Goal: Transaction & Acquisition: Purchase product/service

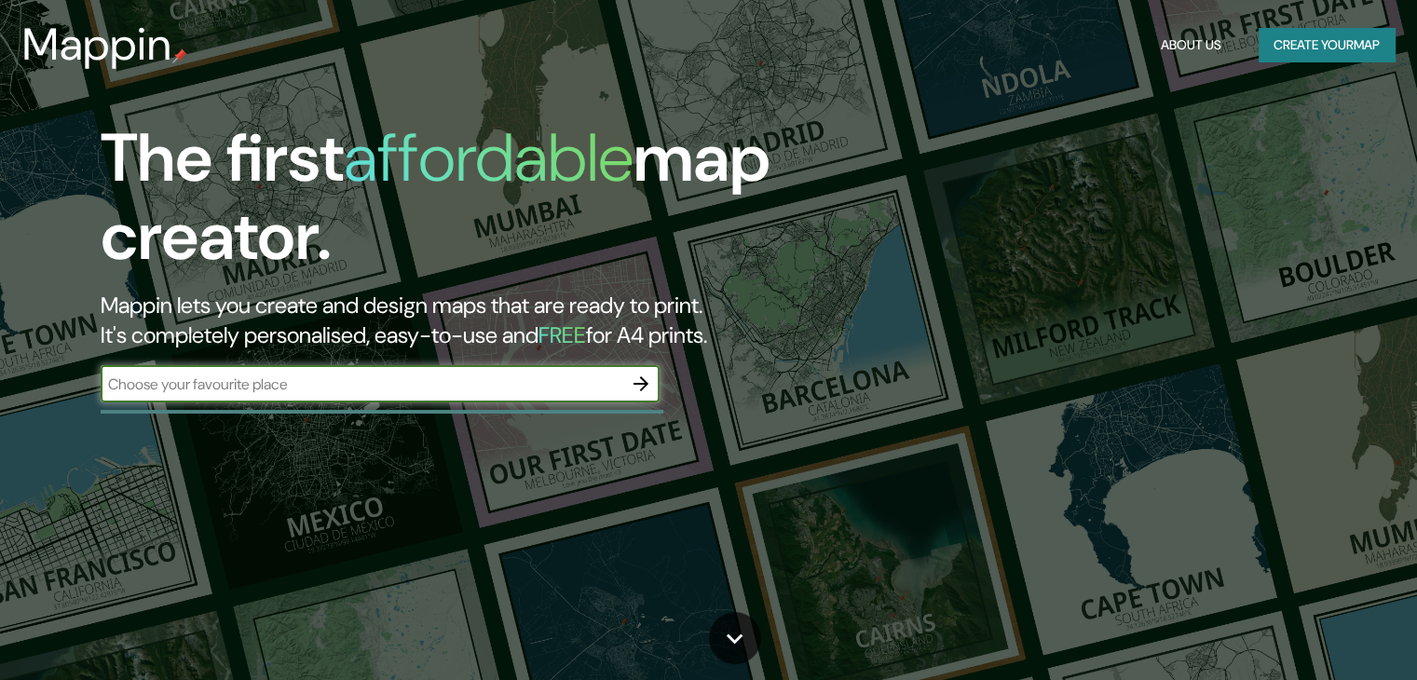
click at [482, 388] on input "text" at bounding box center [362, 384] width 522 height 21
type input "NUEVO CHIMBOTE"
click at [651, 385] on icon "button" at bounding box center [641, 384] width 22 height 22
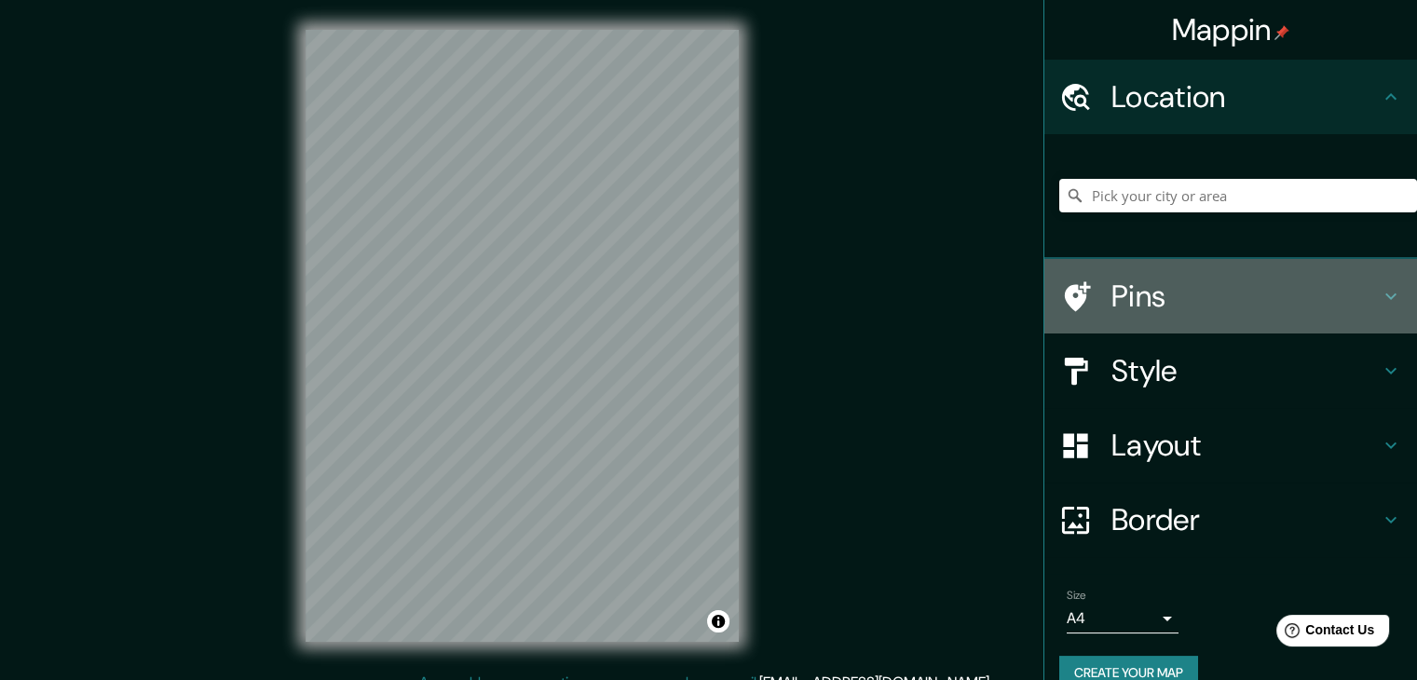
click at [1112, 297] on h4 "Pins" at bounding box center [1246, 296] width 268 height 37
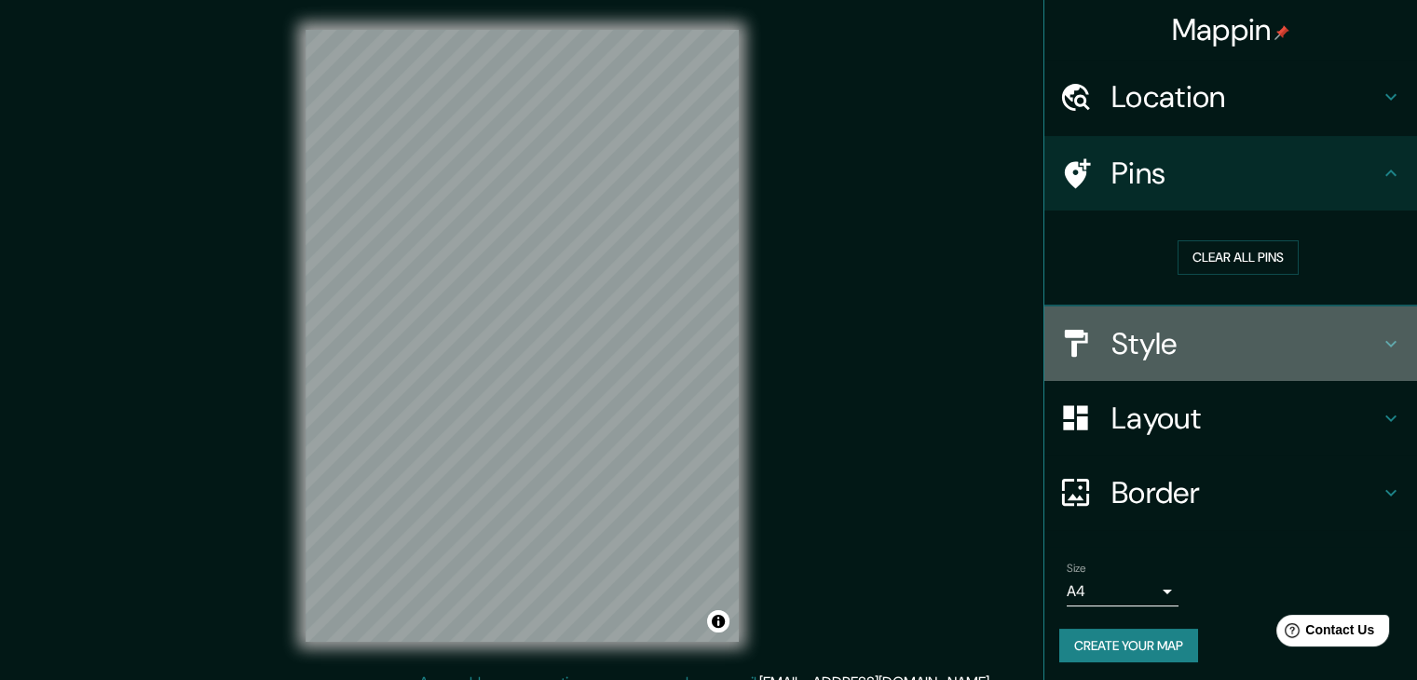
click at [1115, 330] on h4 "Style" at bounding box center [1246, 343] width 268 height 37
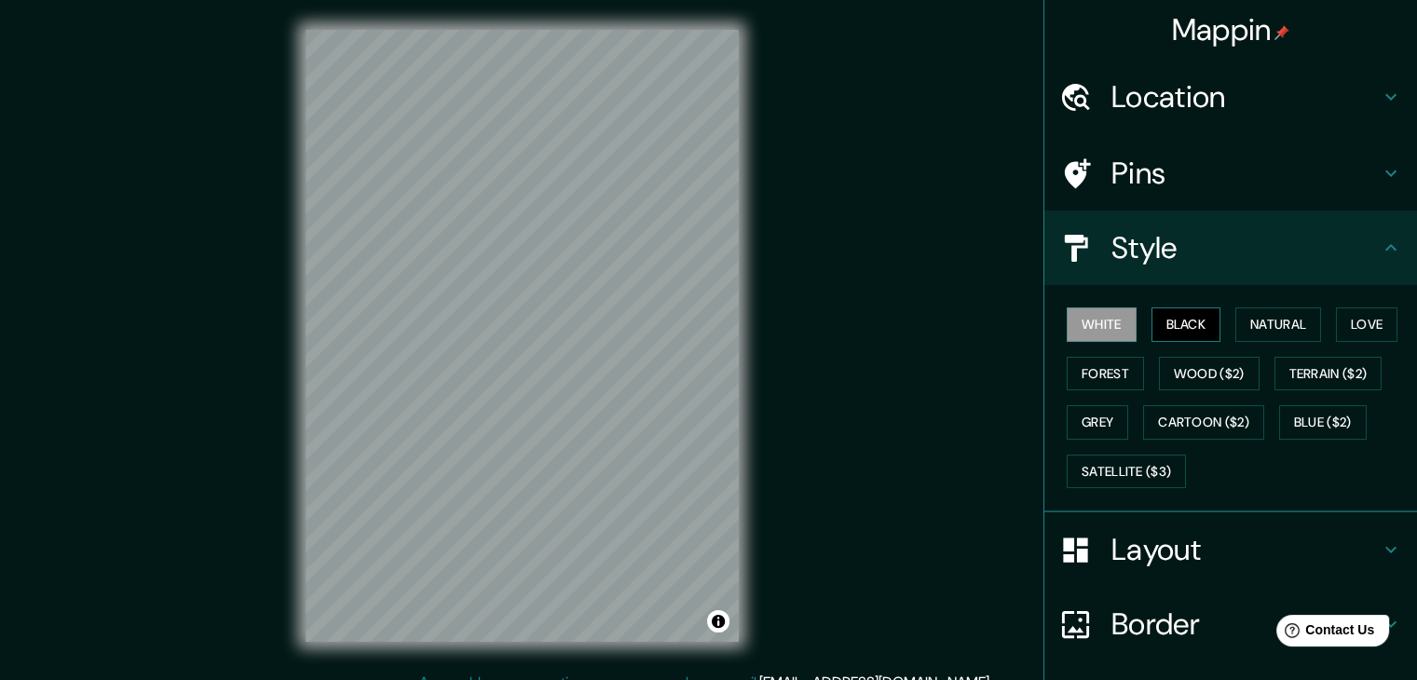
click at [1178, 319] on button "Black" at bounding box center [1187, 324] width 70 height 34
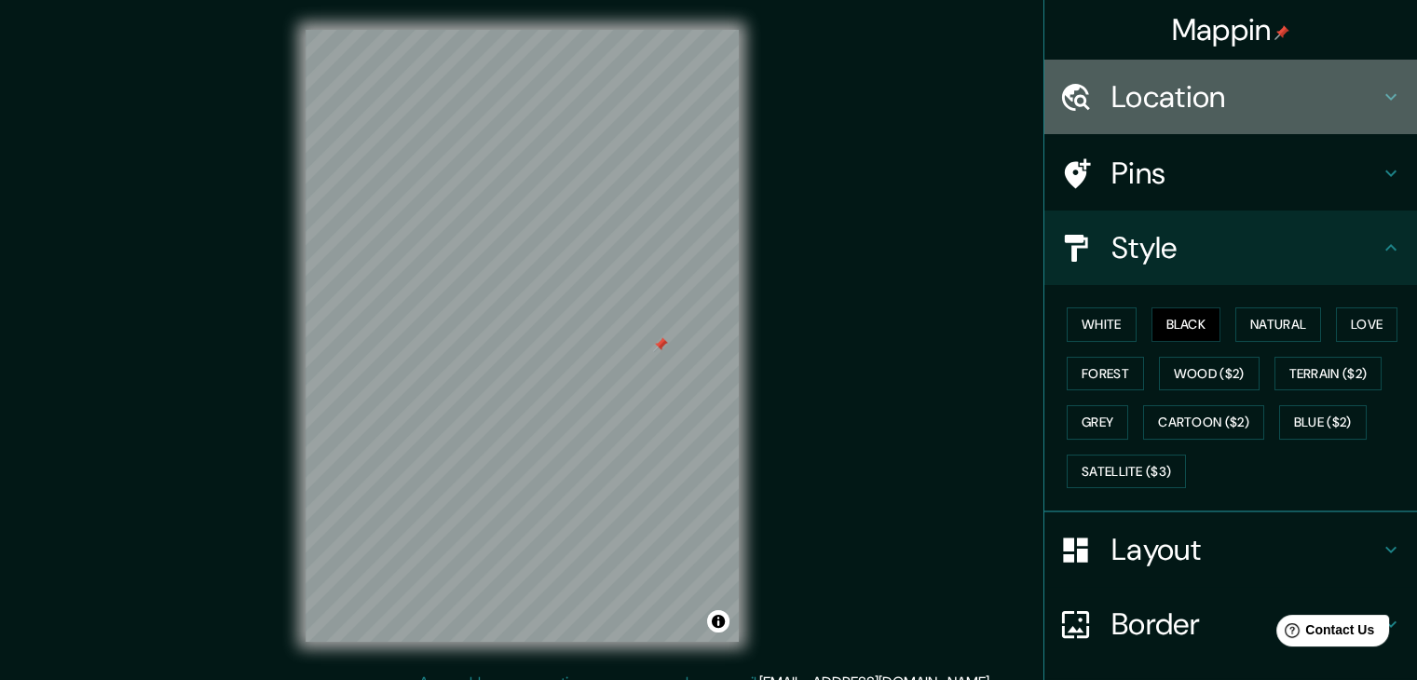
click at [1114, 124] on div "Location" at bounding box center [1230, 97] width 373 height 75
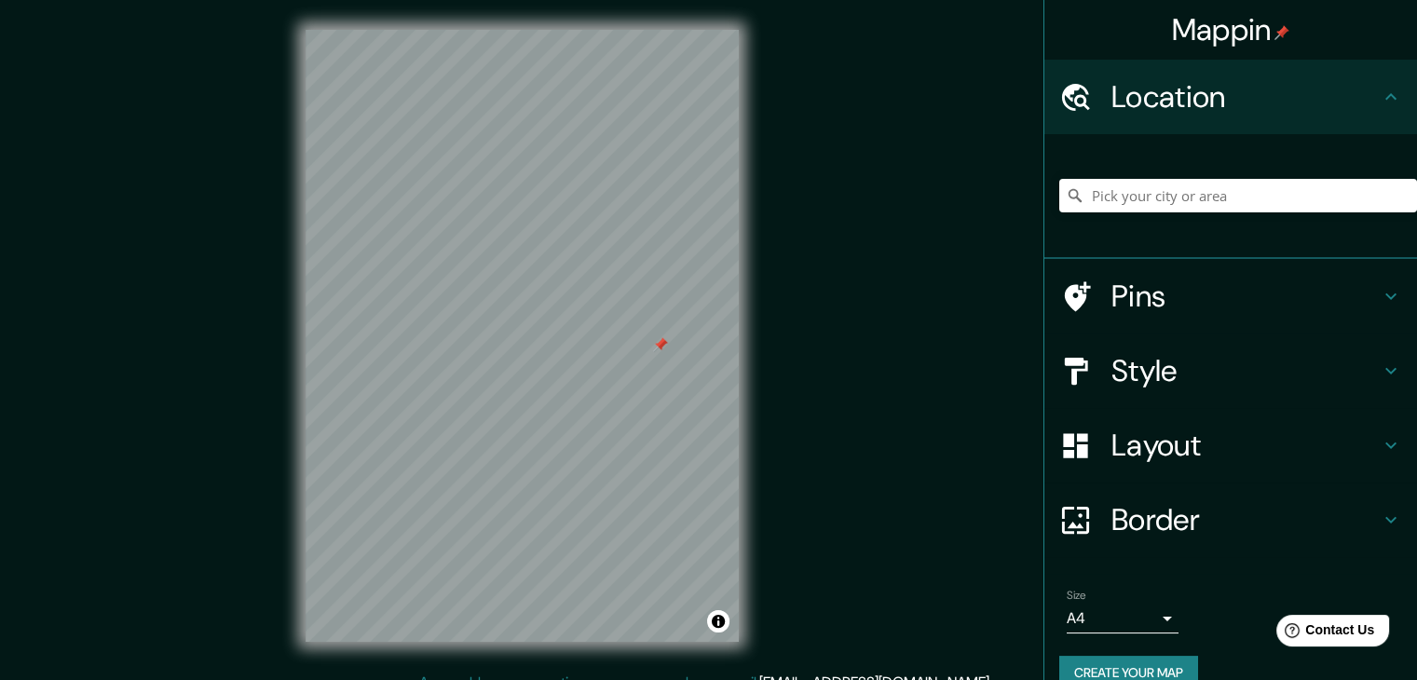
click at [658, 345] on div at bounding box center [660, 344] width 15 height 15
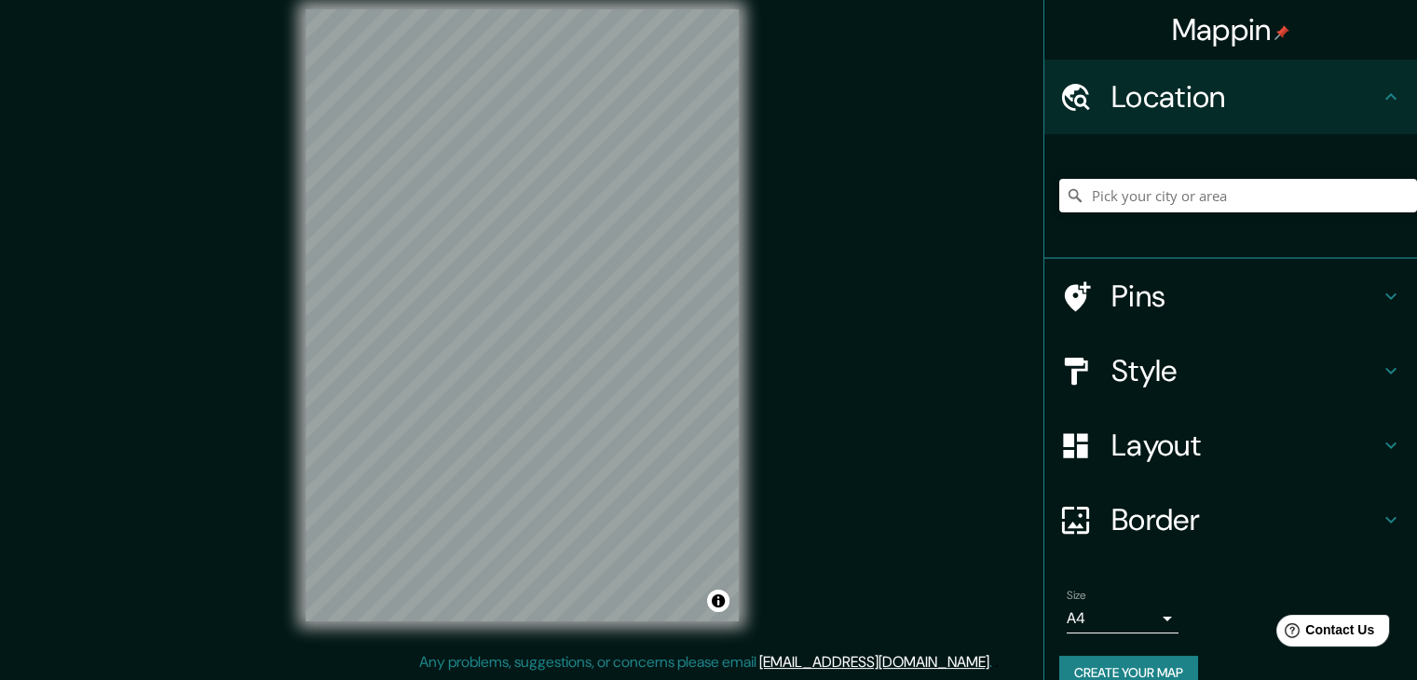
scroll to position [21, 0]
click at [1131, 348] on div "Style" at bounding box center [1230, 371] width 373 height 75
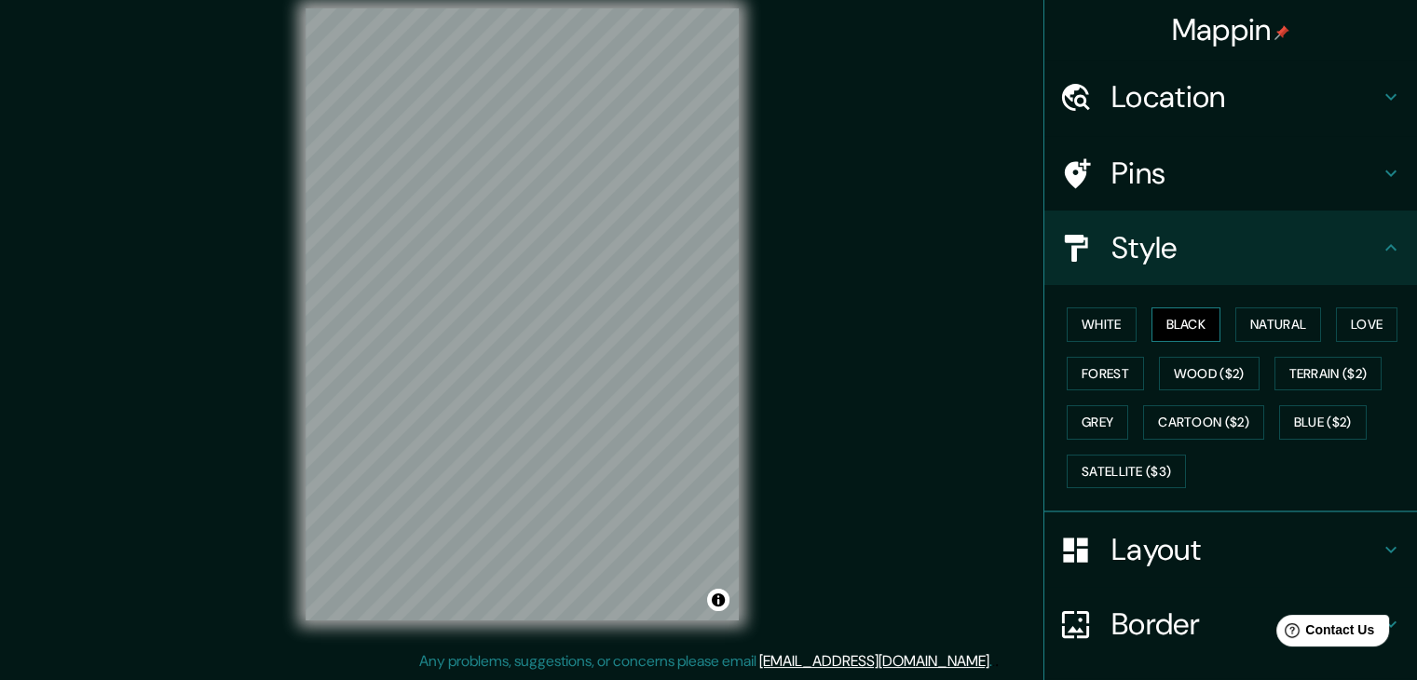
click at [1194, 321] on button "Black" at bounding box center [1187, 324] width 70 height 34
click at [1269, 321] on button "Natural" at bounding box center [1278, 324] width 86 height 34
click at [1366, 317] on button "Love" at bounding box center [1366, 324] width 61 height 34
click at [1095, 384] on button "Forest" at bounding box center [1105, 374] width 77 height 34
click at [1207, 375] on button "Wood ($2)" at bounding box center [1209, 374] width 101 height 34
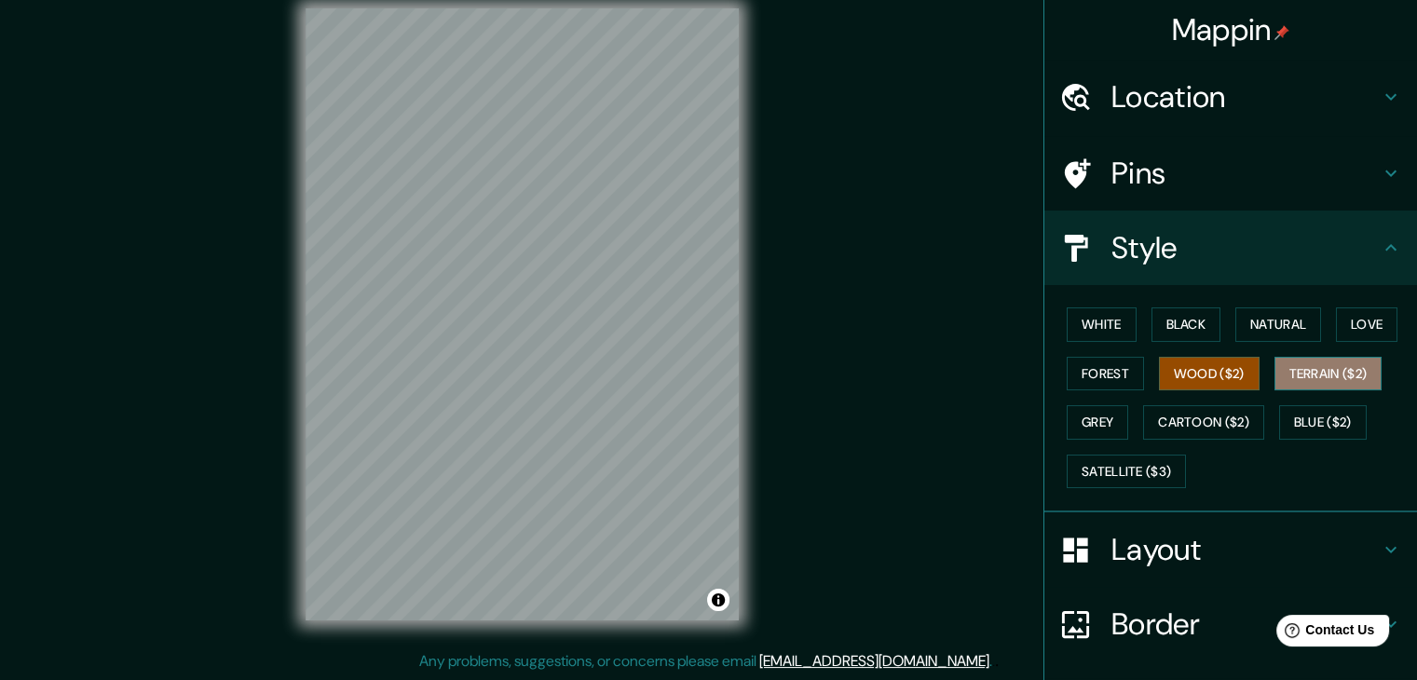
click at [1282, 373] on button "Terrain ($2)" at bounding box center [1329, 374] width 108 height 34
click at [1085, 422] on button "Grey" at bounding box center [1097, 422] width 61 height 34
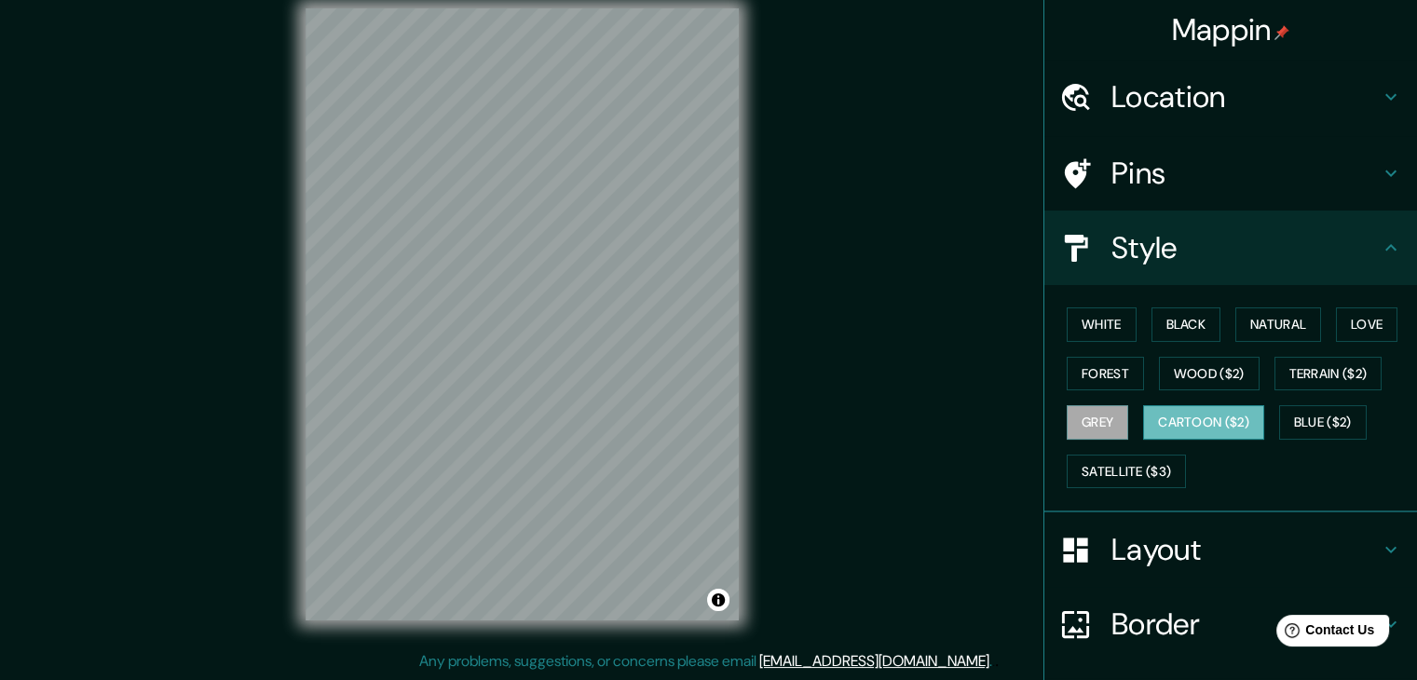
click at [1192, 409] on button "Cartoon ($2)" at bounding box center [1203, 422] width 121 height 34
click at [1289, 417] on button "Blue ($2)" at bounding box center [1323, 422] width 88 height 34
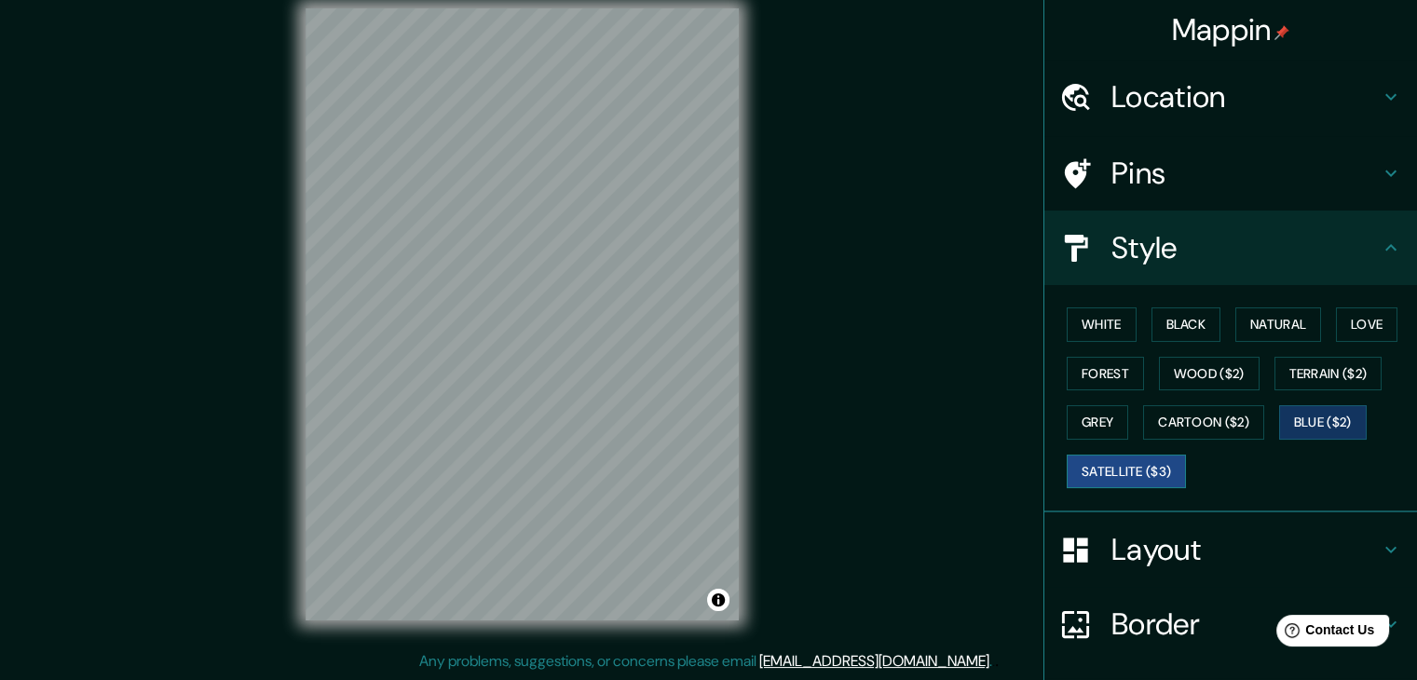
click at [1111, 464] on button "Satellite ($3)" at bounding box center [1126, 472] width 119 height 34
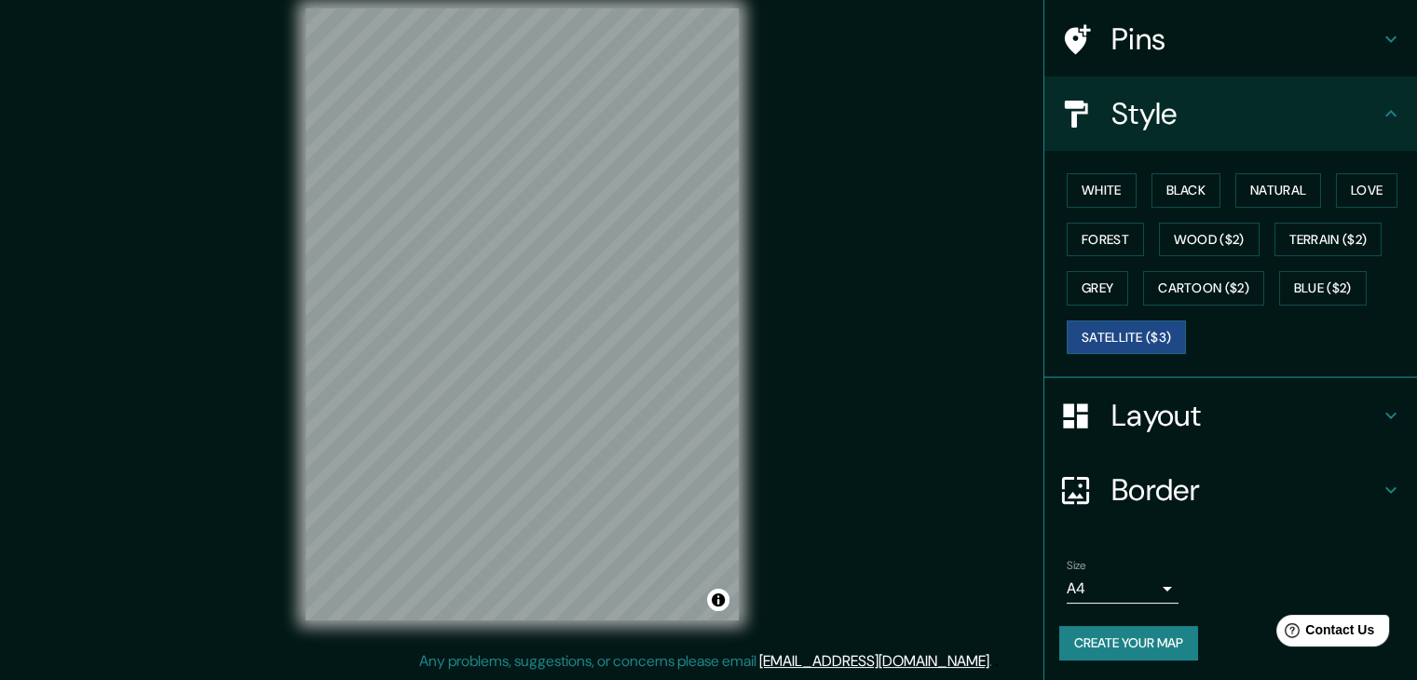
click at [1163, 398] on h4 "Layout" at bounding box center [1246, 415] width 268 height 37
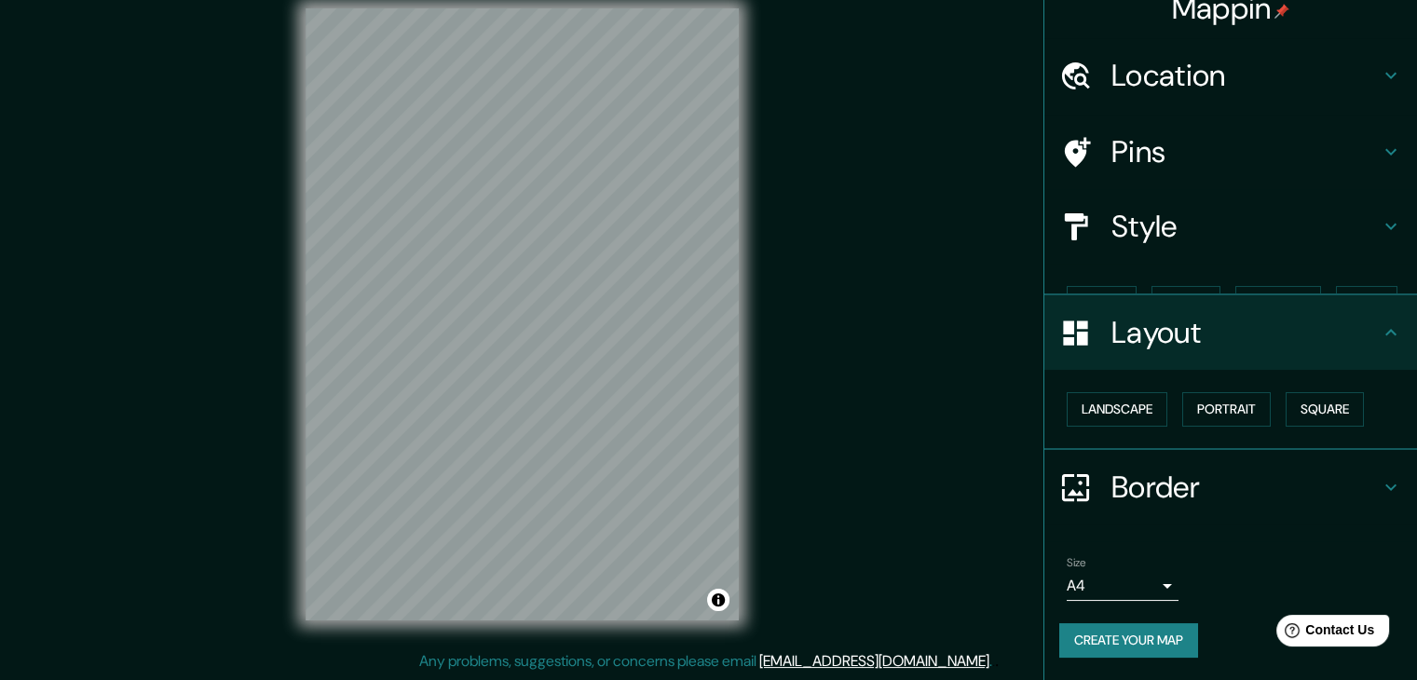
scroll to position [0, 0]
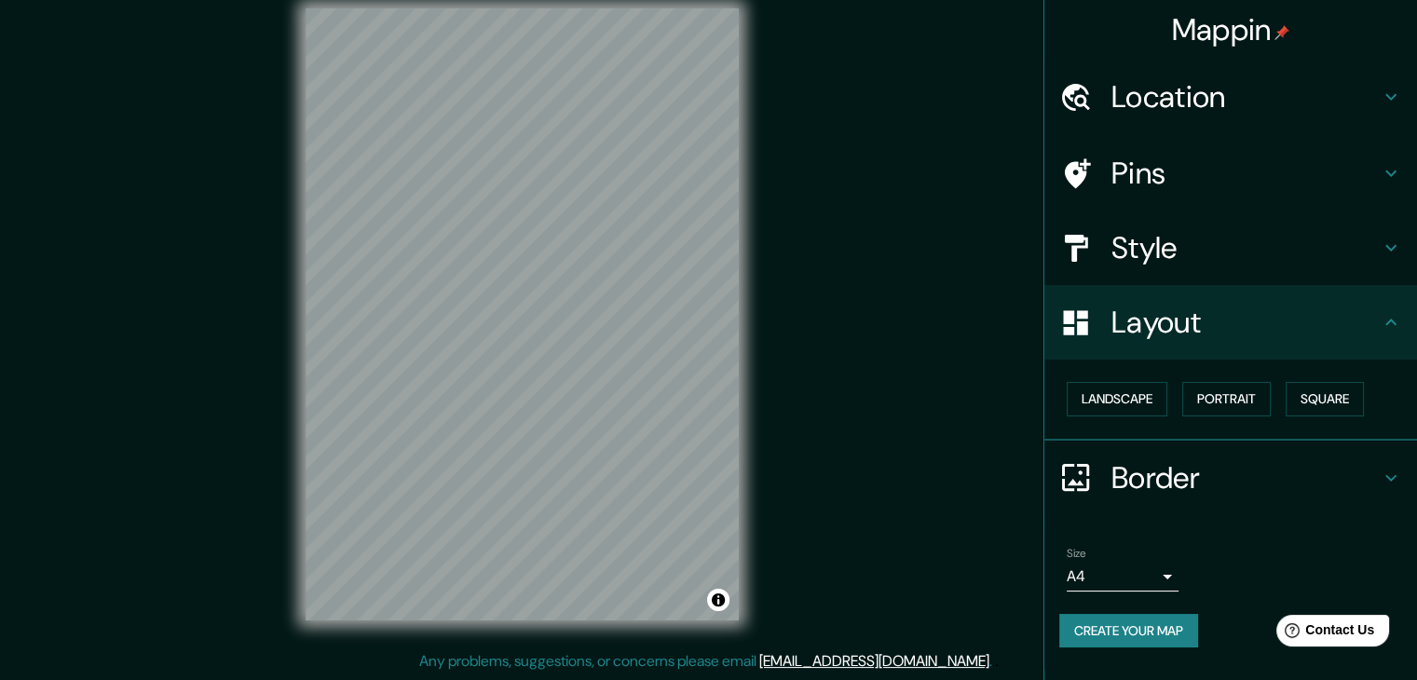
click at [1140, 337] on h4 "Layout" at bounding box center [1246, 322] width 268 height 37
click at [1148, 266] on h4 "Style" at bounding box center [1246, 247] width 268 height 37
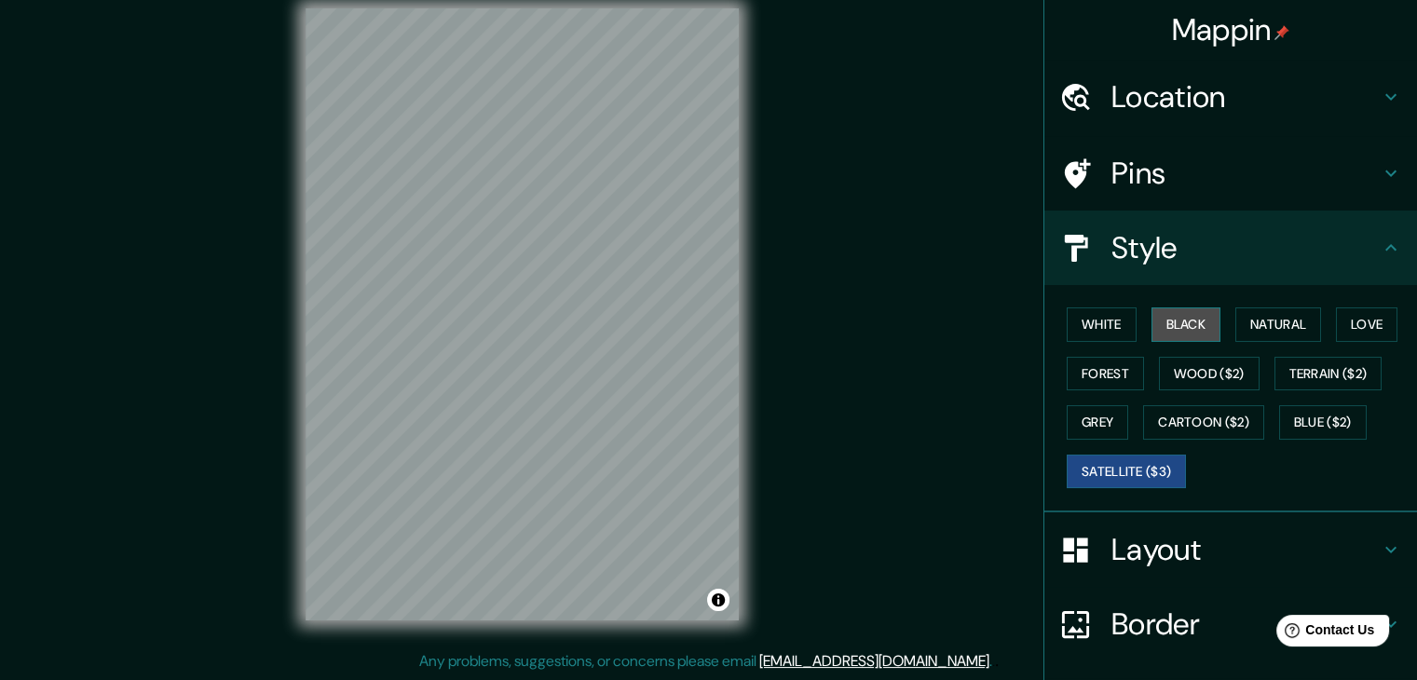
click at [1179, 331] on button "Black" at bounding box center [1187, 324] width 70 height 34
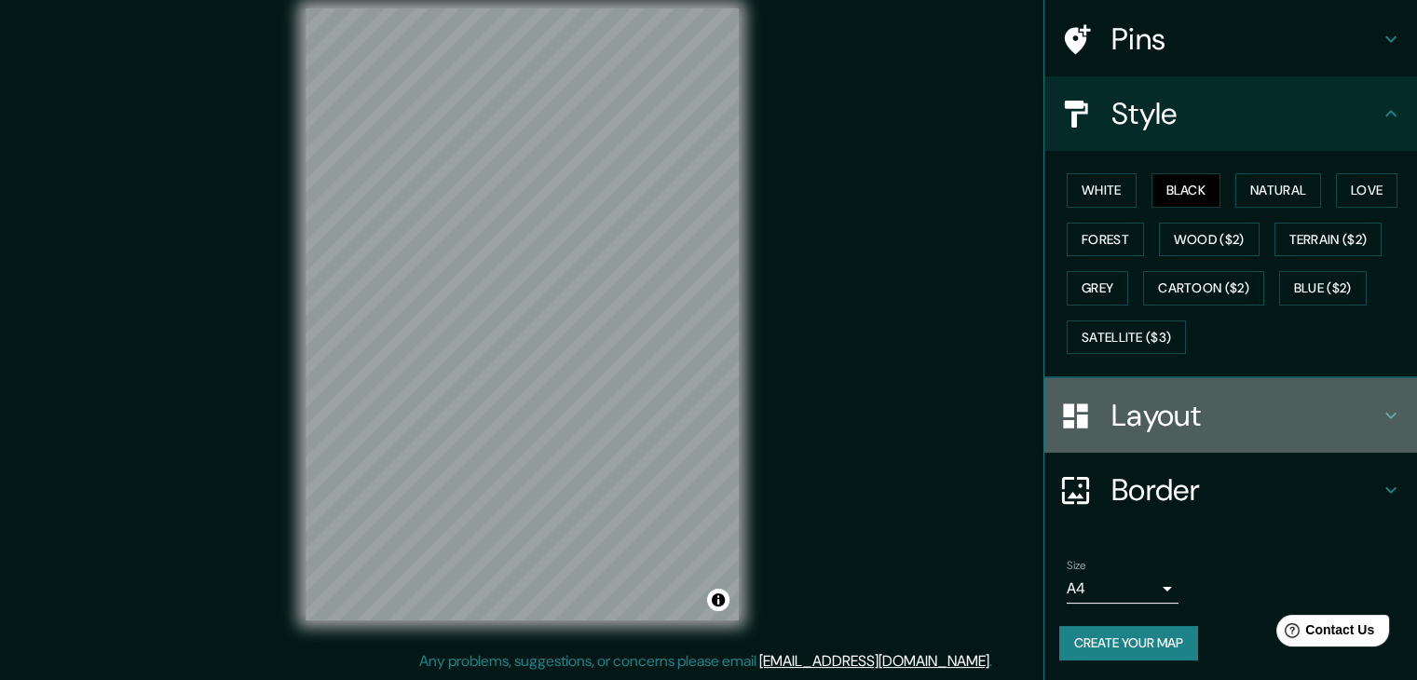
click at [1188, 400] on h4 "Layout" at bounding box center [1246, 415] width 268 height 37
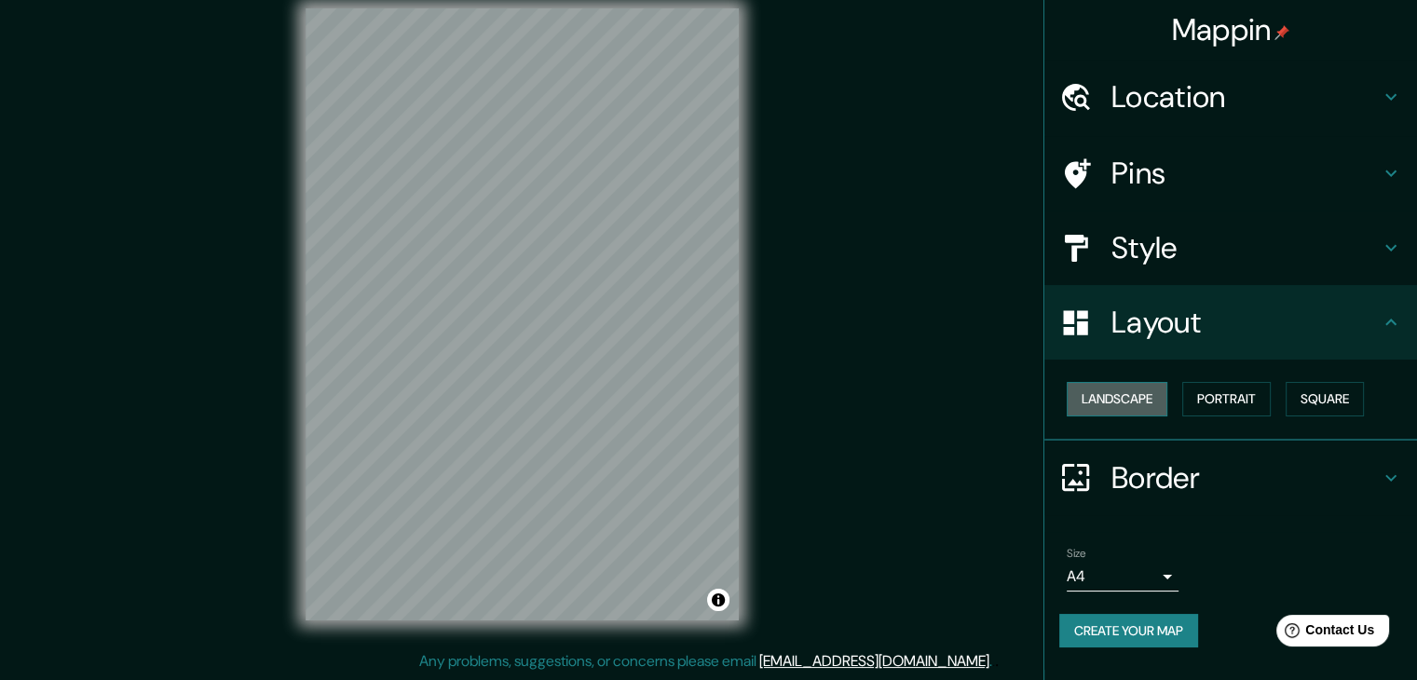
click at [1111, 401] on button "Landscape" at bounding box center [1117, 399] width 101 height 34
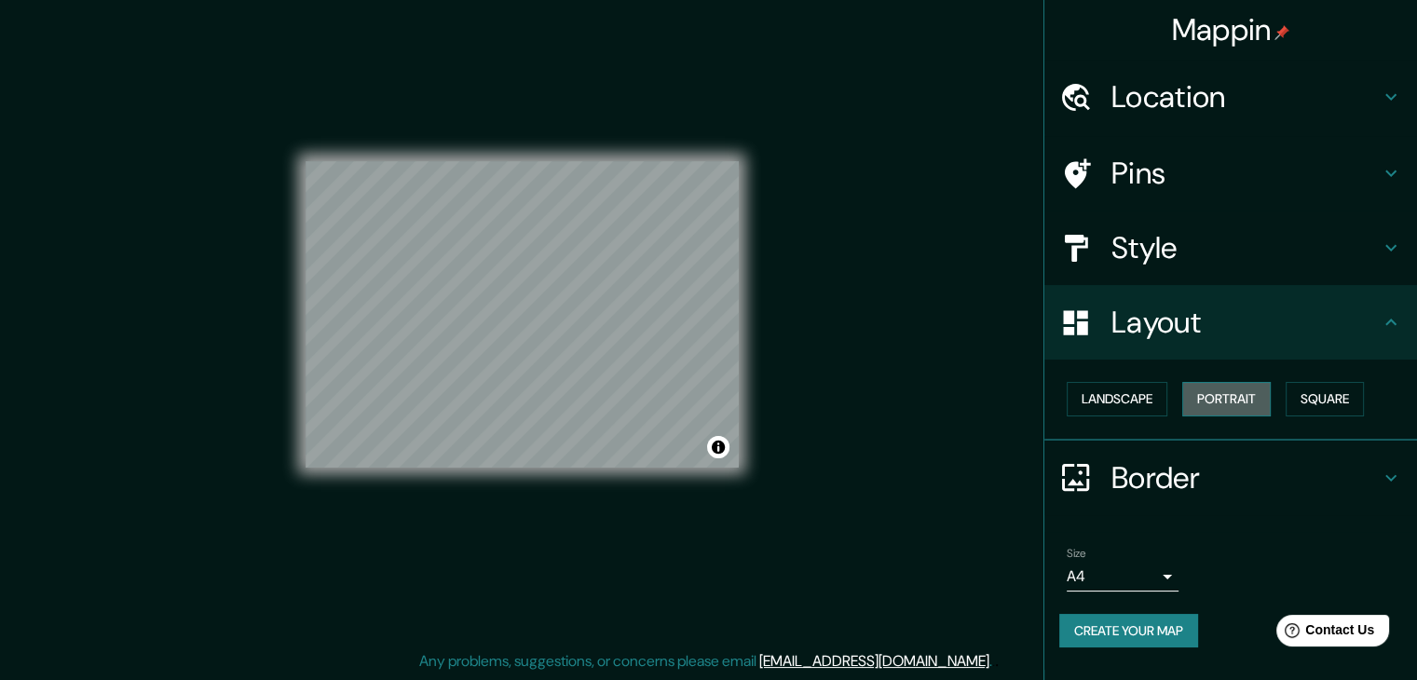
click at [1210, 395] on button "Portrait" at bounding box center [1226, 399] width 89 height 34
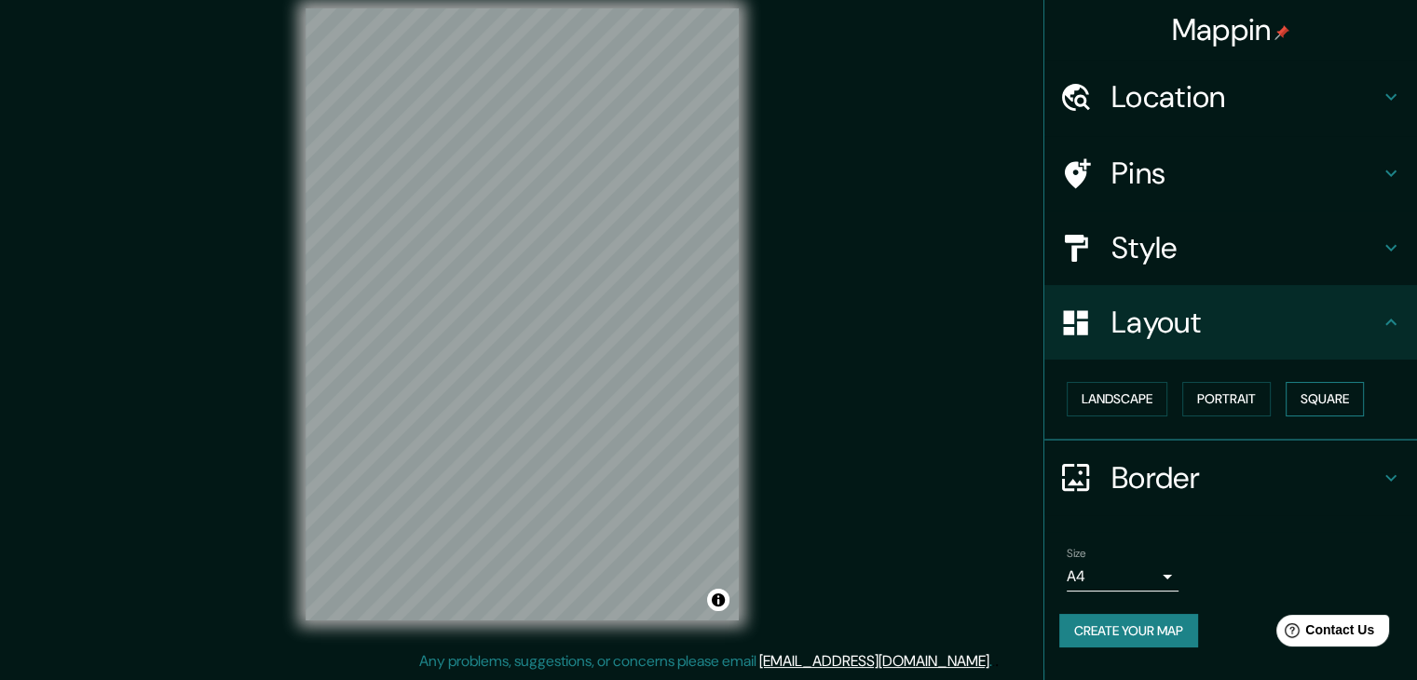
click at [1313, 395] on button "Square" at bounding box center [1325, 399] width 78 height 34
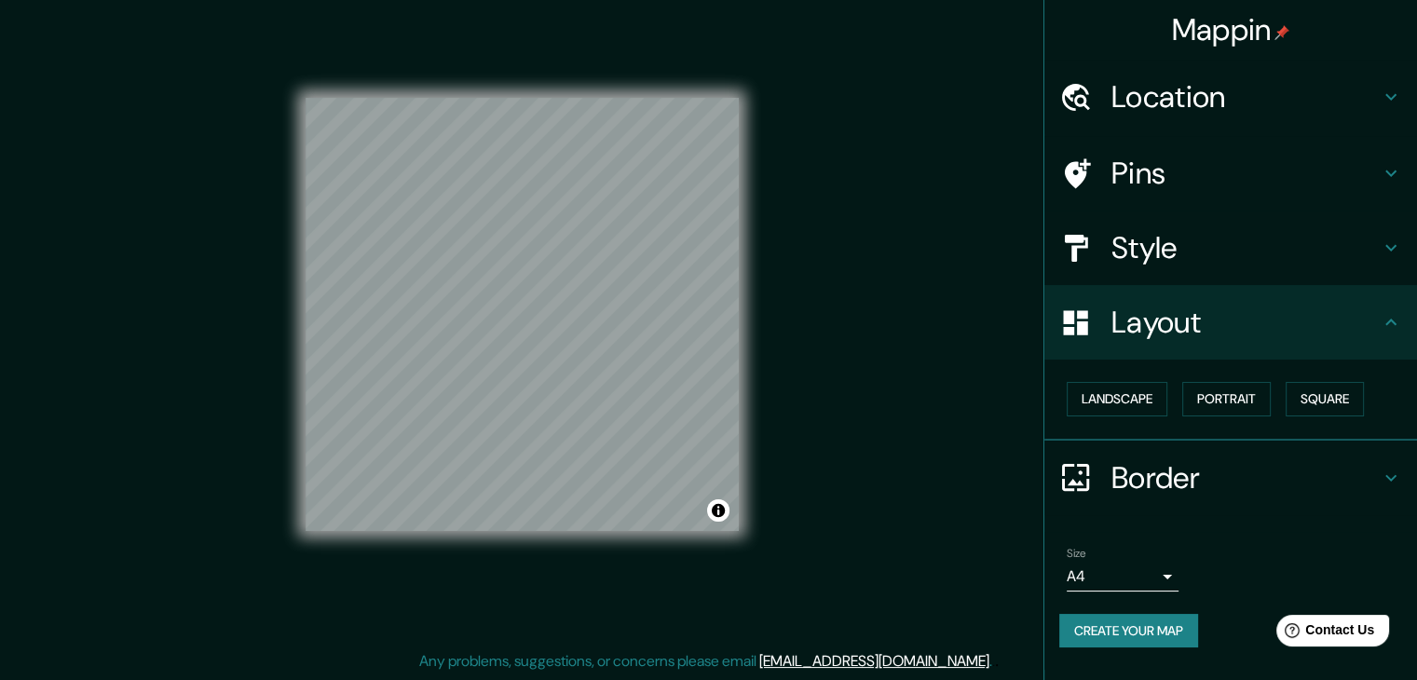
click at [1139, 459] on h4 "Border" at bounding box center [1246, 477] width 268 height 37
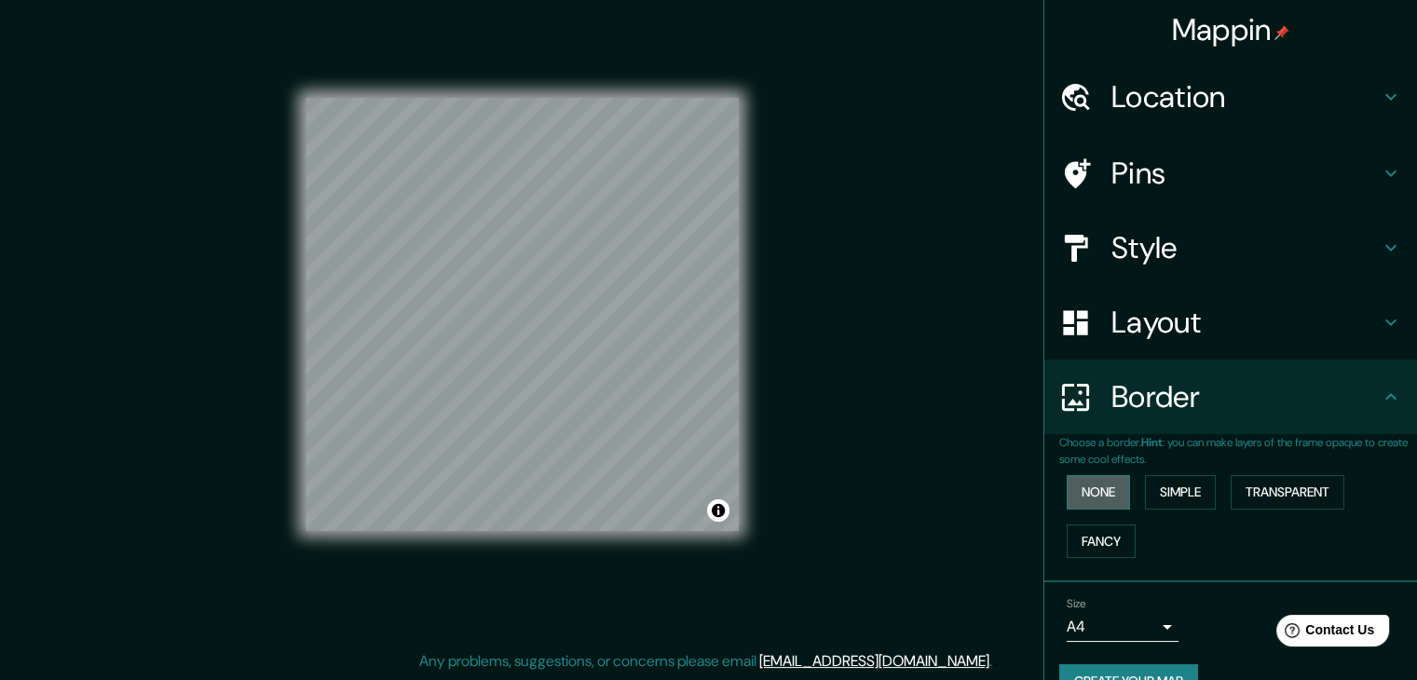
click at [1085, 489] on button "None" at bounding box center [1098, 492] width 63 height 34
click at [1160, 490] on button "Simple" at bounding box center [1180, 492] width 71 height 34
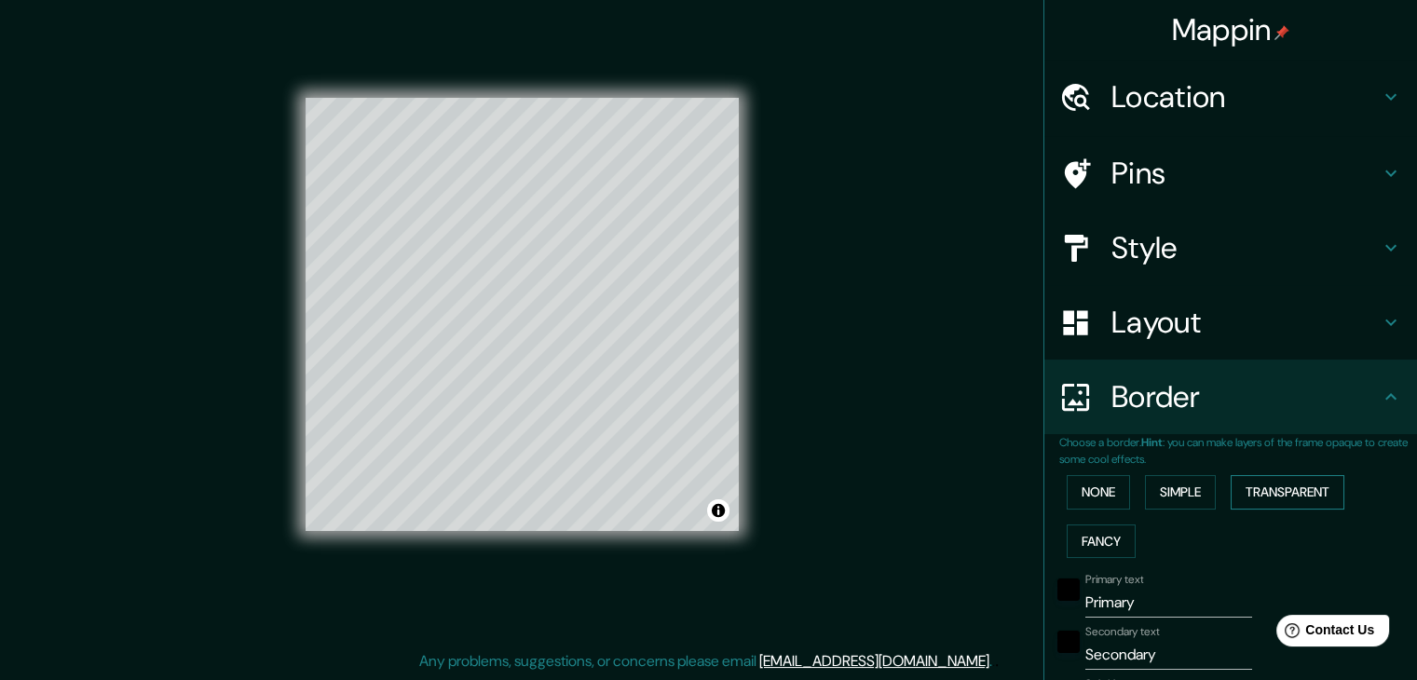
click at [1275, 481] on button "Transparent" at bounding box center [1288, 492] width 114 height 34
click at [1097, 529] on button "Fancy" at bounding box center [1101, 542] width 69 height 34
click at [1107, 475] on button "None" at bounding box center [1098, 492] width 63 height 34
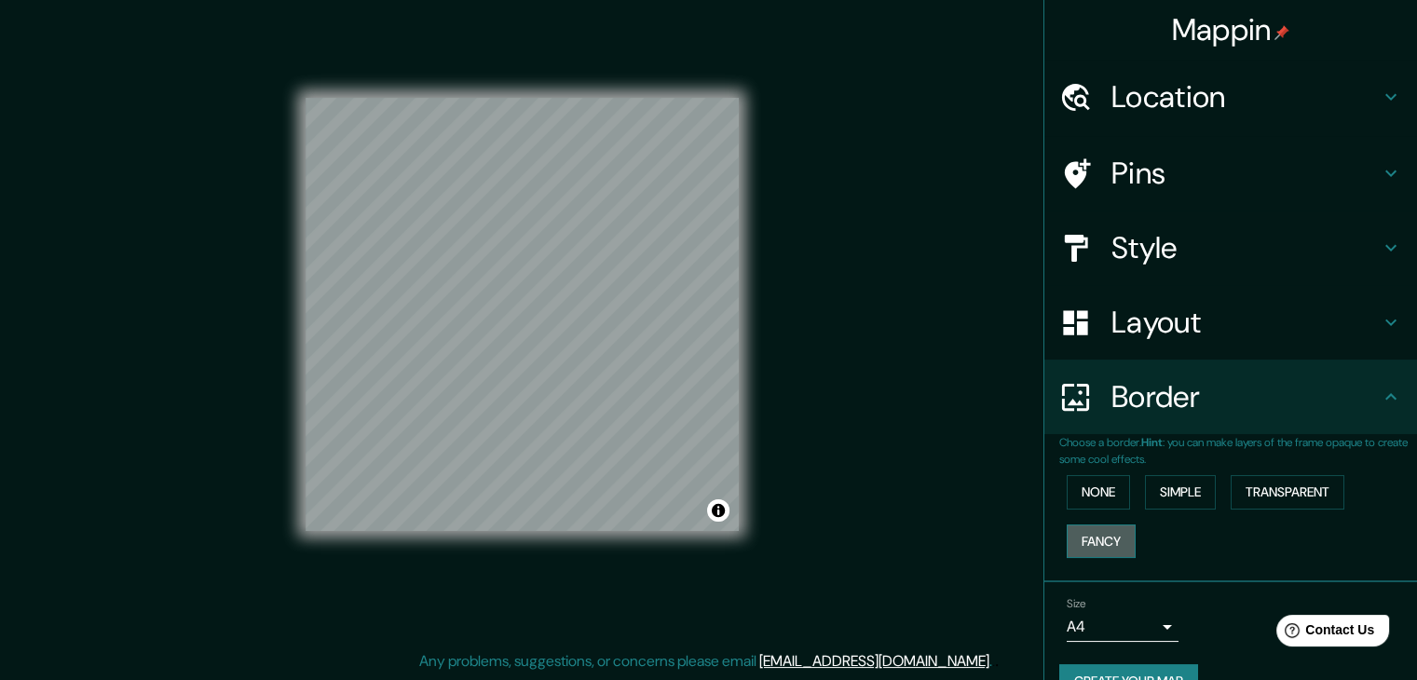
click at [1067, 529] on button "Fancy" at bounding box center [1101, 542] width 69 height 34
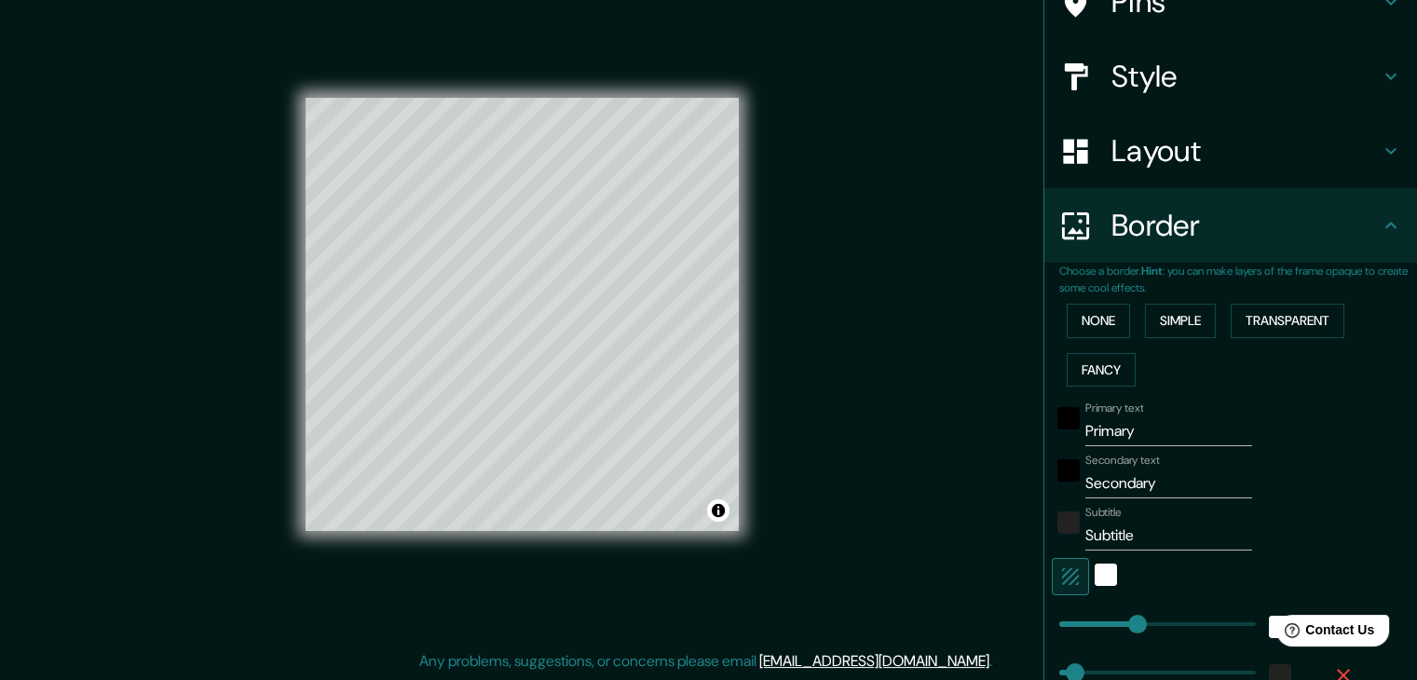
scroll to position [186, 0]
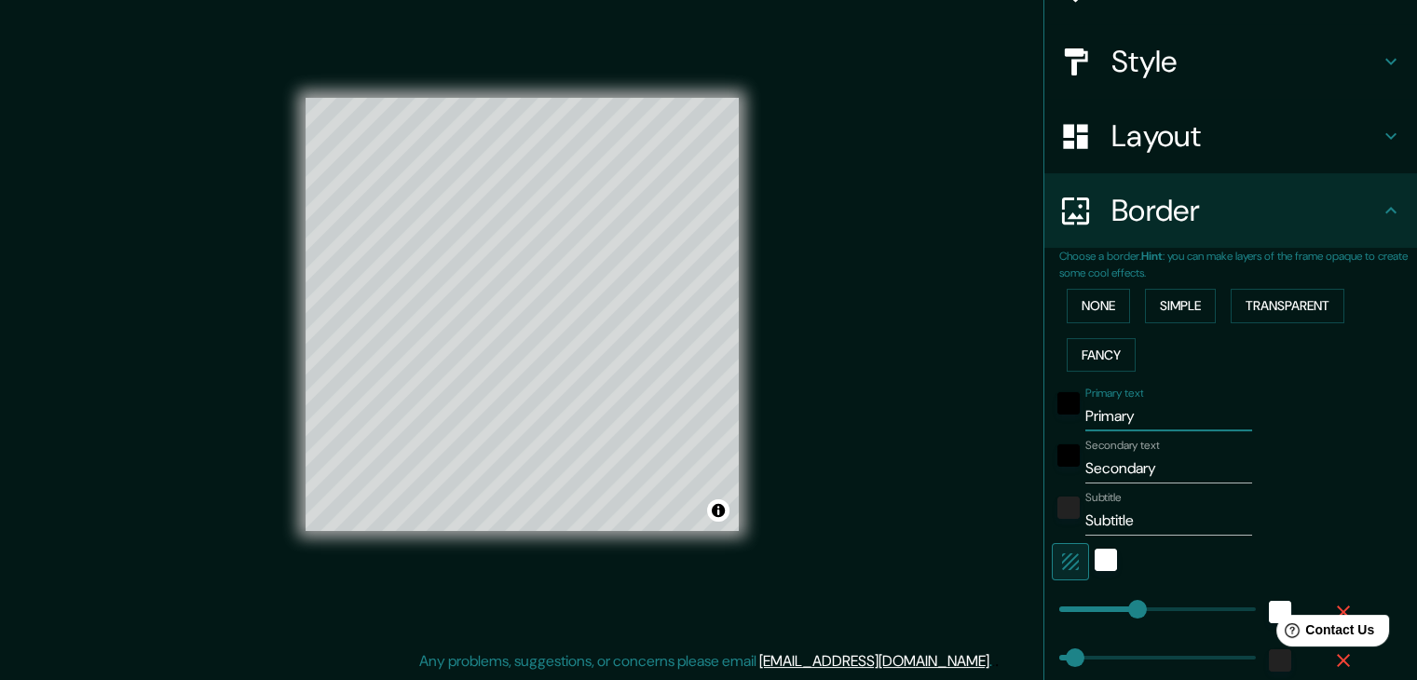
drag, startPoint x: 1144, startPoint y: 425, endPoint x: 1051, endPoint y: 426, distance: 93.2
click at [1052, 426] on div "Primary text Primary" at bounding box center [1205, 409] width 306 height 45
type input "N"
type input "37"
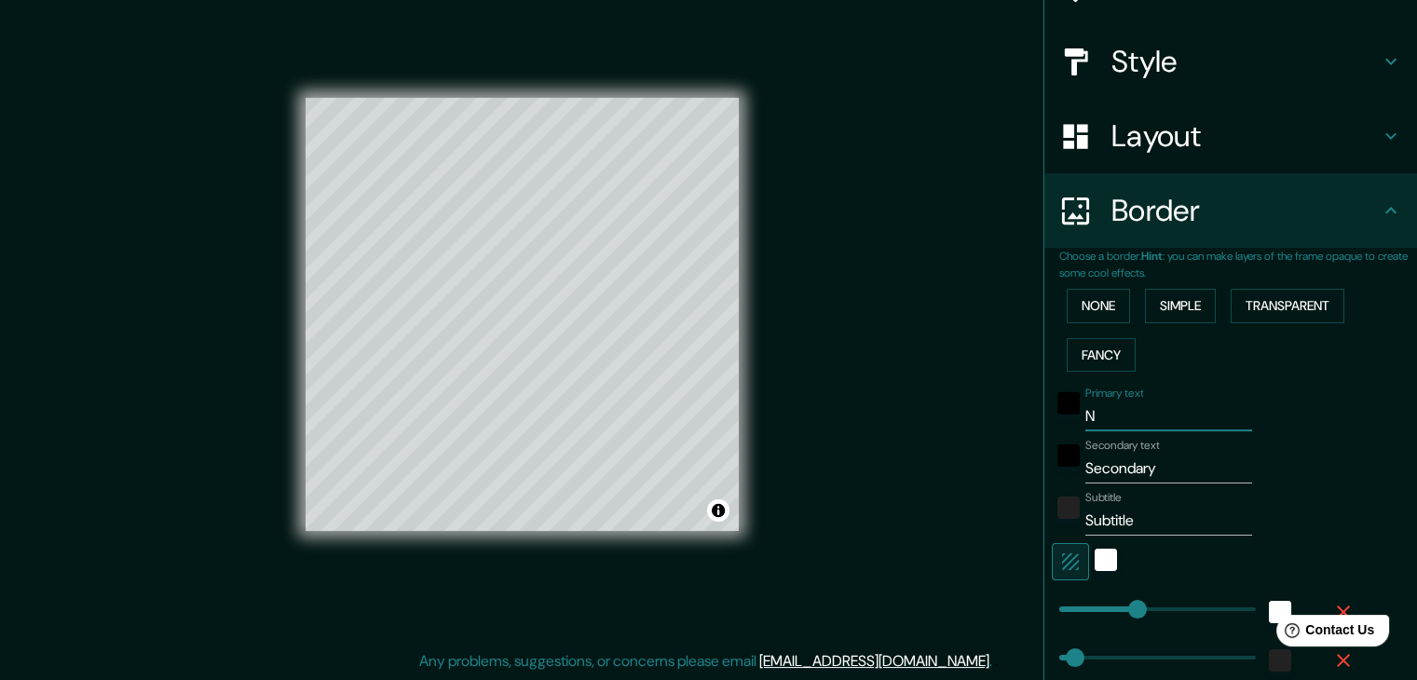
type input "19"
type input "NU"
type input "37"
type input "19"
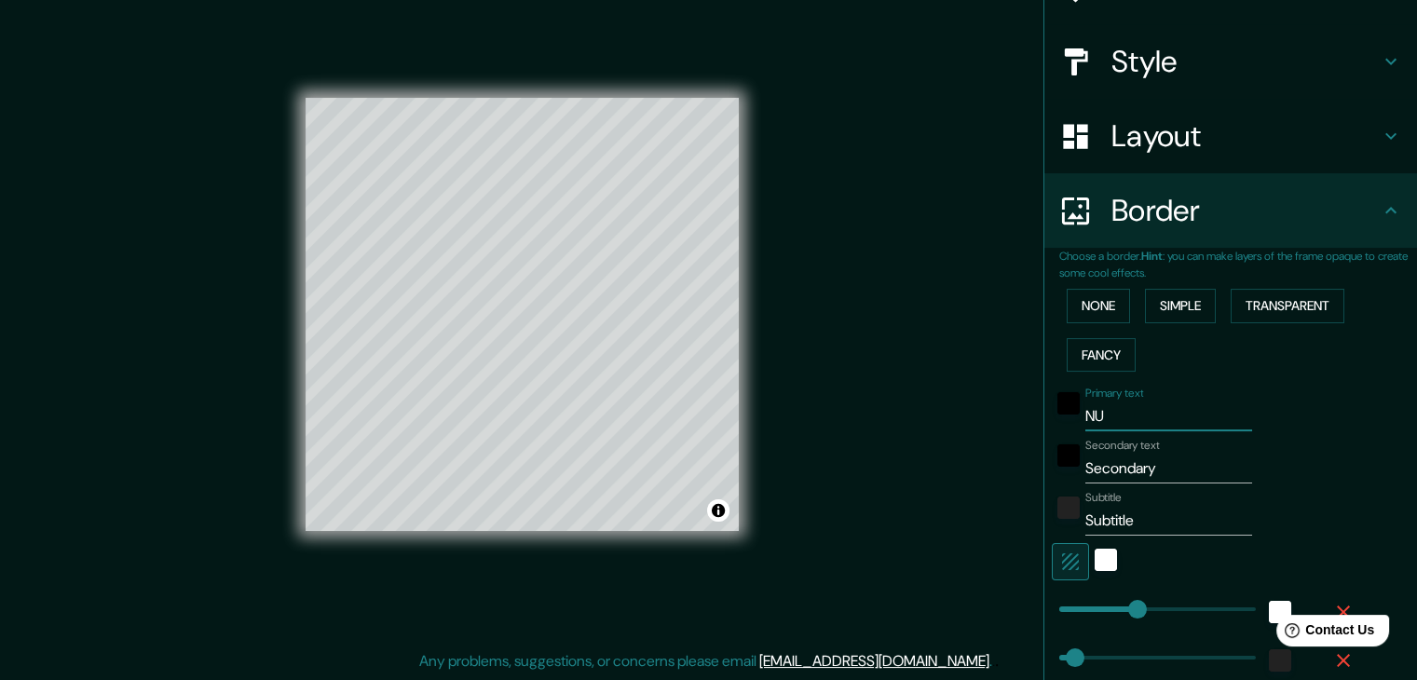
type input "NUE"
type input "37"
type input "19"
type input "NUEC"
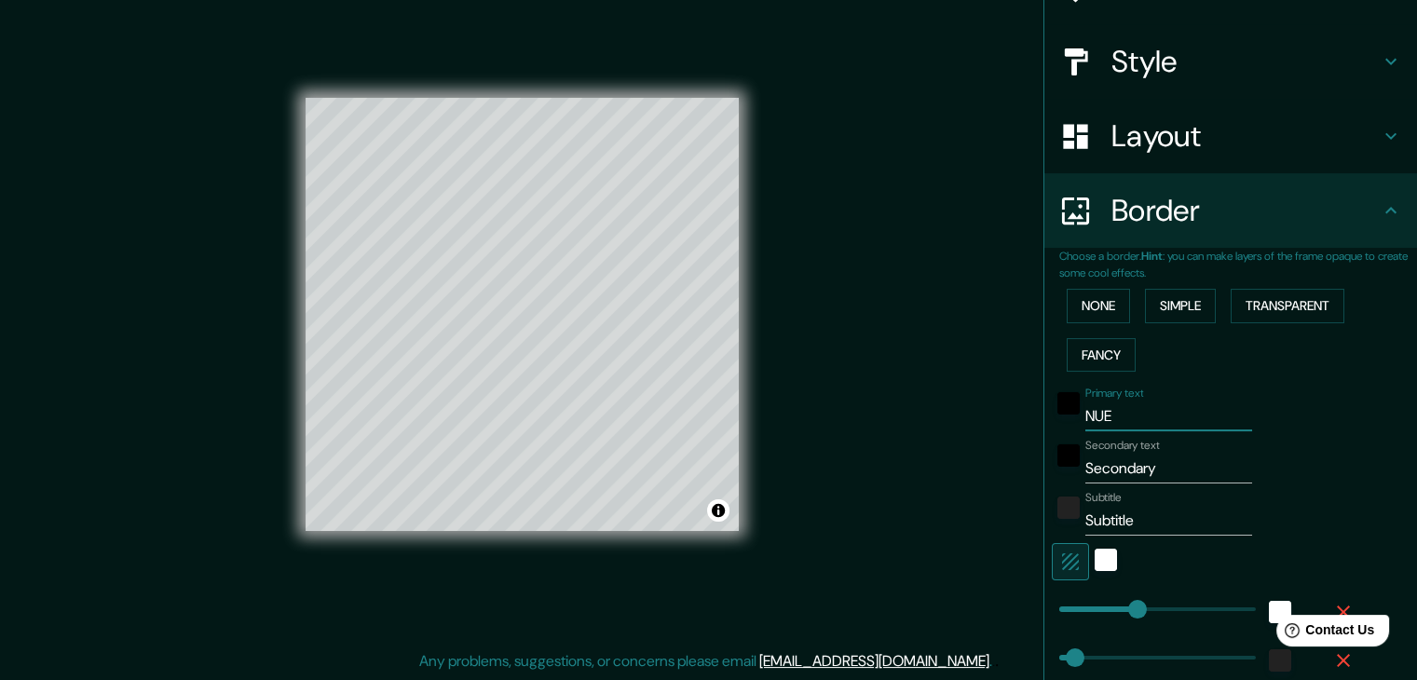
type input "37"
type input "19"
type input "NUE"
type input "37"
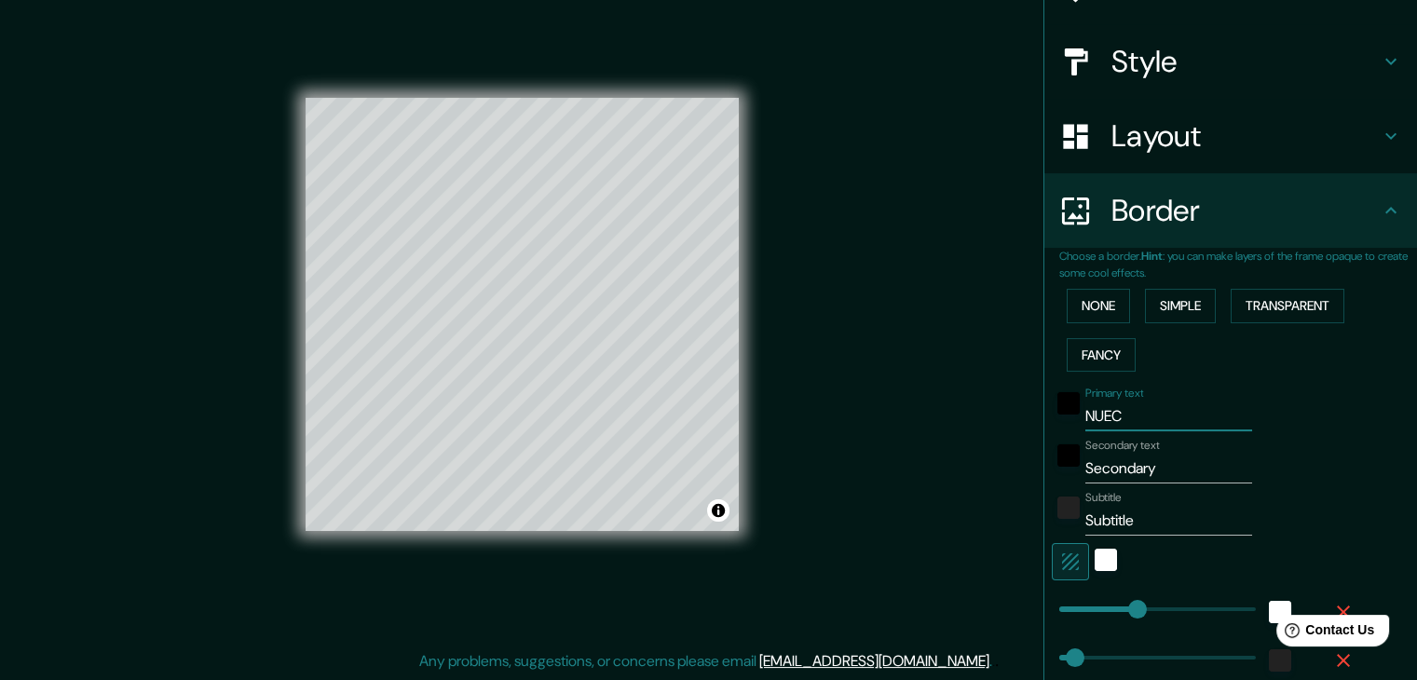
type input "37"
type input "19"
type input "NUEV"
type input "37"
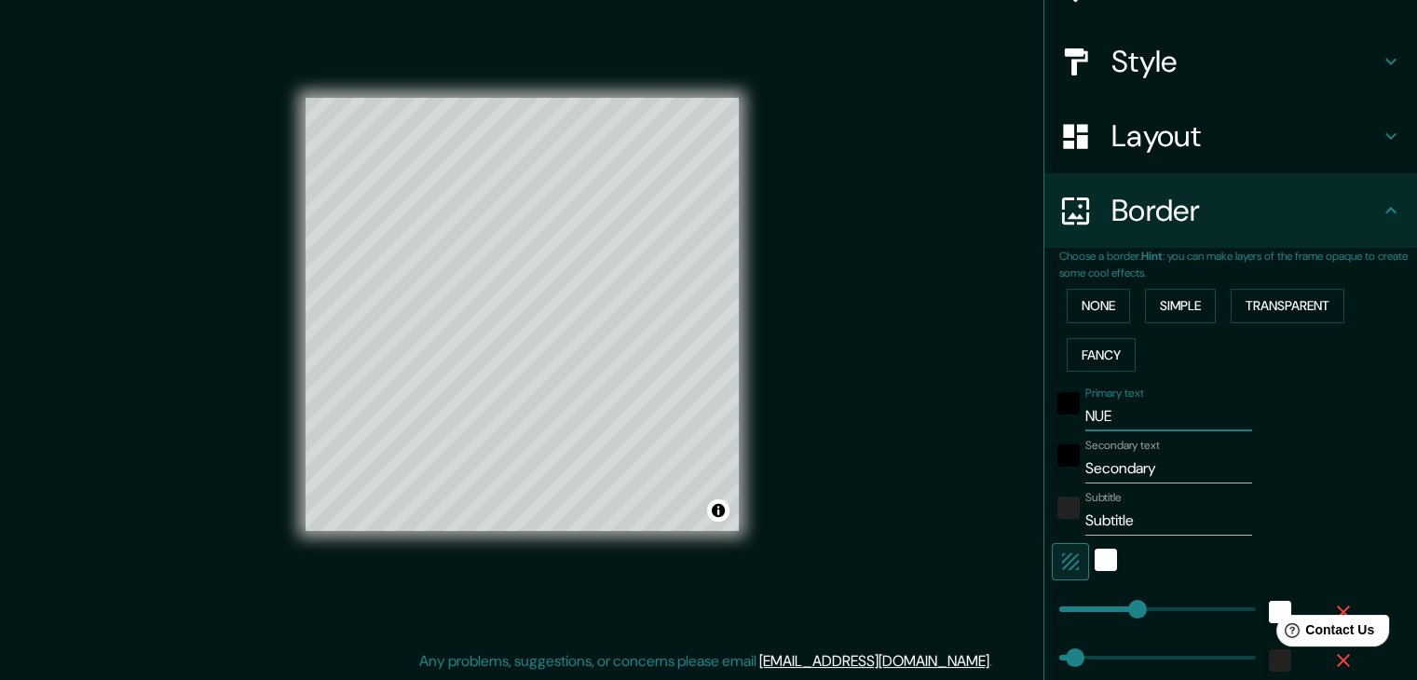
type input "19"
type input "NUEVO"
type input "37"
type input "19"
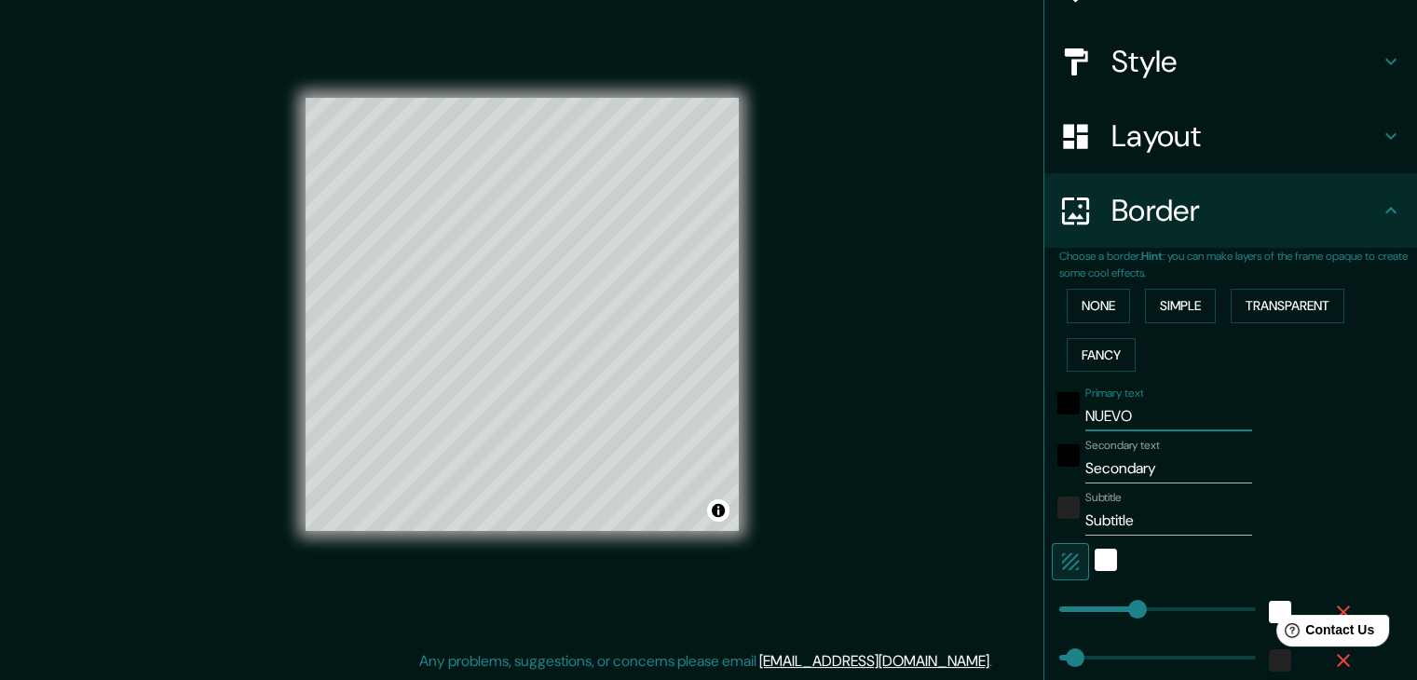
type input "NUEVO"
type input "37"
type input "19"
type input "NUEVO"
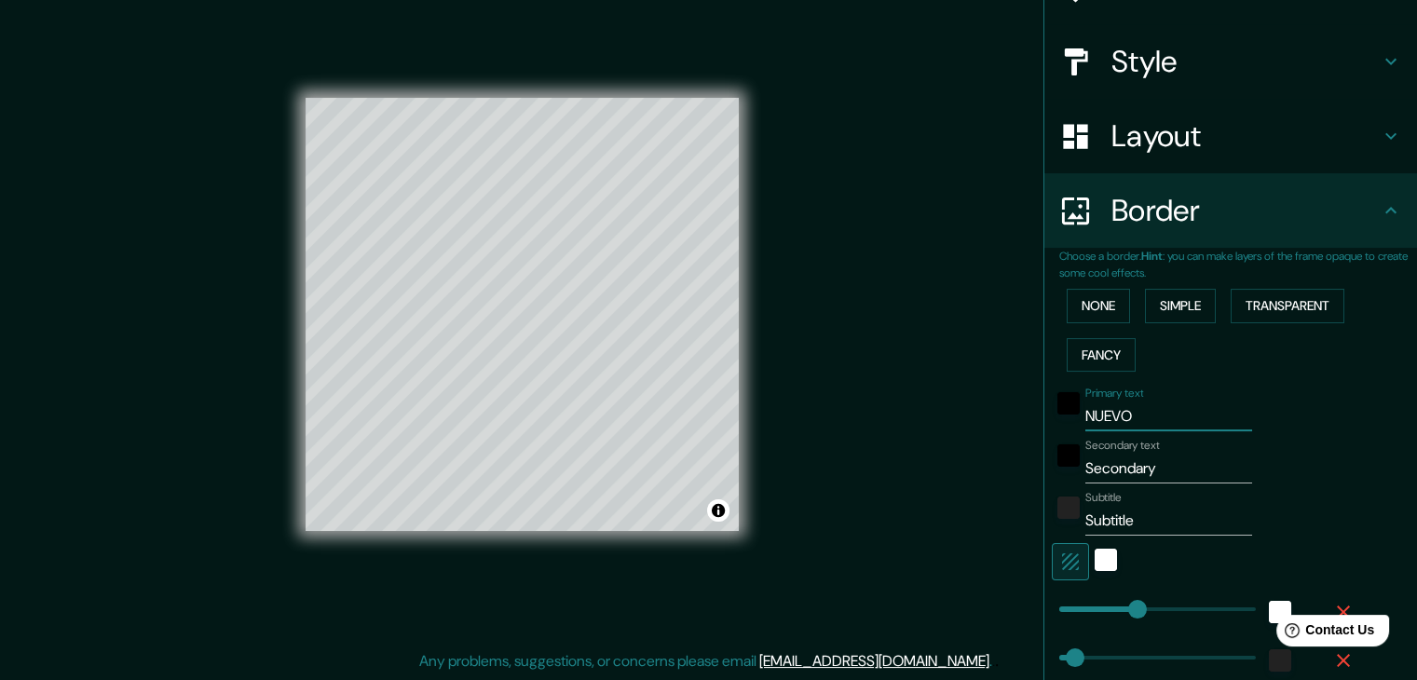
type input "37"
type input "19"
type input "NUEVO"
drag, startPoint x: 1159, startPoint y: 481, endPoint x: 1065, endPoint y: 484, distance: 94.1
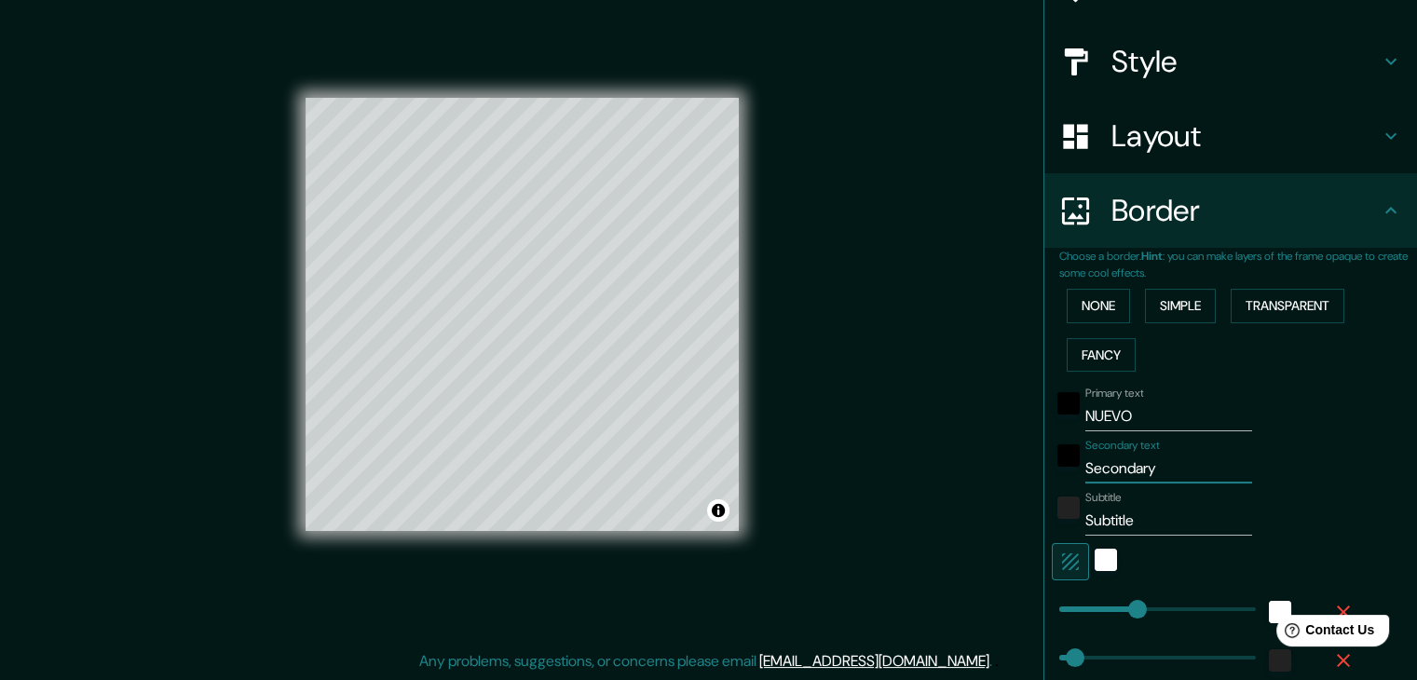
click at [1065, 484] on div "Primary text NUEVO Secondary text Secondary Subtitle Subtitle Add frame layer" at bounding box center [1208, 597] width 298 height 437
type input "C"
type input "37"
type input "19"
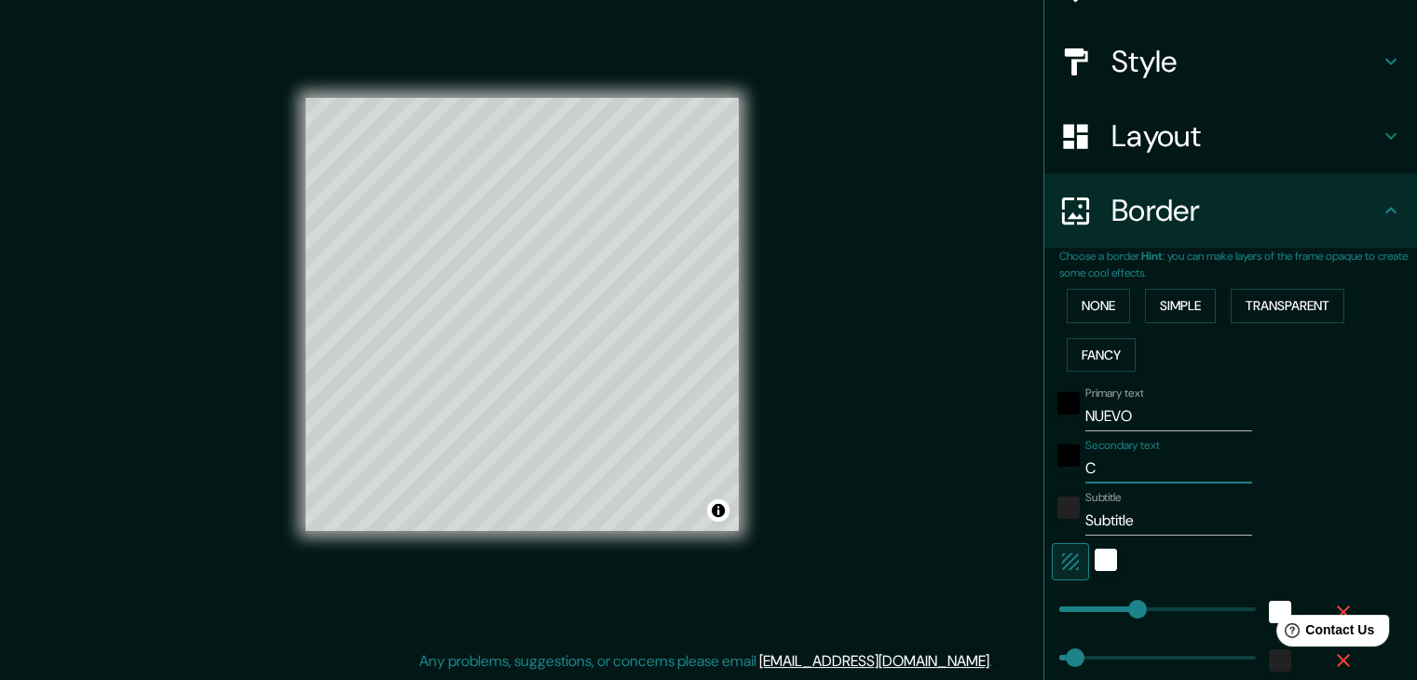
type input "CH"
type input "37"
type input "19"
type input "CHO"
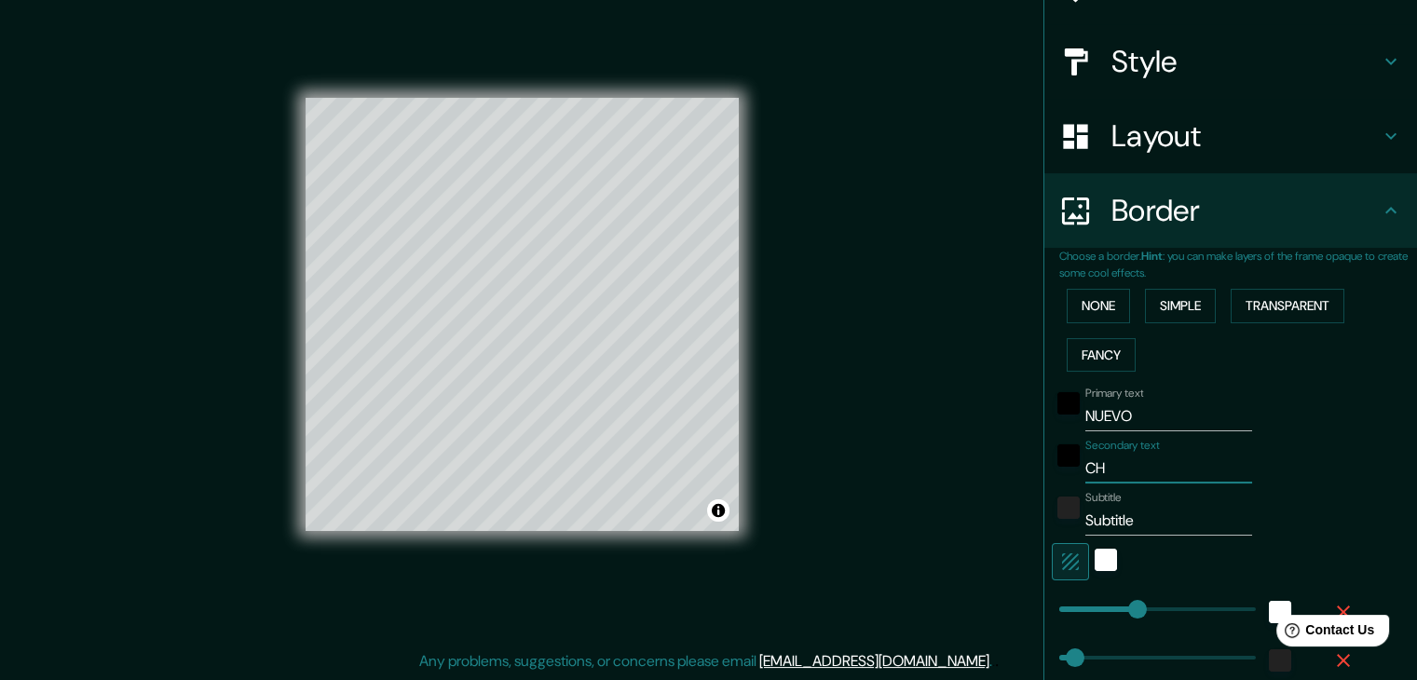
type input "37"
type input "19"
type input "CHOM"
type input "37"
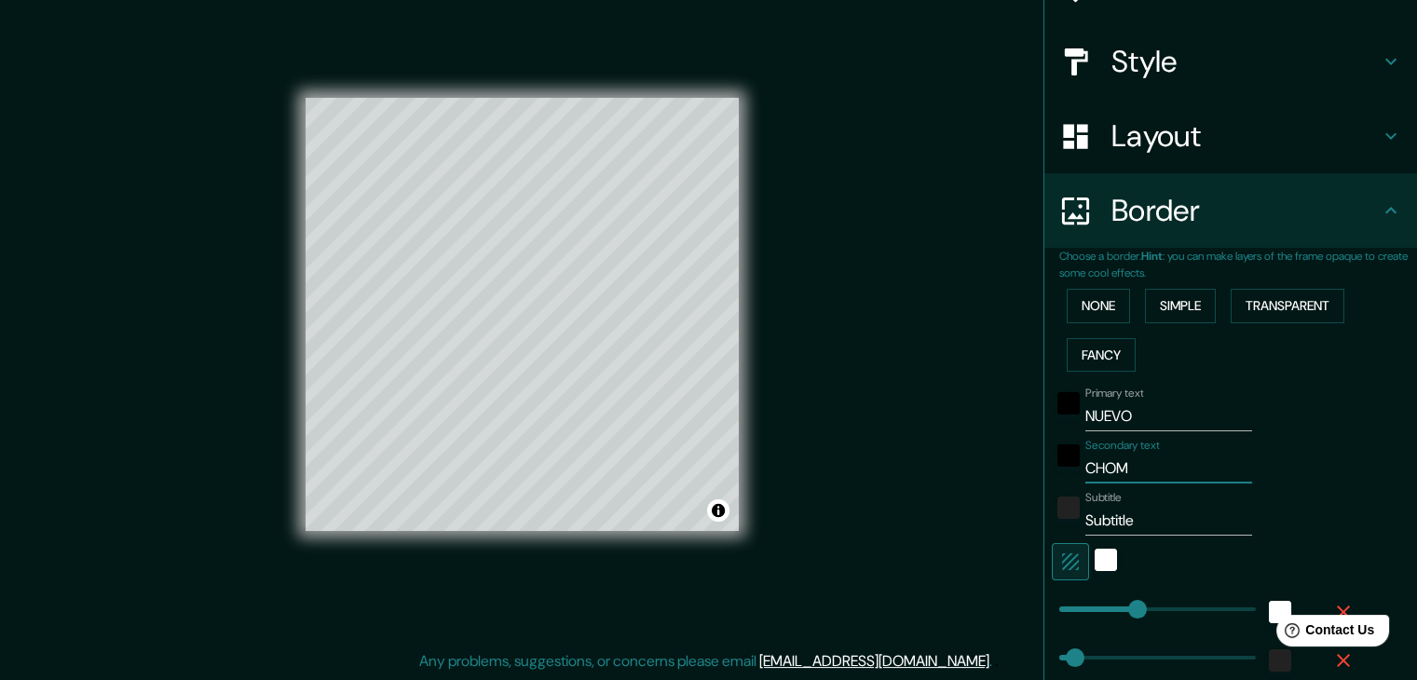
type input "37"
type input "19"
type input "CHO"
type input "37"
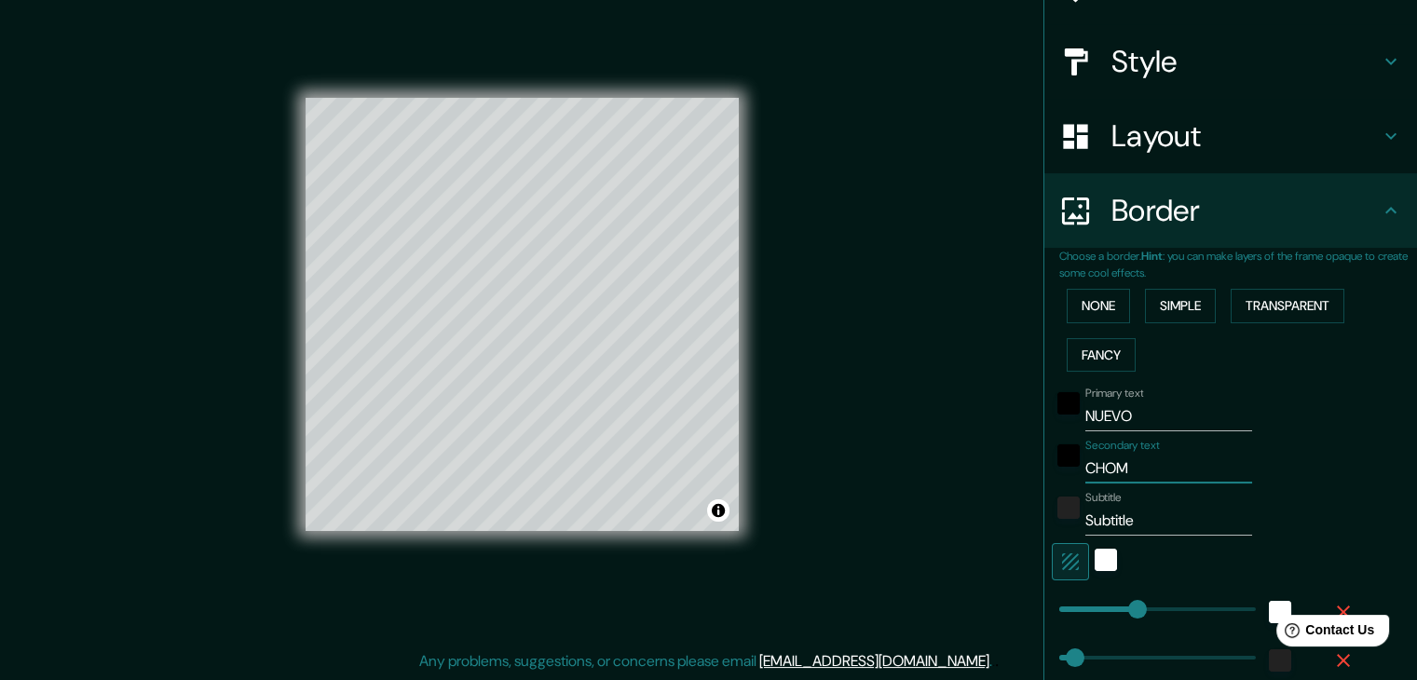
type input "19"
type input "CH"
type input "37"
type input "19"
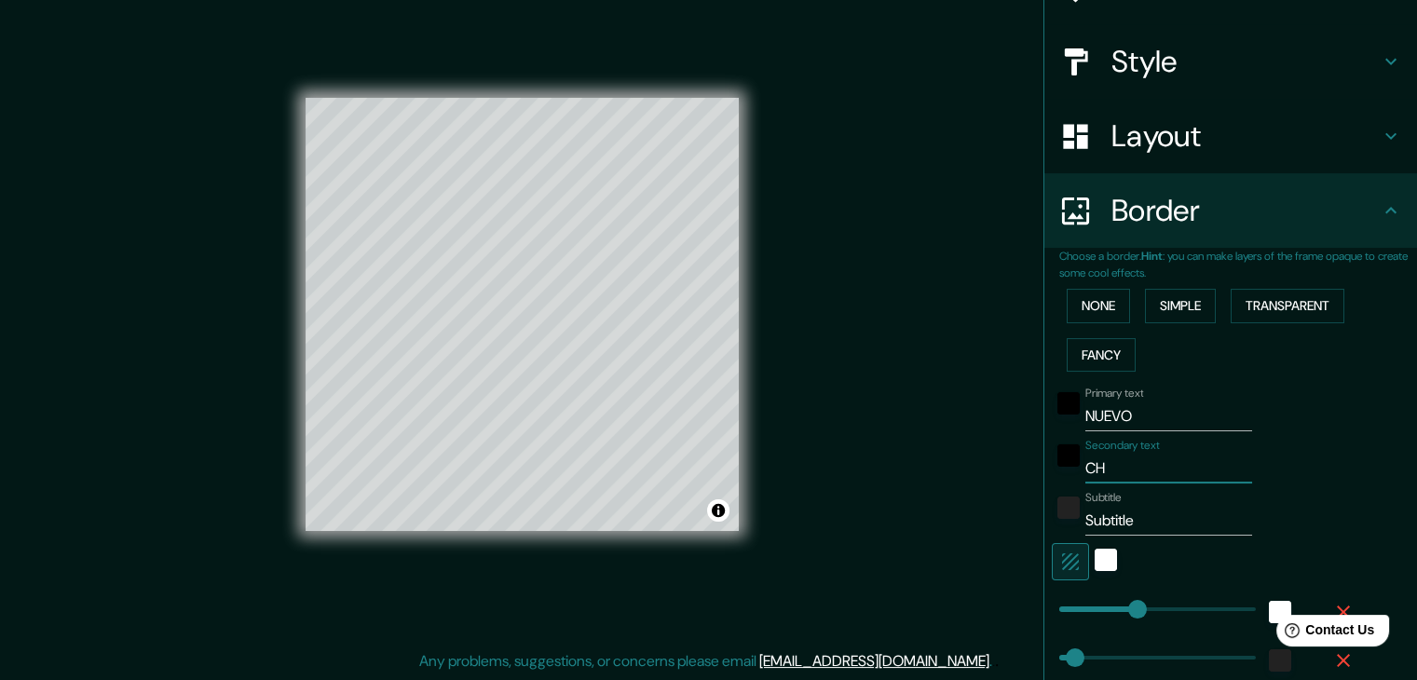
type input "CHI"
type input "37"
type input "19"
type input "CHIM"
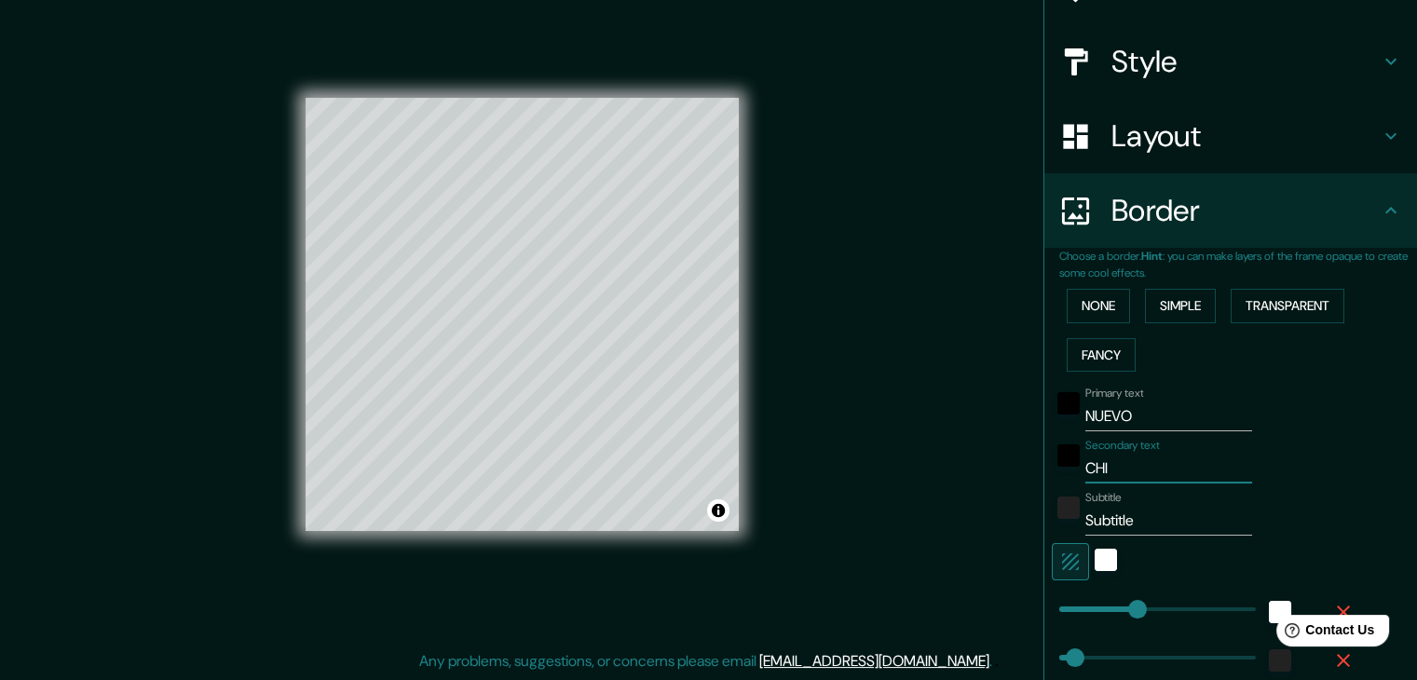
type input "37"
type input "19"
type input "CHIMB"
type input "37"
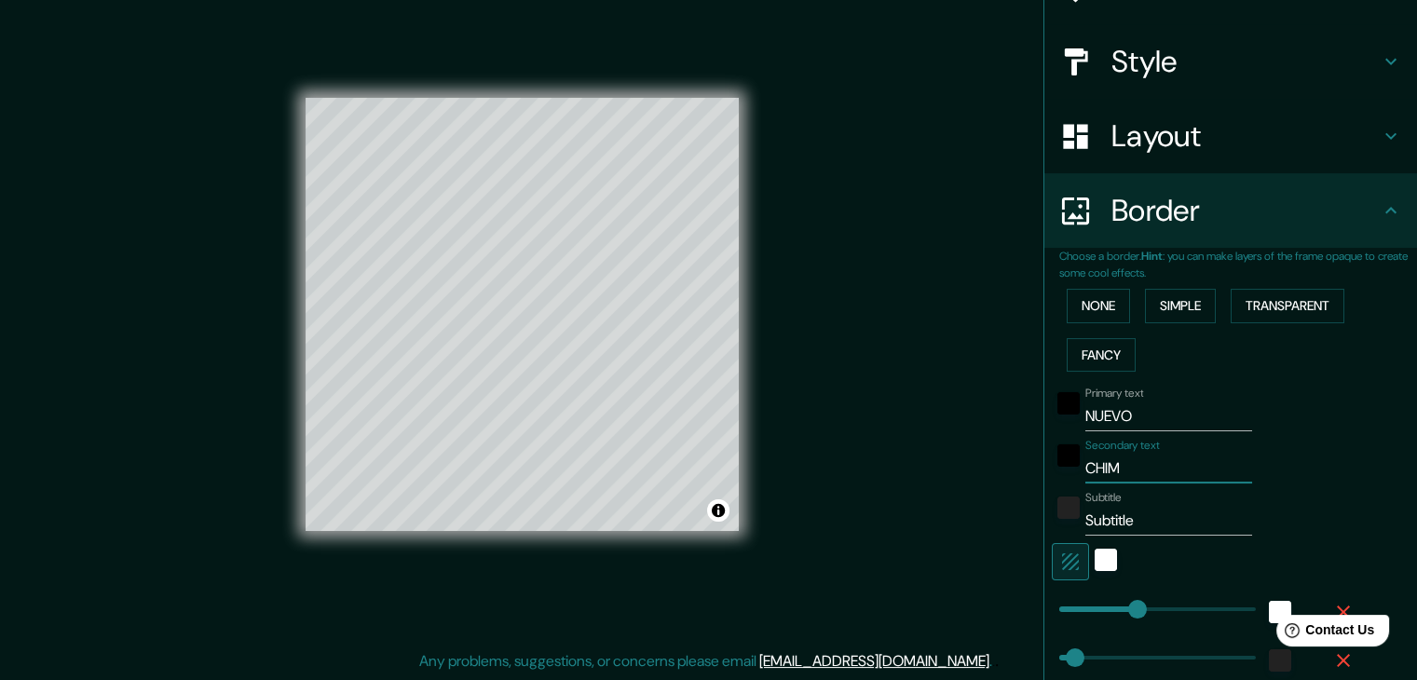
type input "37"
type input "19"
type input "[PERSON_NAME]"
type input "37"
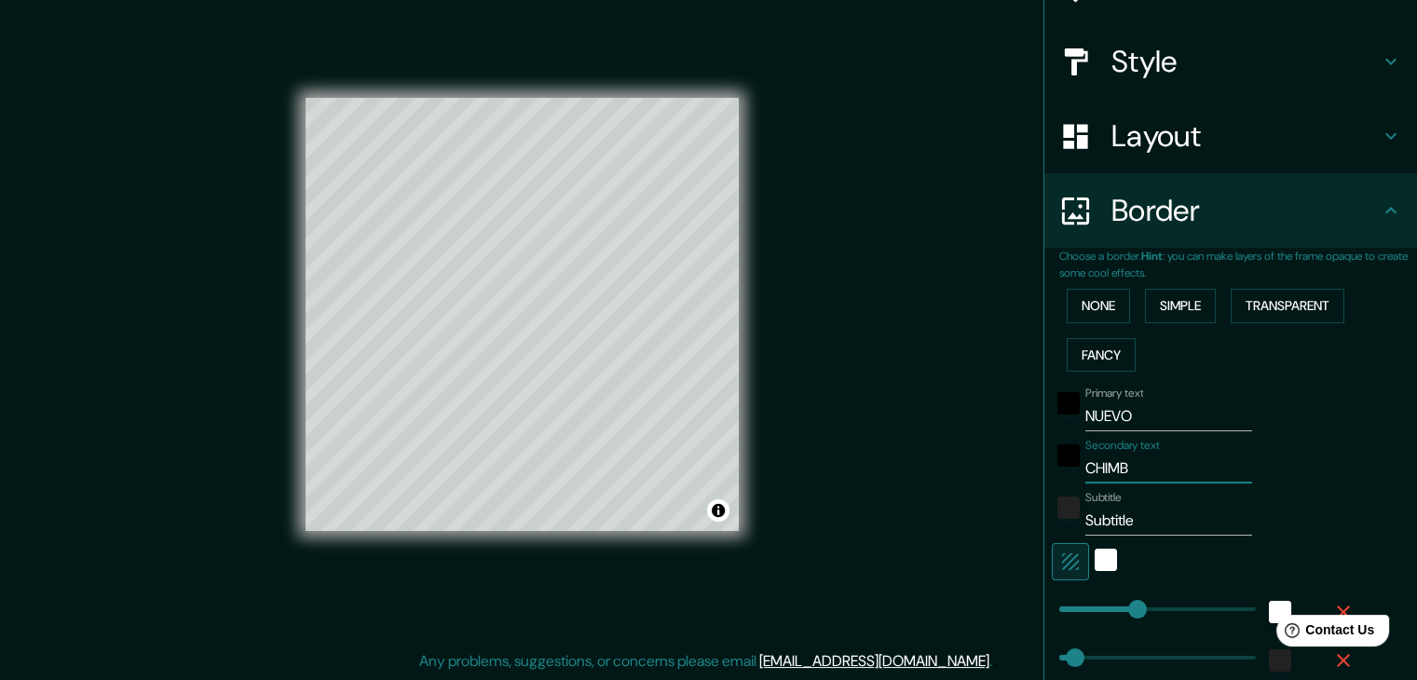
type input "19"
type input "CHIMBOT"
type input "37"
type input "19"
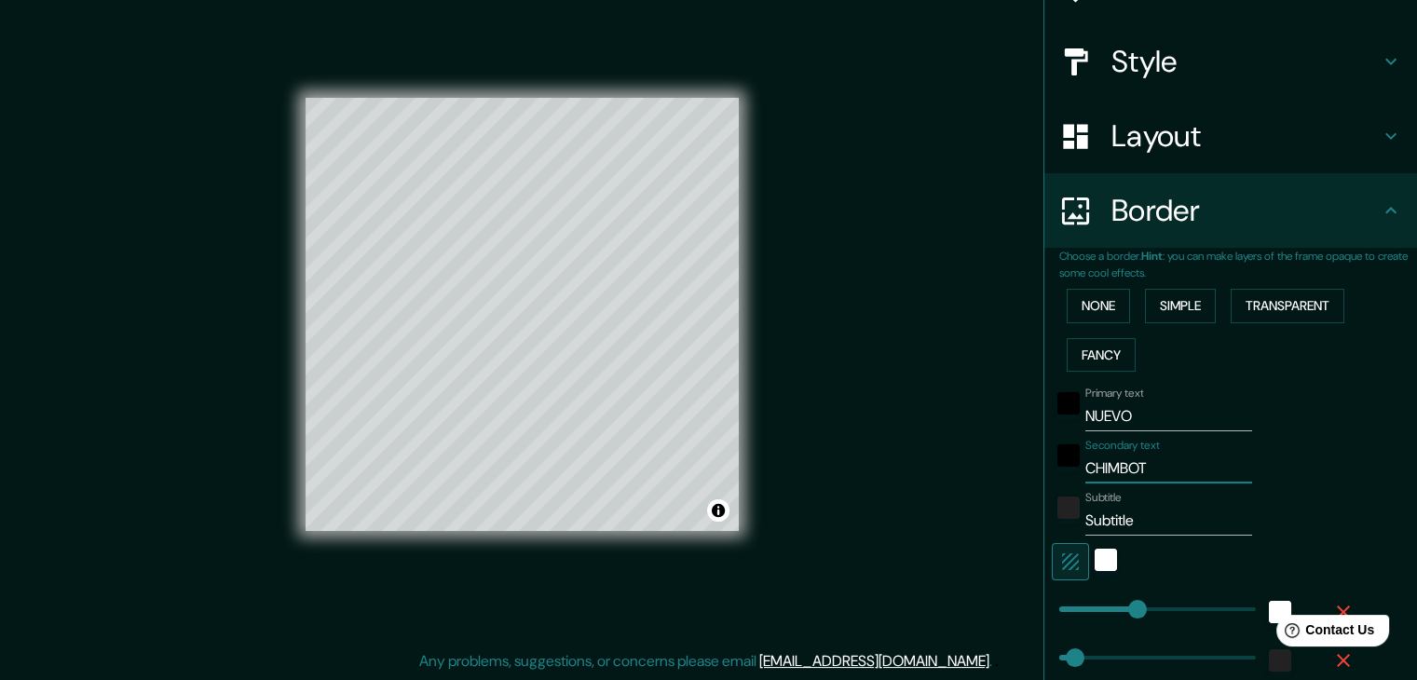
type input "CHIMBOTE"
type input "37"
type input "19"
type input "CHIMBOTE"
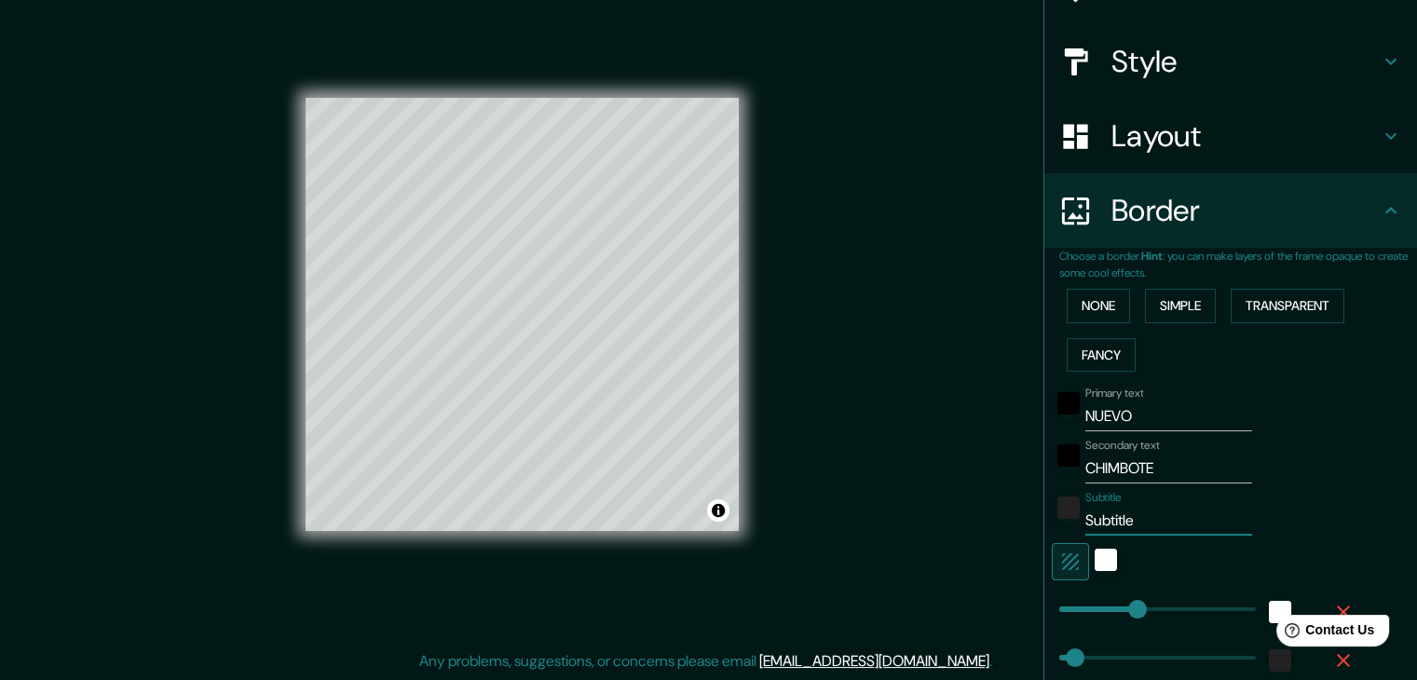
drag, startPoint x: 1133, startPoint y: 517, endPoint x: 1040, endPoint y: 526, distance: 93.6
click at [1052, 526] on div "Subtitle Subtitle" at bounding box center [1205, 513] width 306 height 45
type input "37"
type input "19"
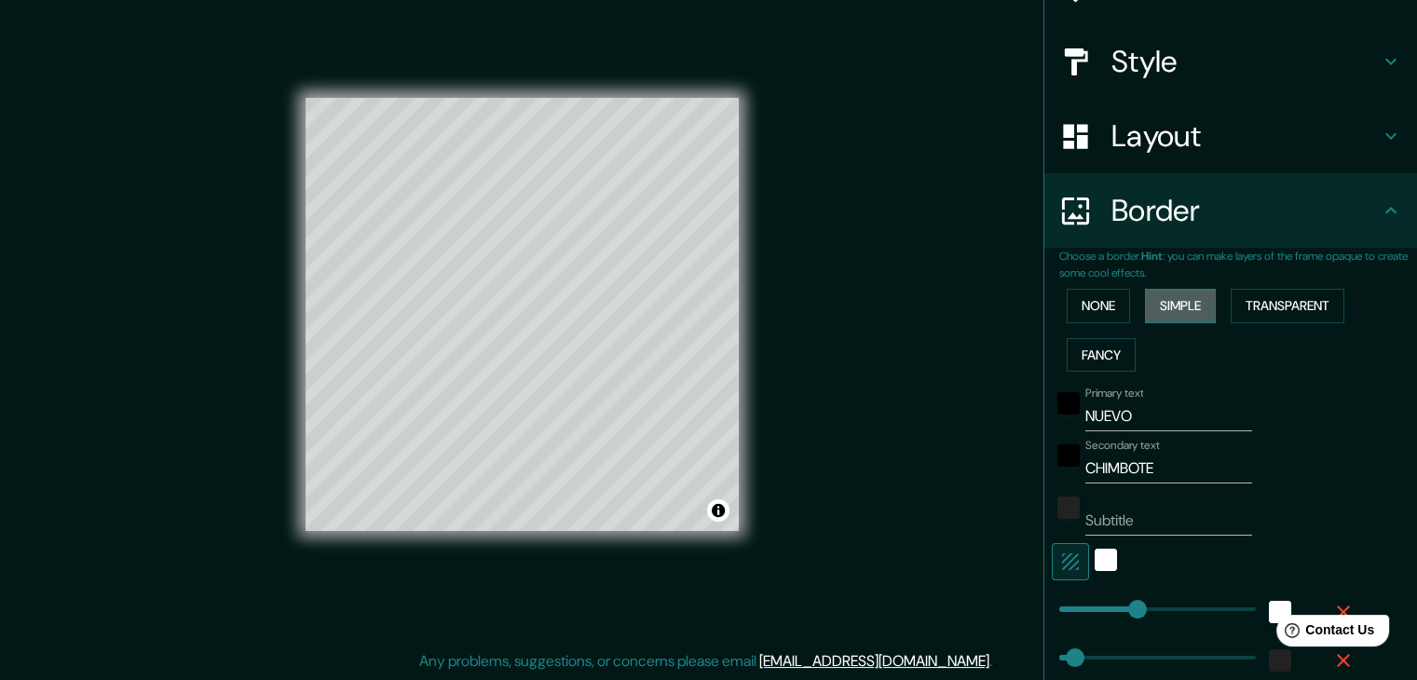
click at [1145, 308] on button "Simple" at bounding box center [1180, 306] width 71 height 34
click at [1097, 310] on button "None" at bounding box center [1098, 306] width 63 height 34
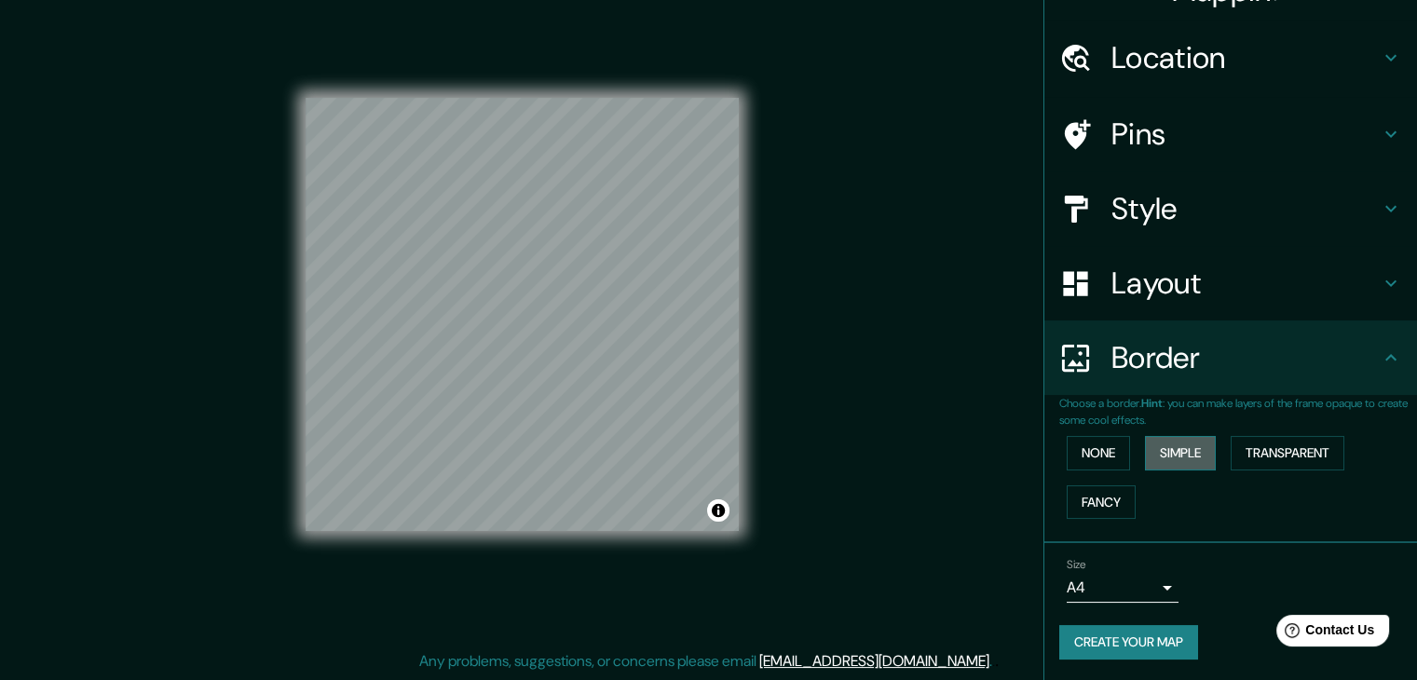
click at [1155, 454] on button "Simple" at bounding box center [1180, 453] width 71 height 34
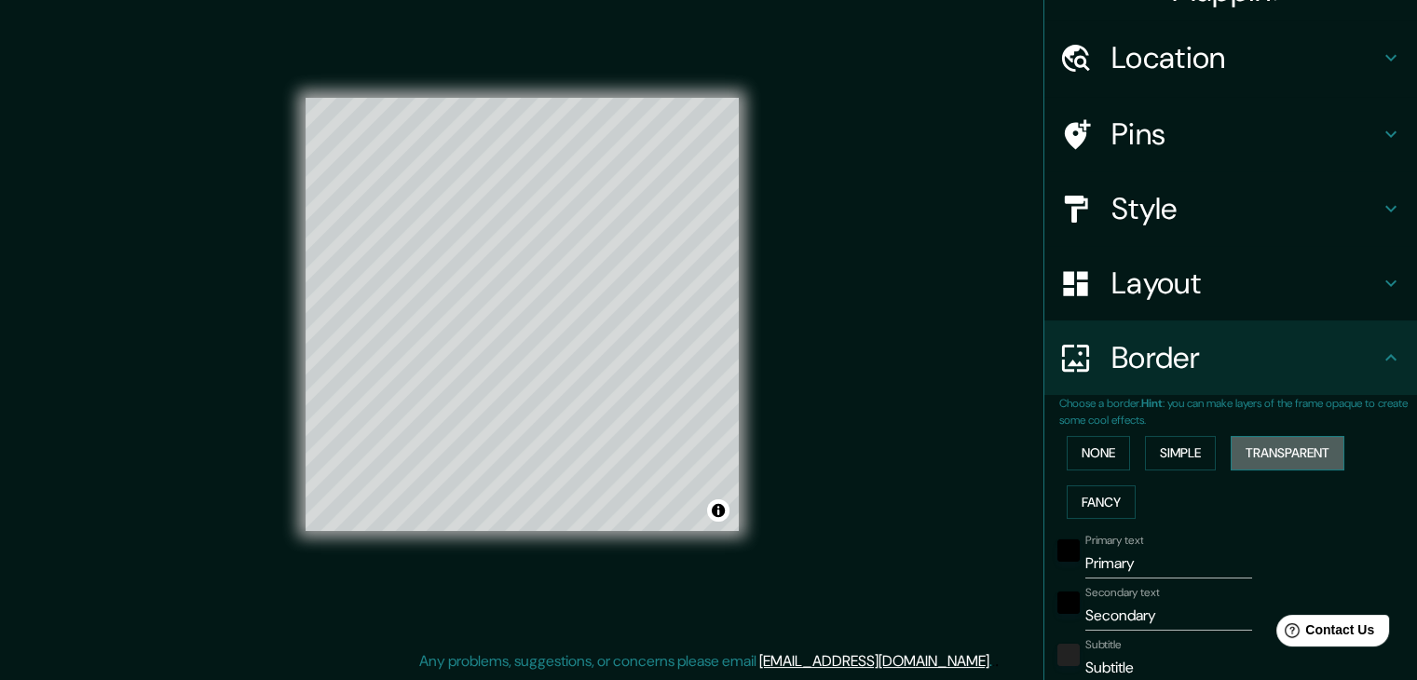
click at [1235, 452] on button "Transparent" at bounding box center [1288, 453] width 114 height 34
drag, startPoint x: 1145, startPoint y: 564, endPoint x: 1028, endPoint y: 571, distance: 117.6
click at [1028, 571] on div "Mappin Location Pins Style Layout Border Choose a border. Hint : you can make l…" at bounding box center [708, 330] width 1417 height 702
type input "N"
type input "223"
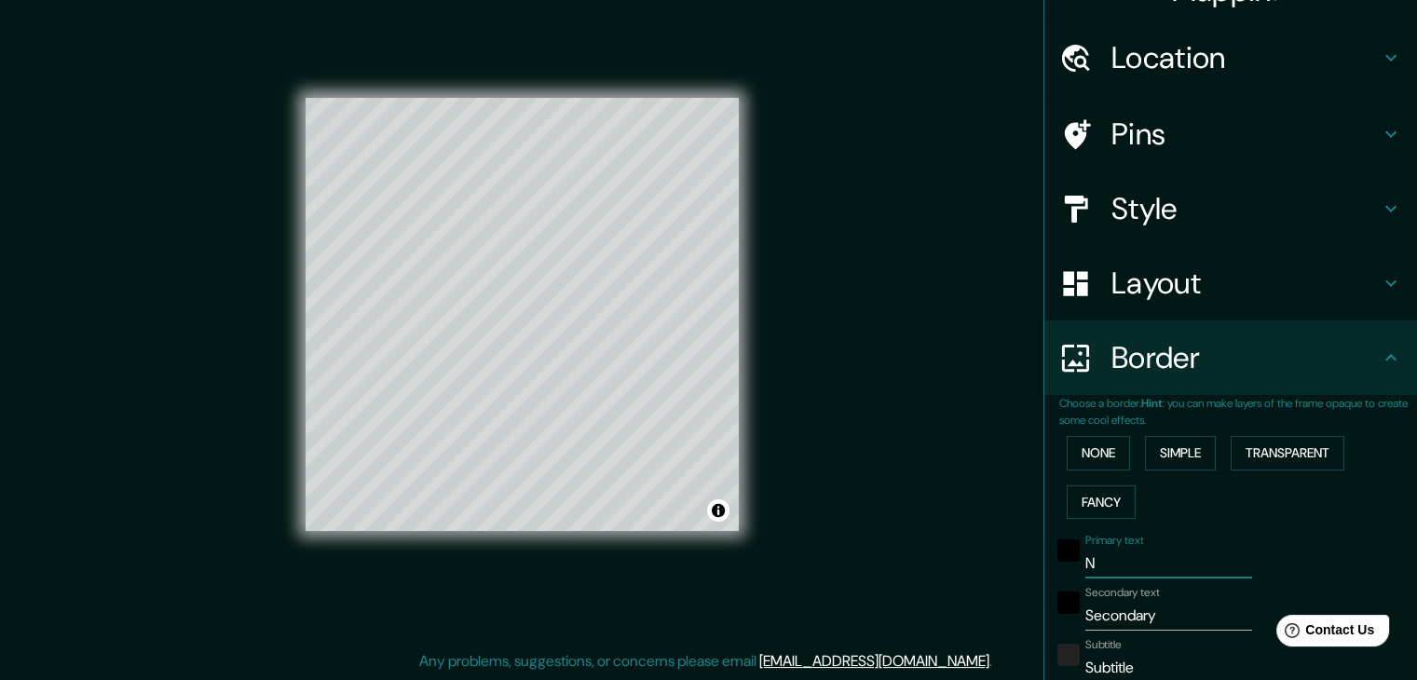
type input "37"
type input "NU"
type input "223"
type input "37"
type input "NUE"
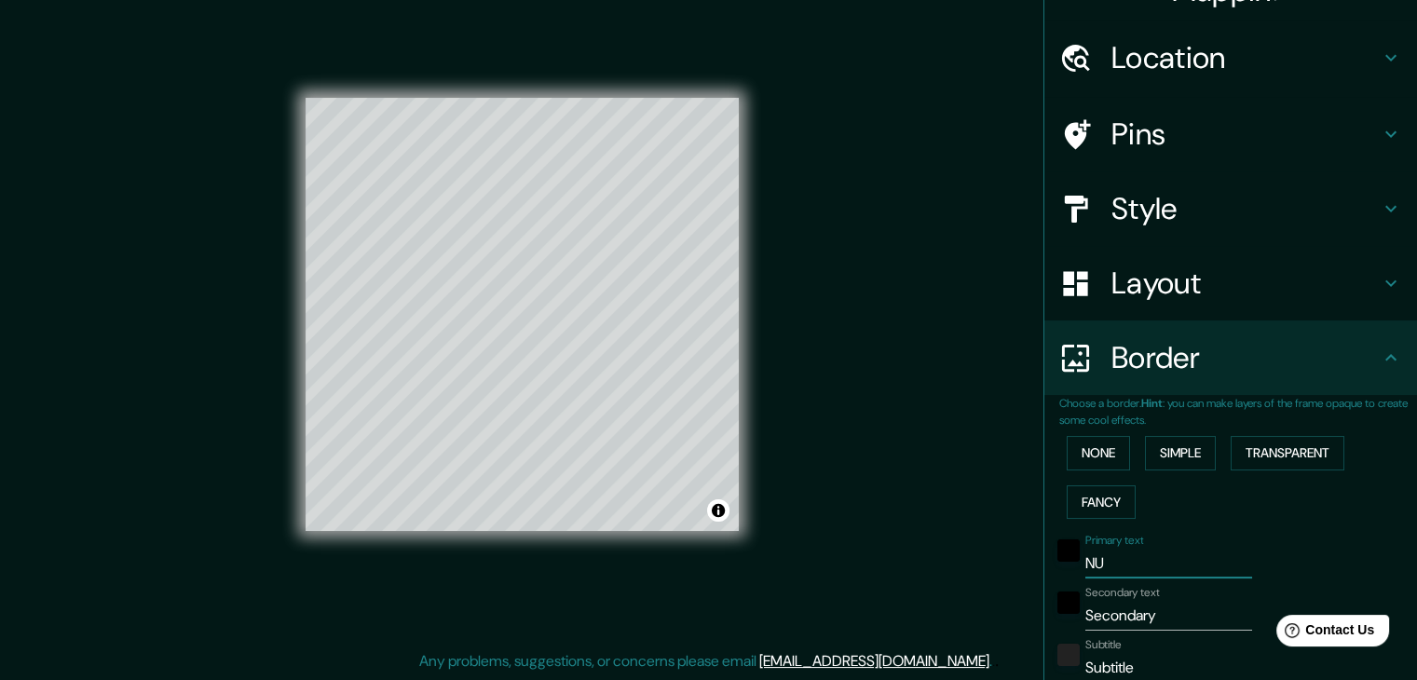
type input "223"
type input "37"
type input "NUEV"
type input "223"
type input "37"
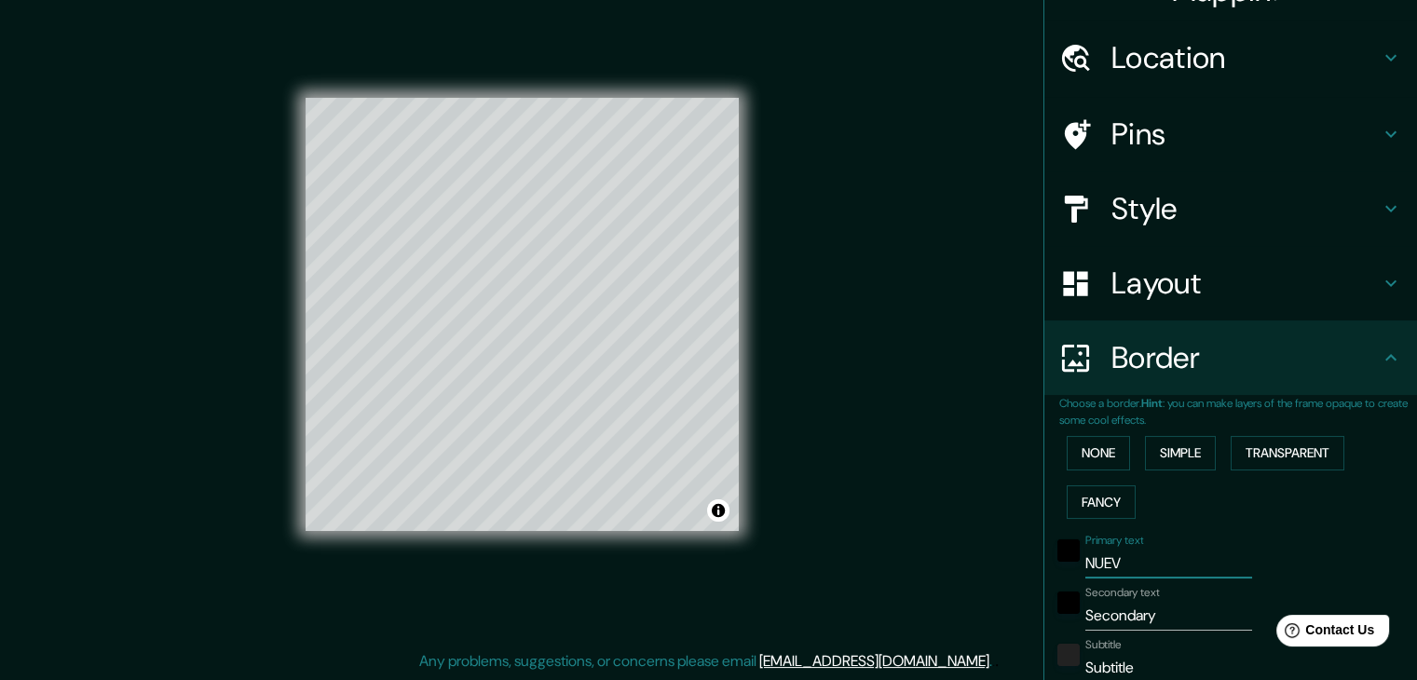
type input "NUEVO"
type input "223"
type input "37"
type input "NUEVO"
drag, startPoint x: 1176, startPoint y: 627, endPoint x: 1033, endPoint y: 604, distance: 144.4
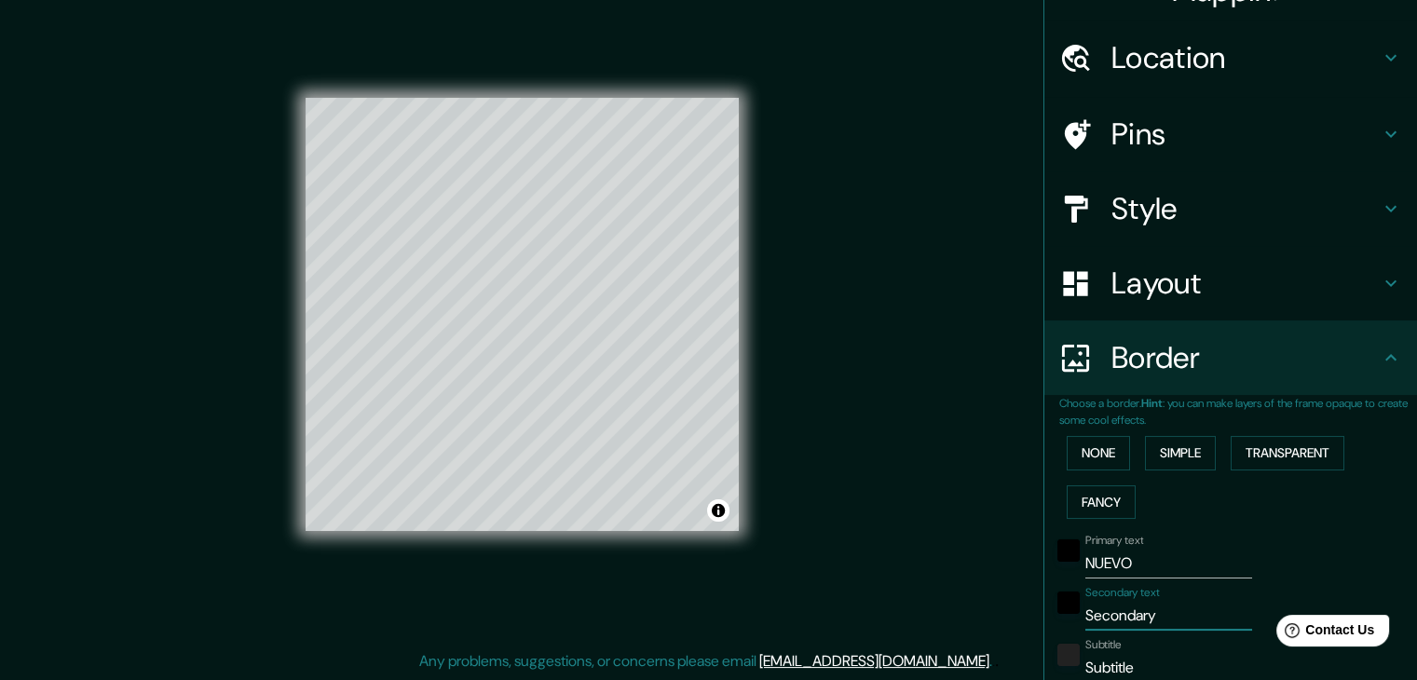
click at [1044, 605] on div "Choose a border. Hint : you can make layers of the frame opaque to create some …" at bounding box center [1230, 639] width 373 height 488
type input "C"
type input "223"
type input "37"
type input "CH"
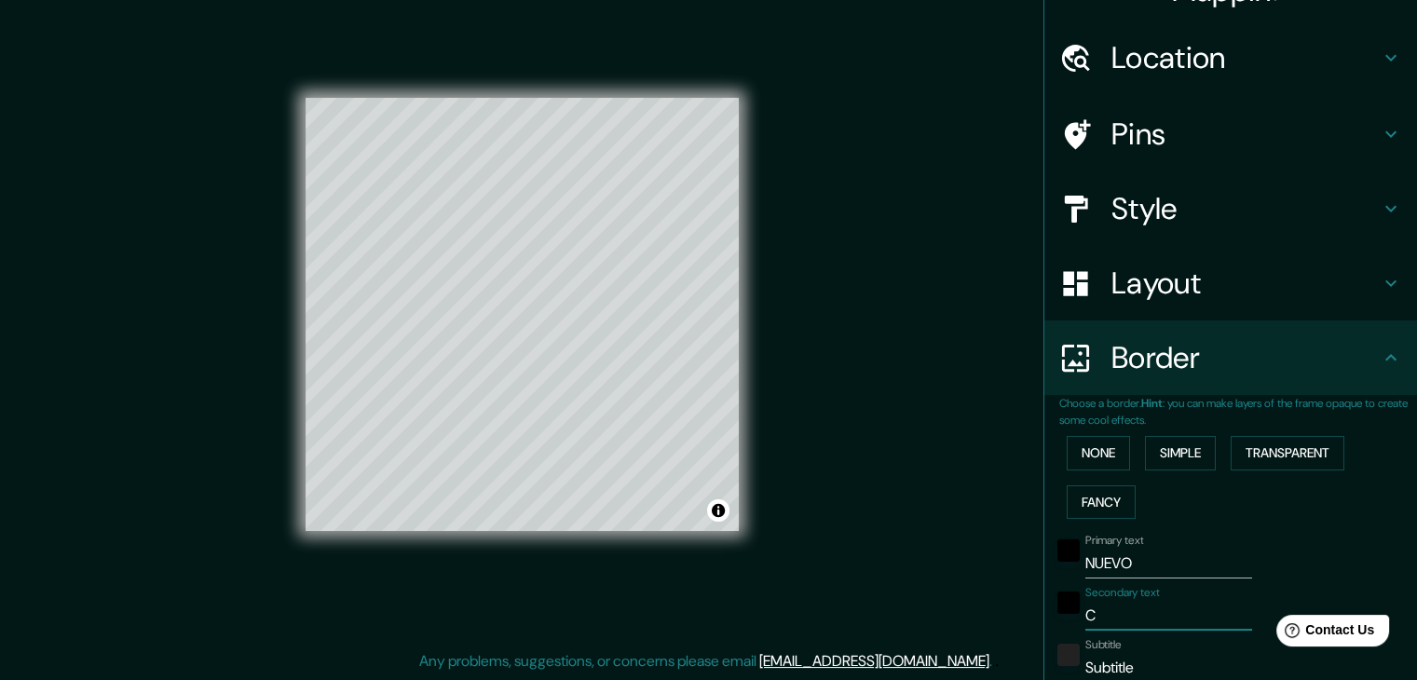
type input "223"
type input "37"
type input "CHI"
type input "223"
type input "37"
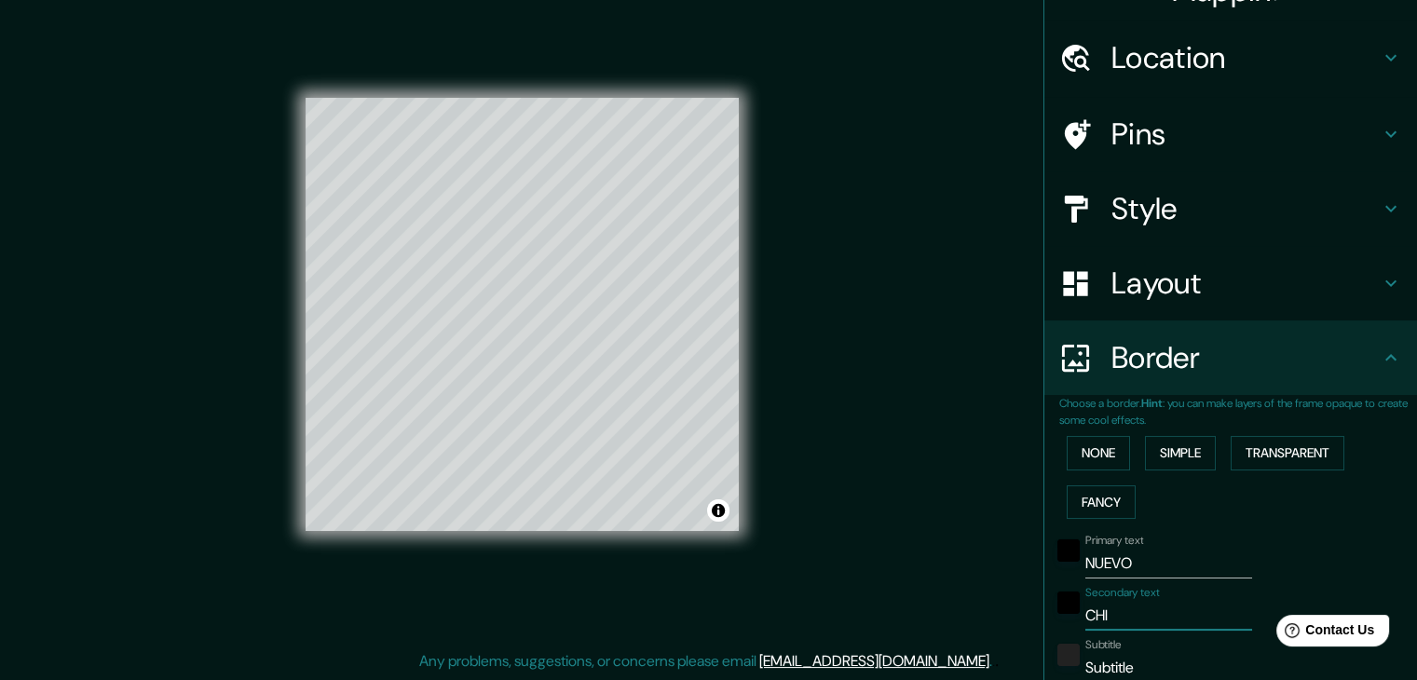
type input "CHIM"
type input "223"
type input "37"
type input "CHIMB"
type input "223"
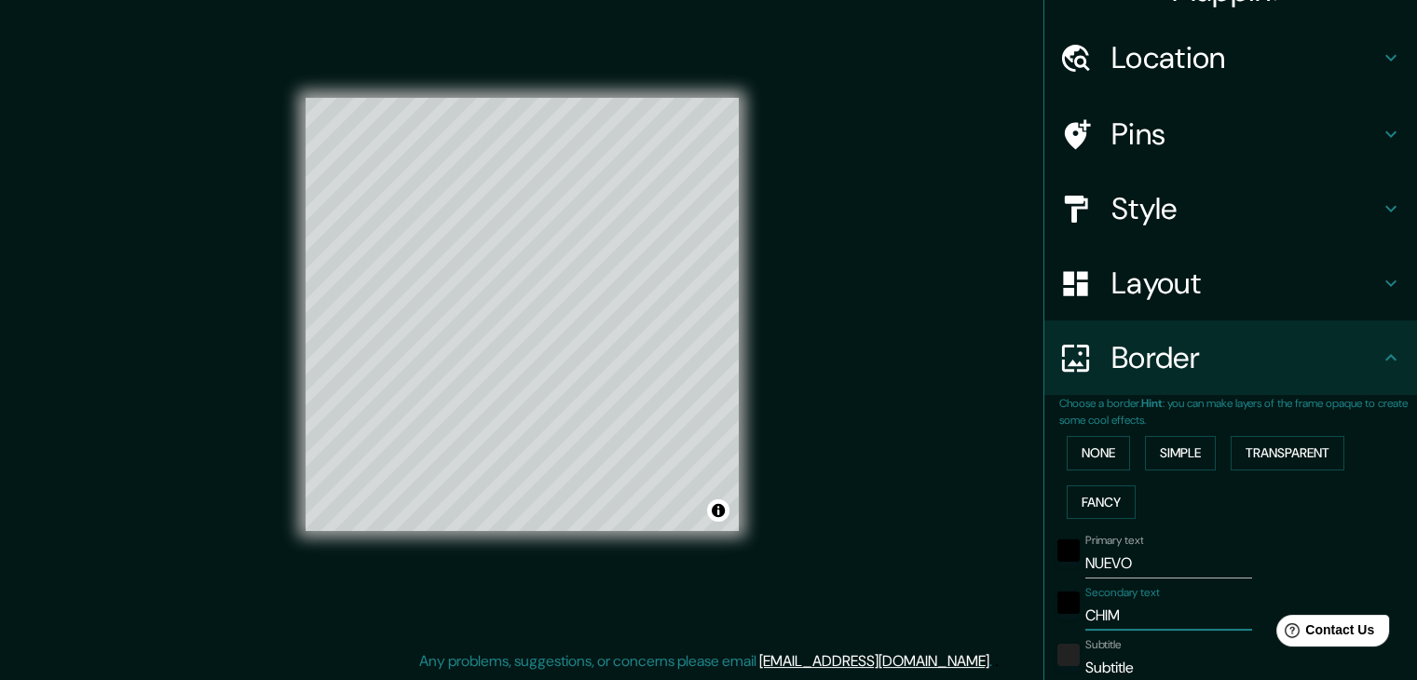
type input "37"
type input "[PERSON_NAME]"
type input "223"
type input "37"
type input "CHIMBOR"
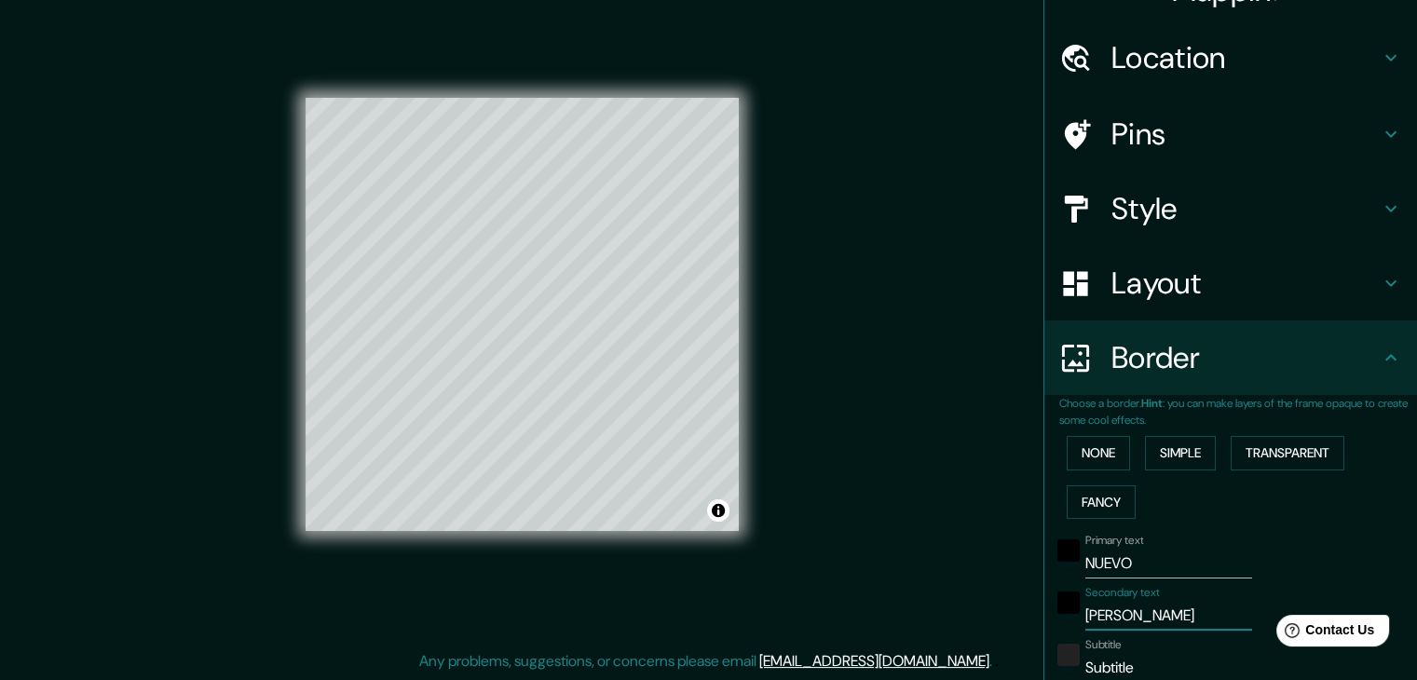
type input "223"
type input "37"
type input "[PERSON_NAME]"
type input "223"
type input "37"
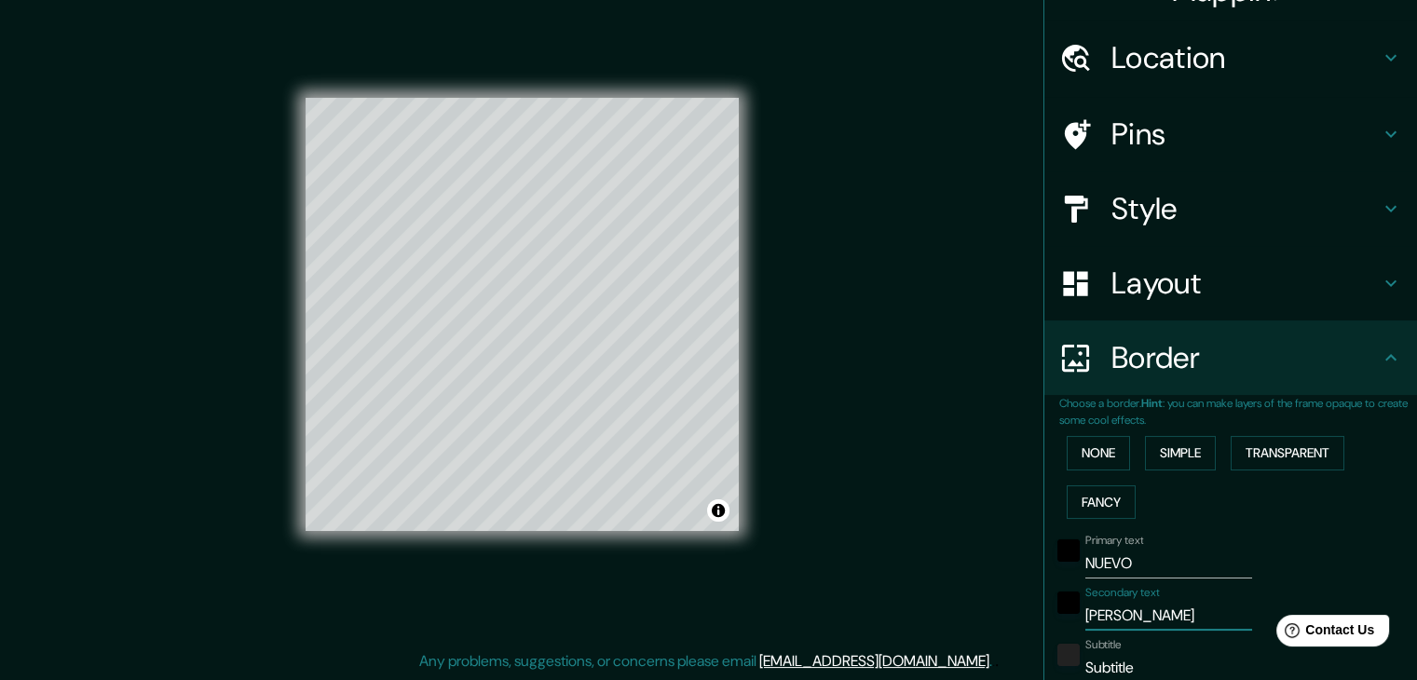
type input "CHIMBOT"
type input "223"
type input "37"
type input "CHIMBOTE"
type input "223"
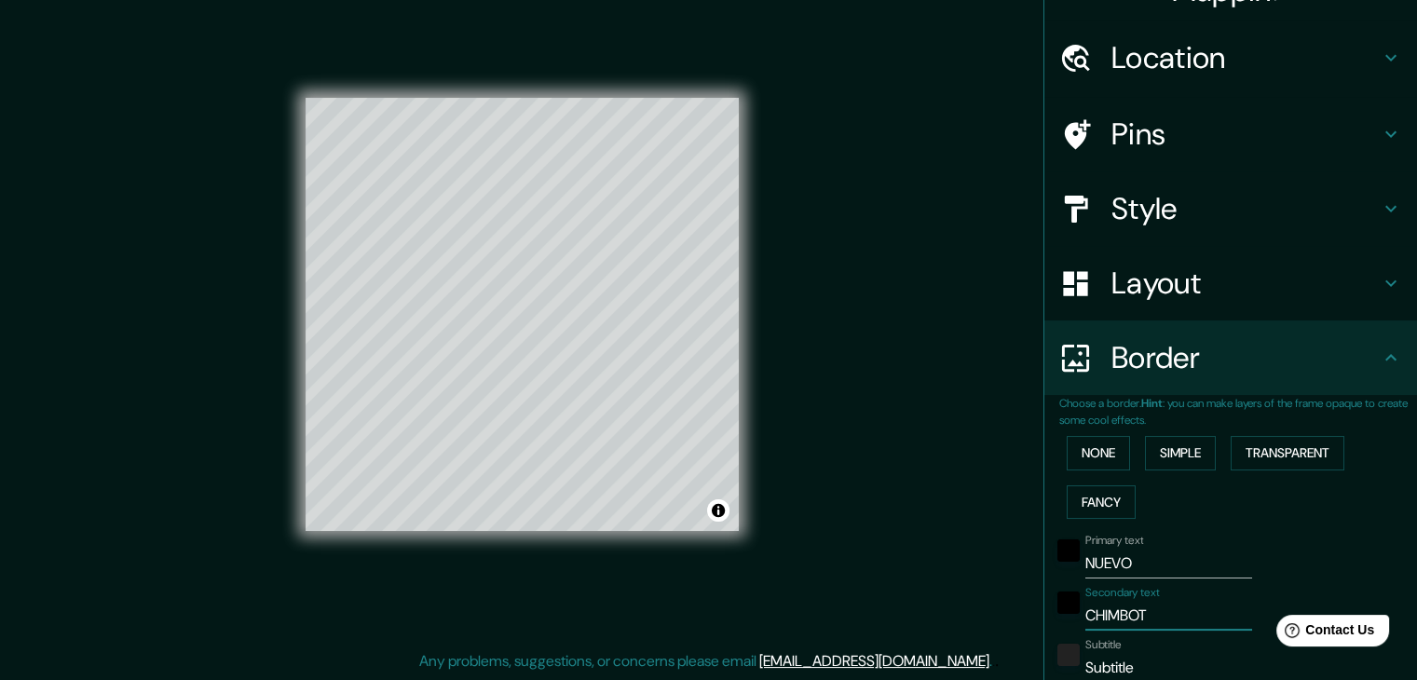
type input "37"
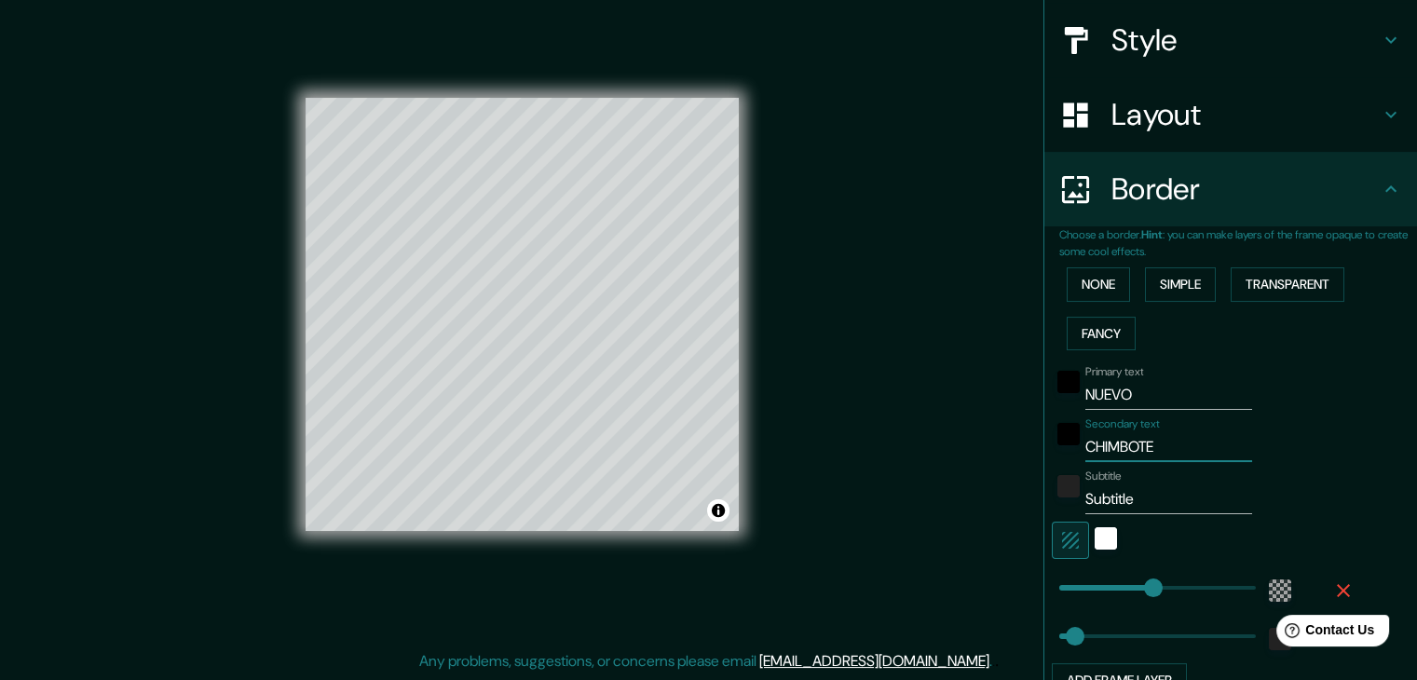
scroll to position [225, 0]
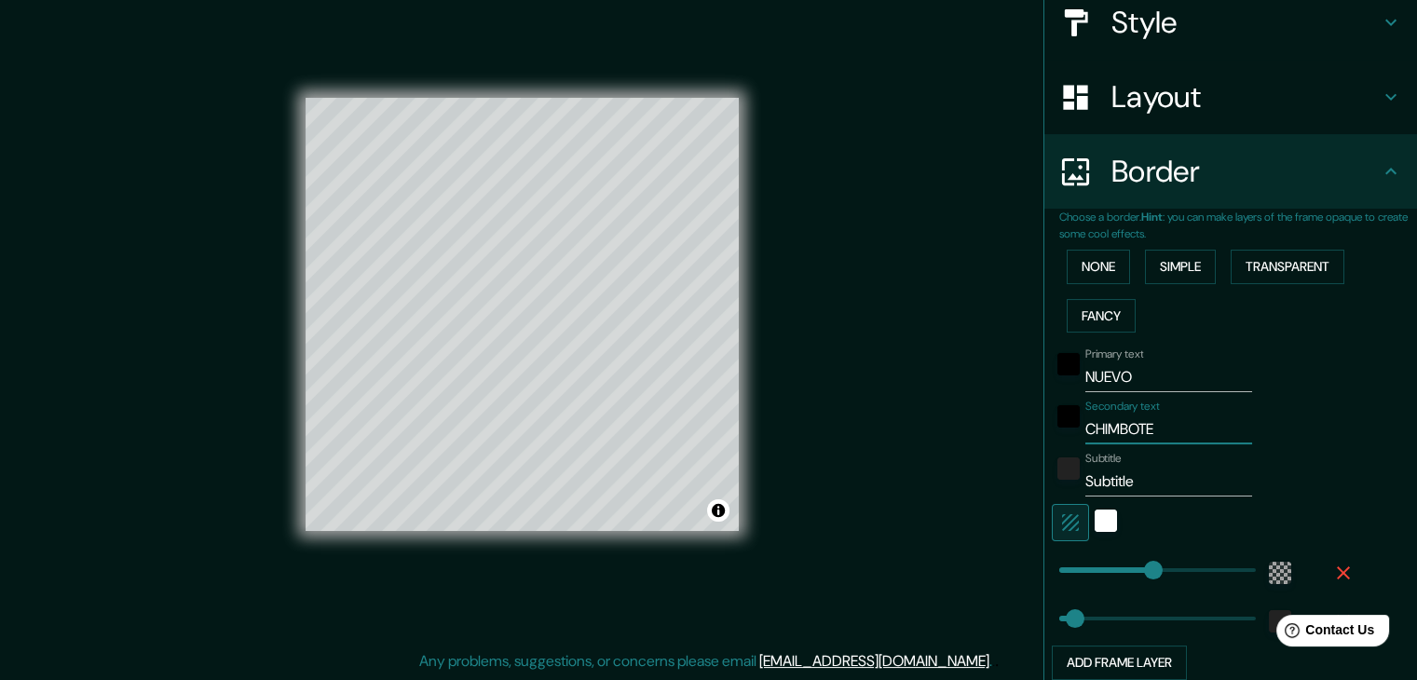
type input "CHIMBOTE"
drag, startPoint x: 1133, startPoint y: 475, endPoint x: 1060, endPoint y: 477, distance: 72.7
click at [1060, 477] on div "Subtitle Subtitle" at bounding box center [1205, 474] width 306 height 45
type input "223"
type input "37"
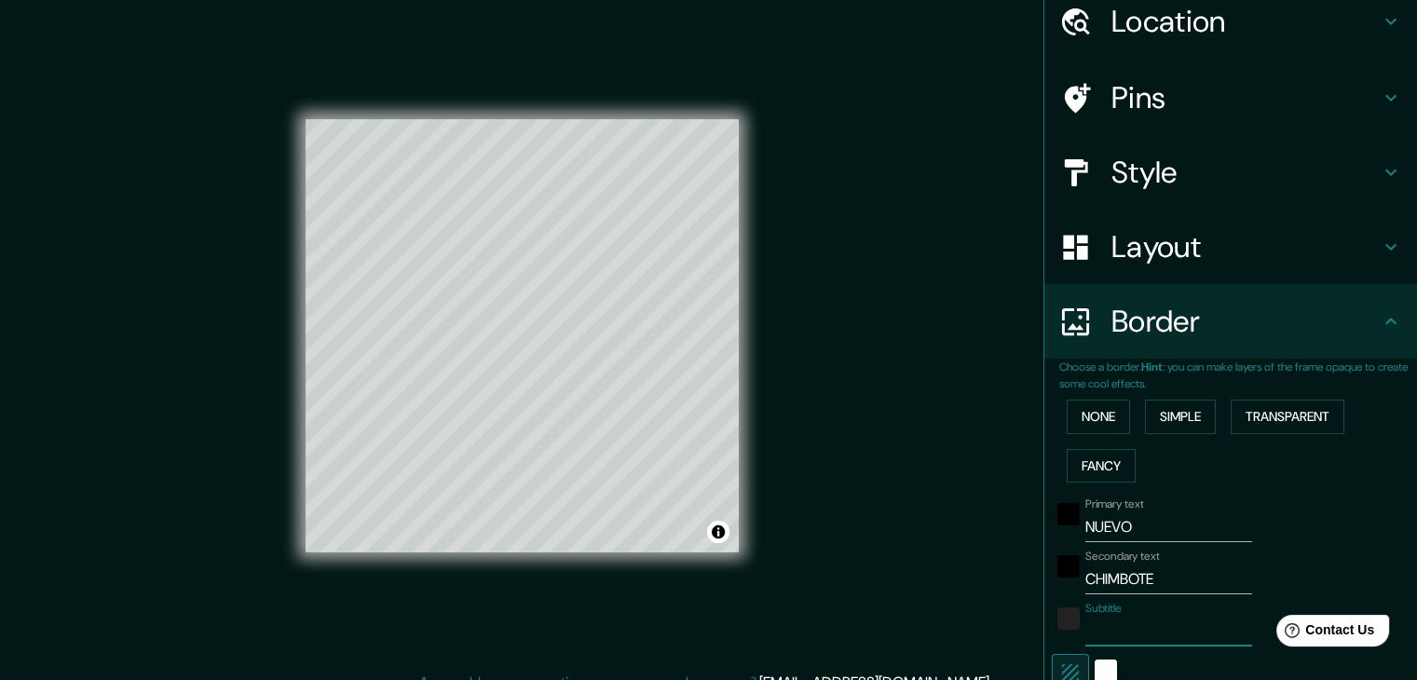
scroll to position [39, 0]
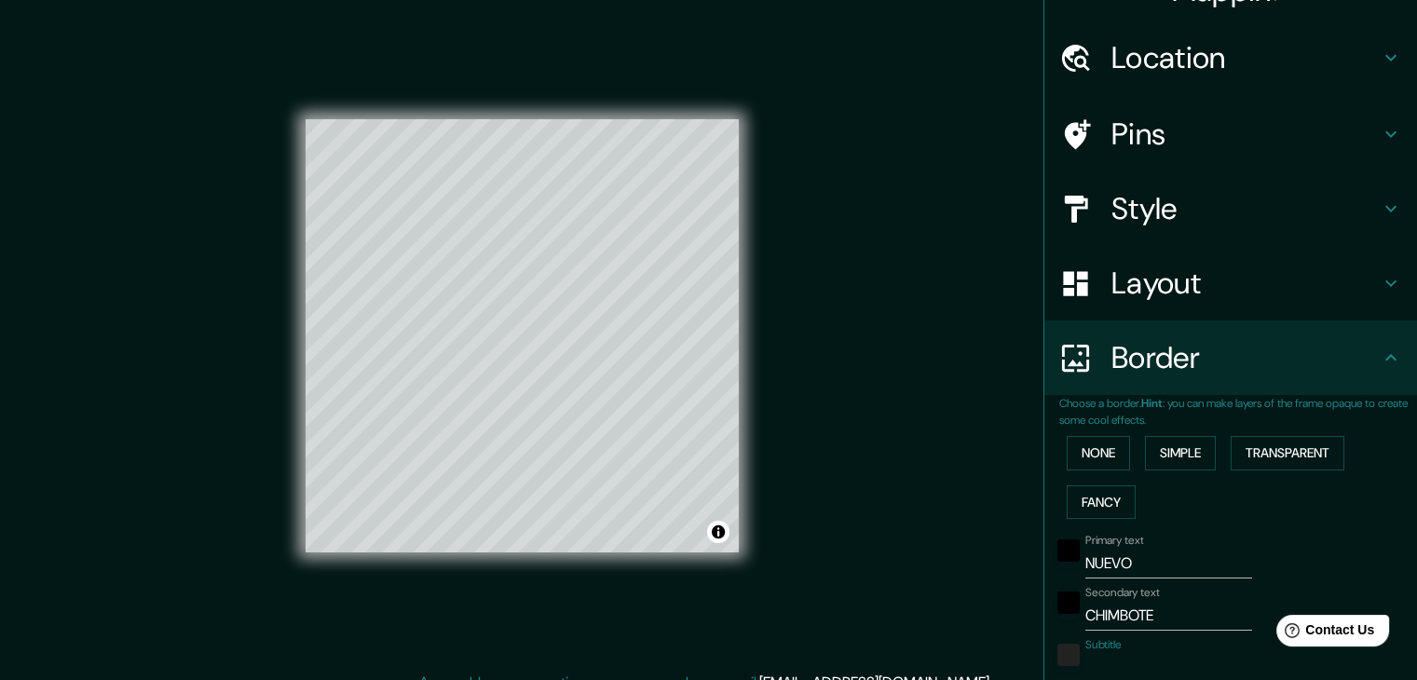
click at [1303, 276] on h4 "Layout" at bounding box center [1246, 283] width 268 height 37
type input "223"
type input "37"
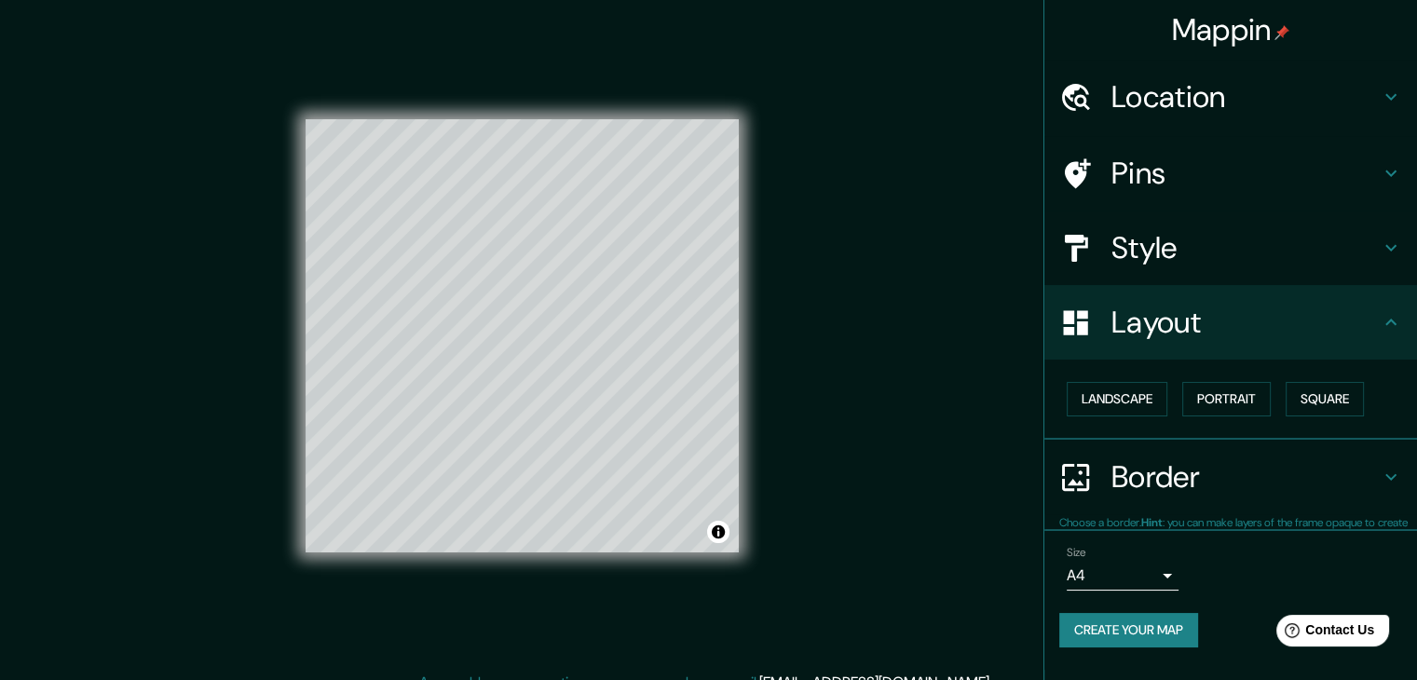
scroll to position [0, 0]
click at [1152, 395] on button "Landscape" at bounding box center [1117, 399] width 101 height 34
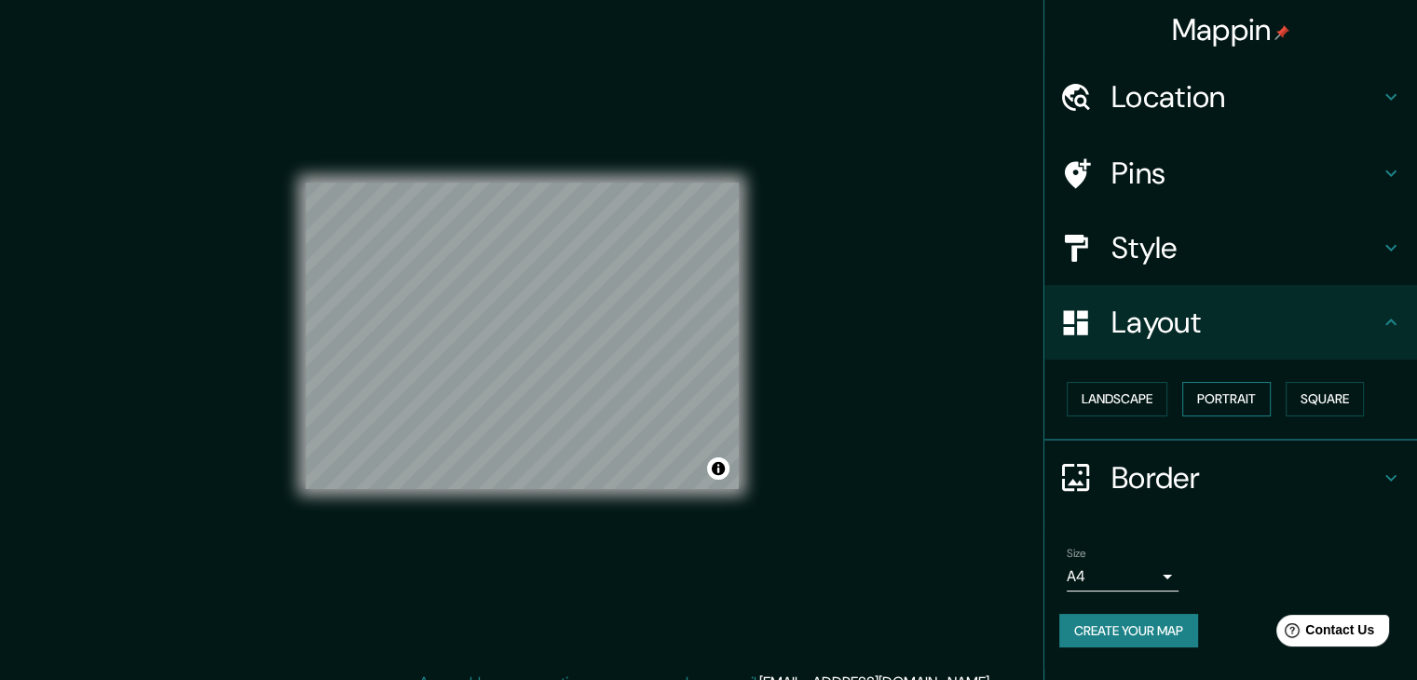
click at [1198, 392] on button "Portrait" at bounding box center [1226, 399] width 89 height 34
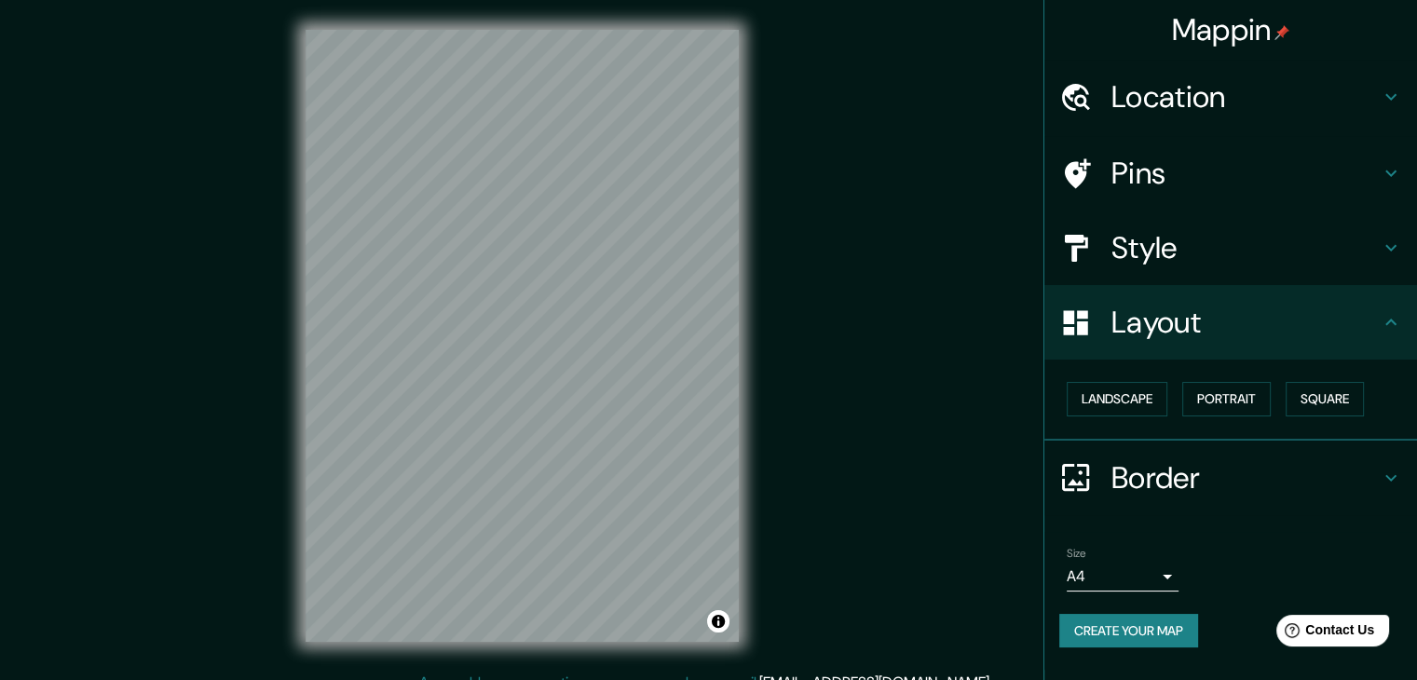
click at [1281, 392] on div "Landscape [GEOGRAPHIC_DATA]" at bounding box center [1238, 399] width 358 height 49
click at [1316, 393] on button "Square" at bounding box center [1325, 399] width 78 height 34
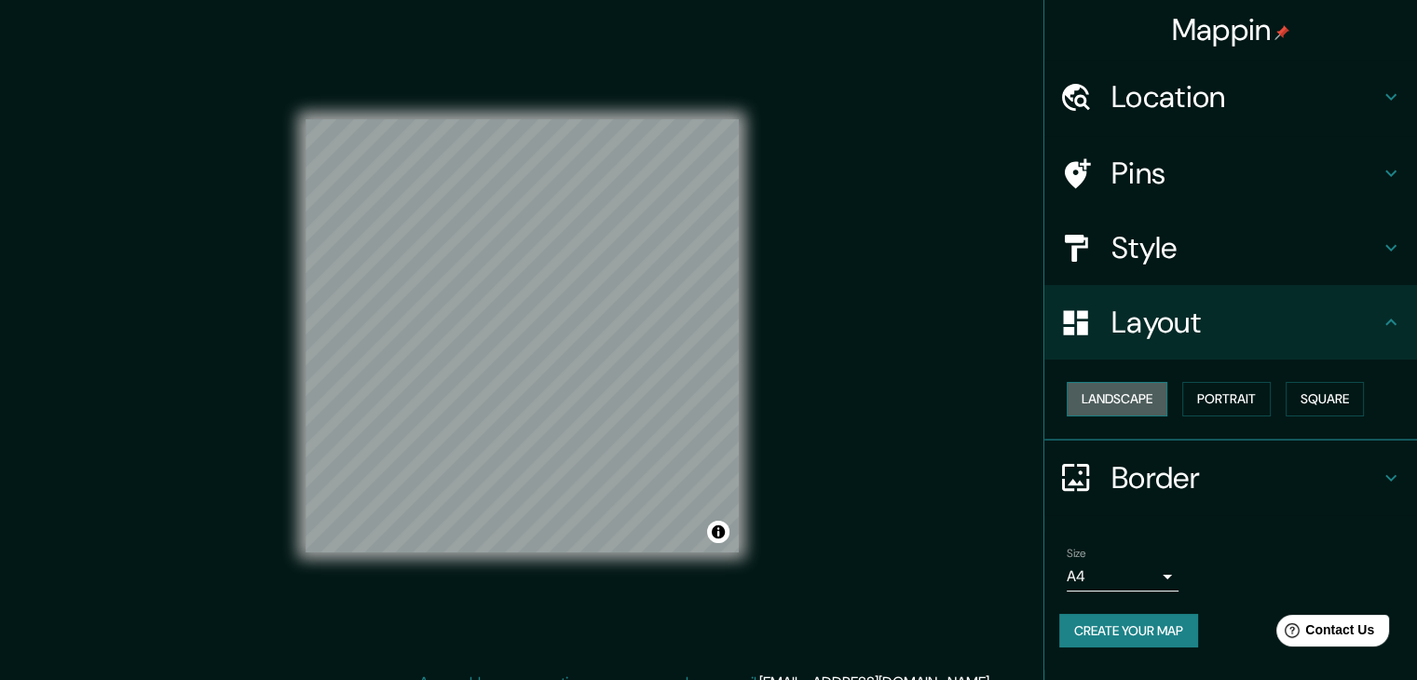
click at [1121, 409] on button "Landscape" at bounding box center [1117, 399] width 101 height 34
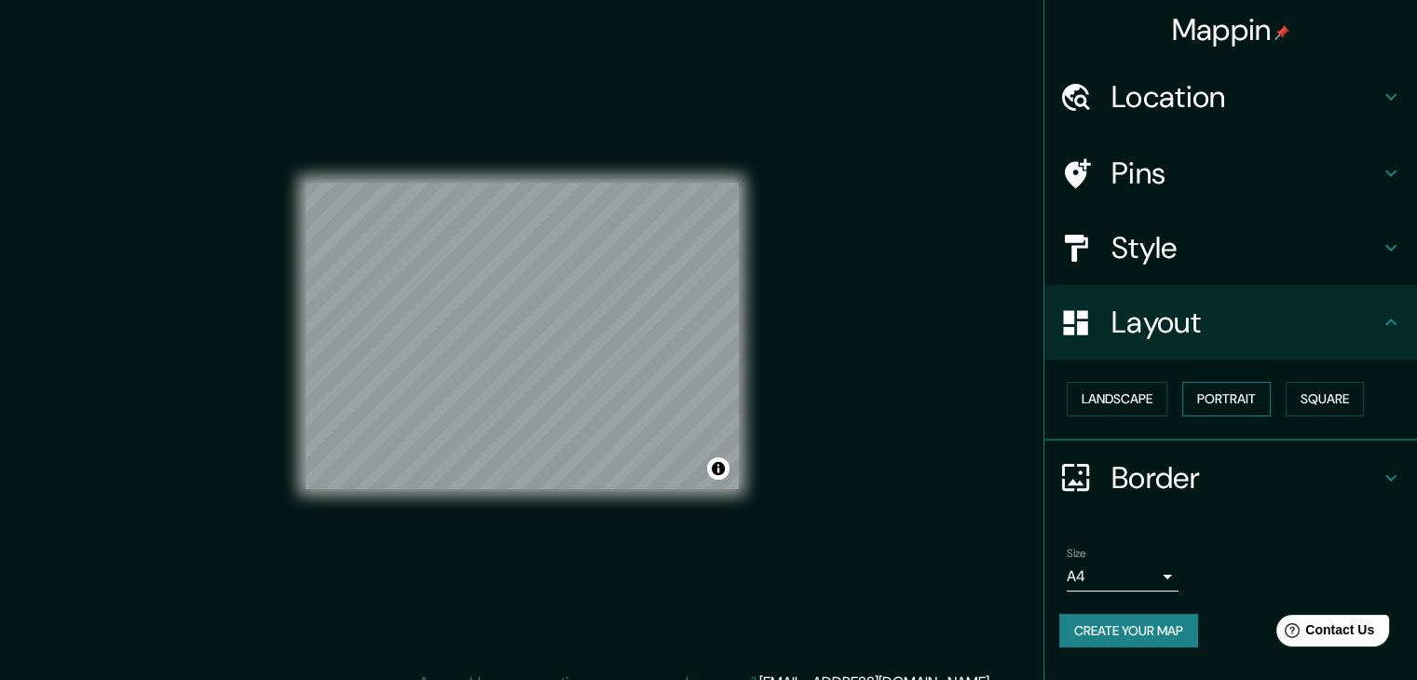
click at [1215, 400] on button "Portrait" at bounding box center [1226, 399] width 89 height 34
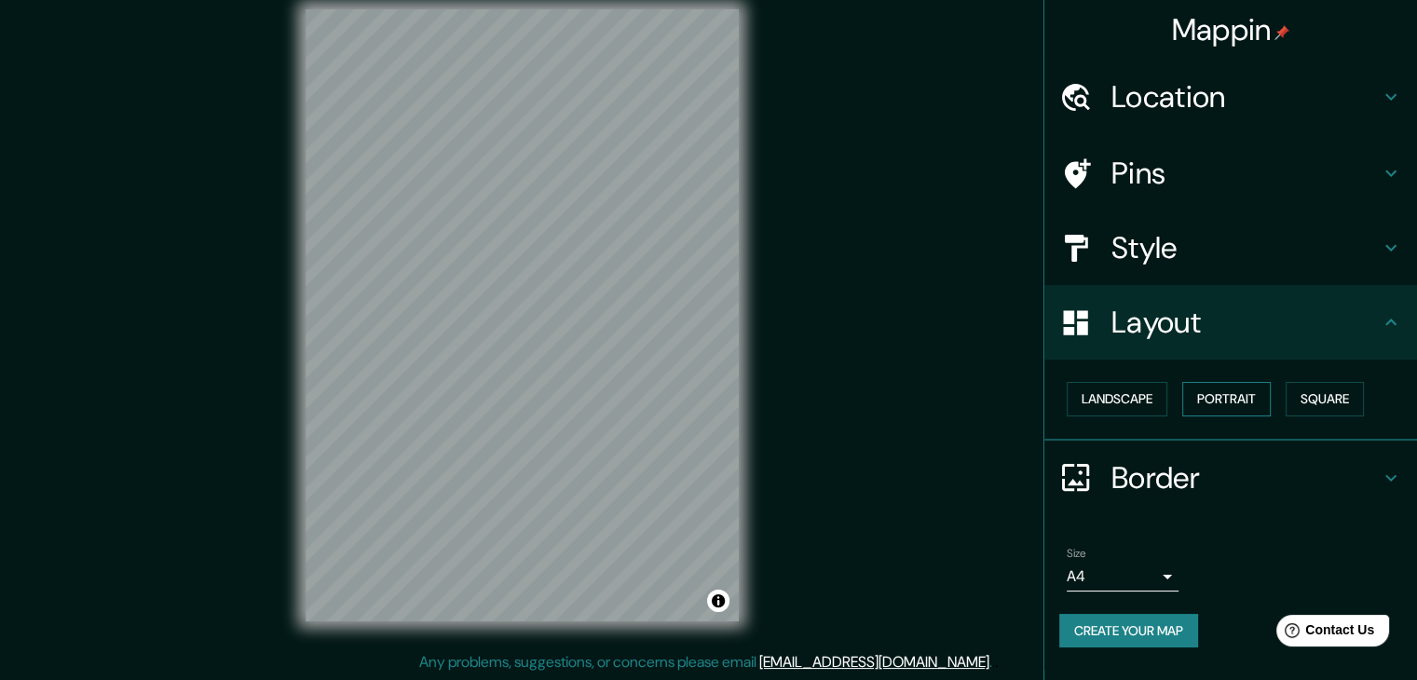
scroll to position [21, 0]
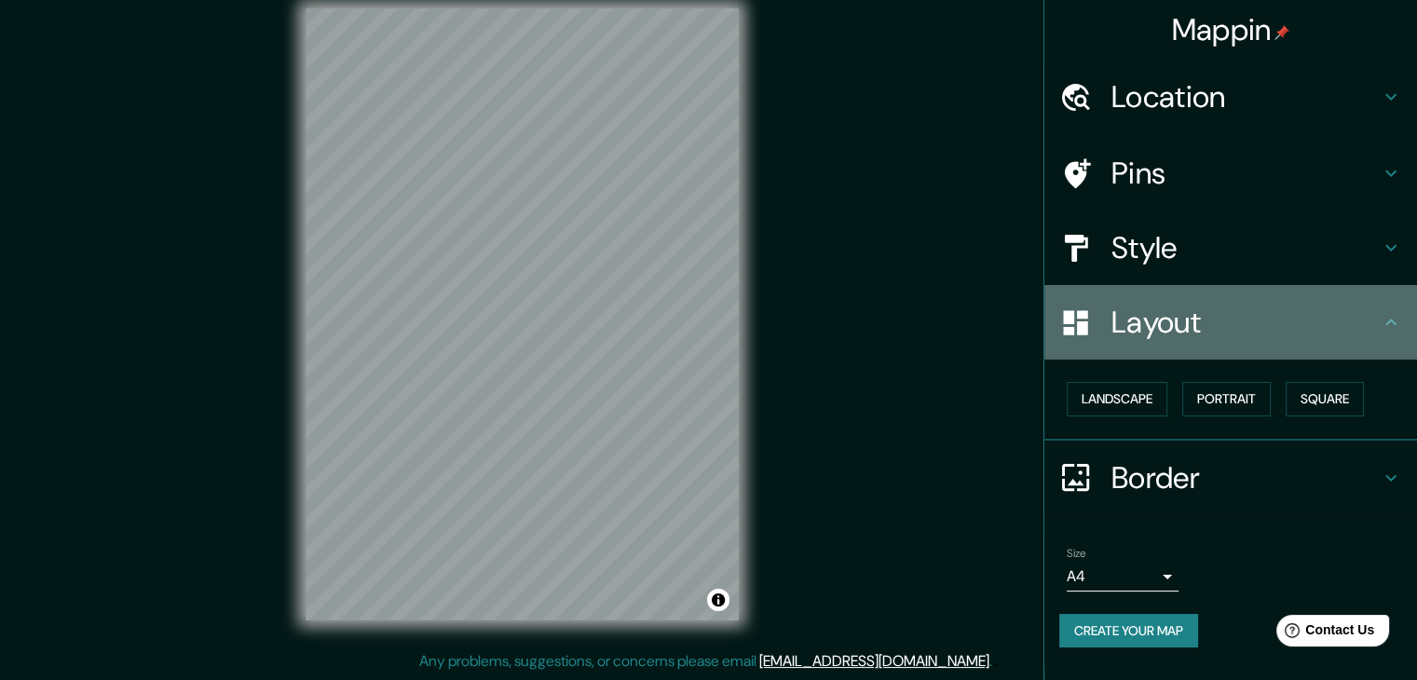
click at [1396, 321] on icon at bounding box center [1391, 322] width 22 height 22
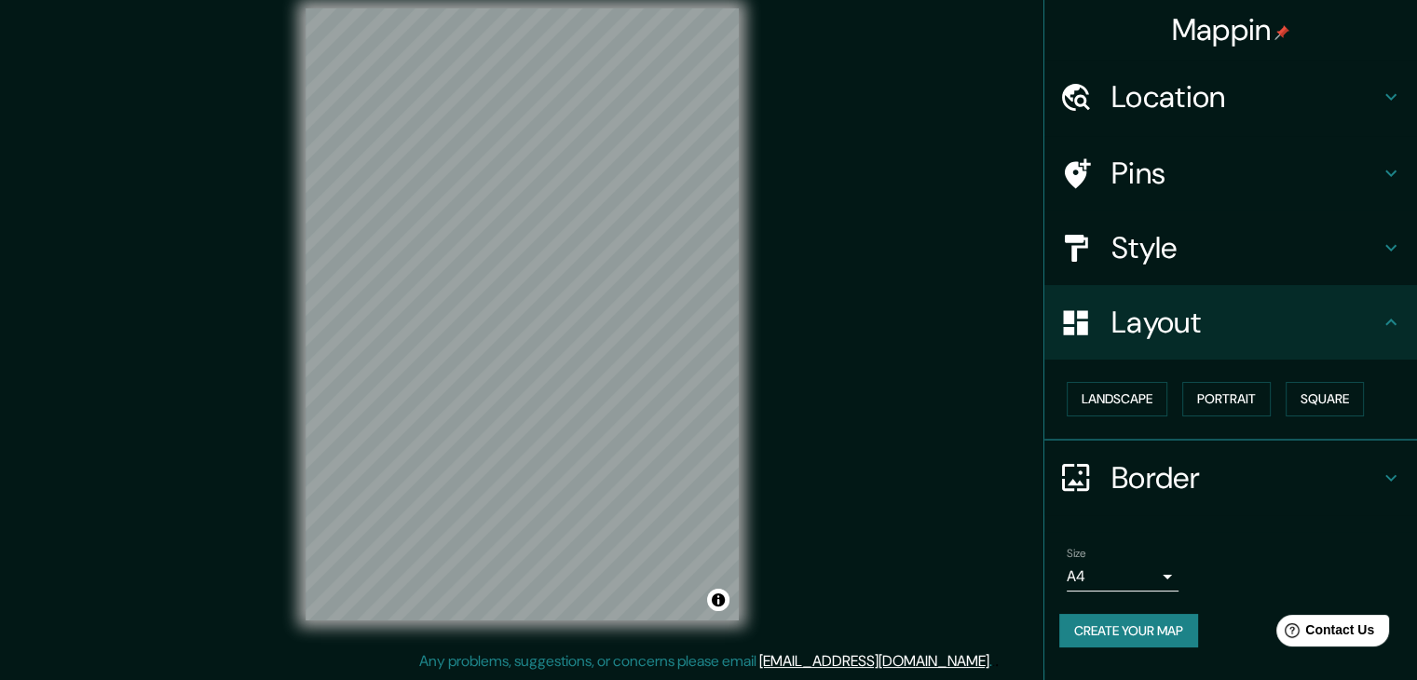
click at [1371, 255] on h4 "Style" at bounding box center [1246, 247] width 268 height 37
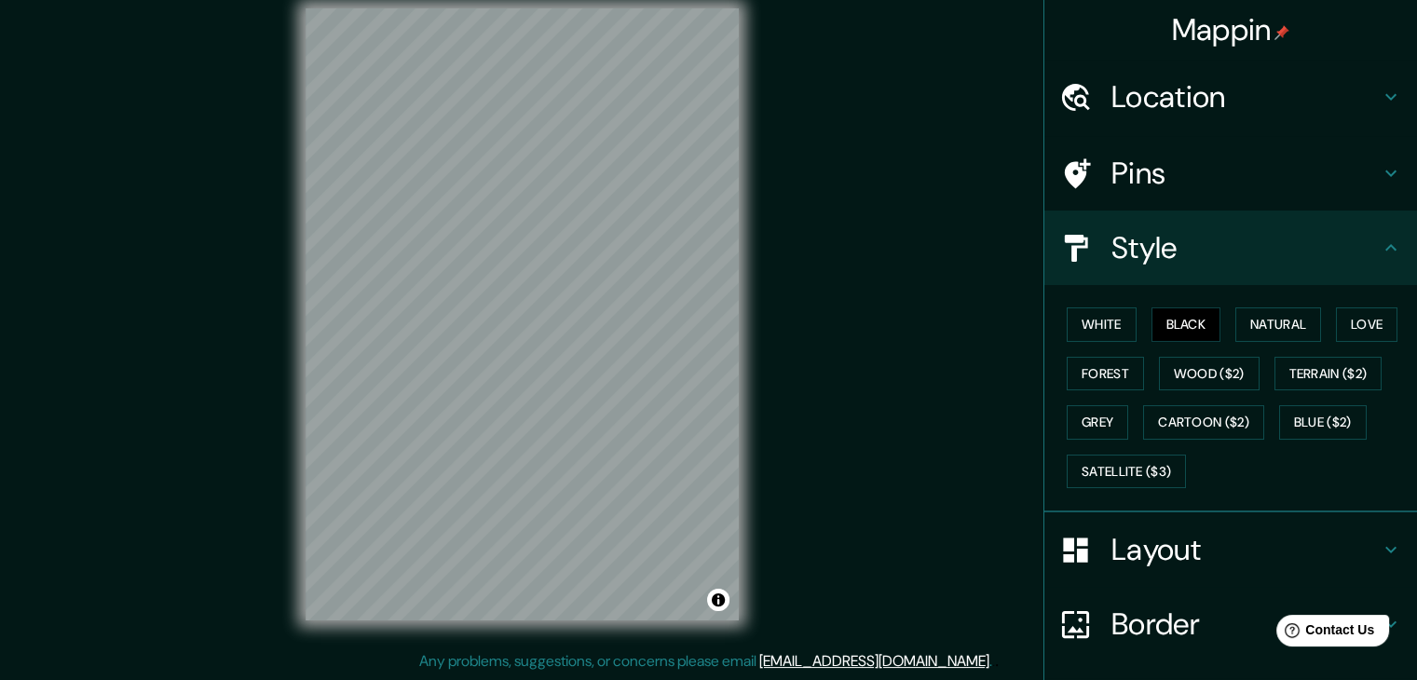
click at [1286, 258] on h4 "Style" at bounding box center [1246, 247] width 268 height 37
drag, startPoint x: 1133, startPoint y: 614, endPoint x: 1140, endPoint y: 600, distance: 15.8
click at [1135, 613] on h4 "Border" at bounding box center [1246, 624] width 268 height 37
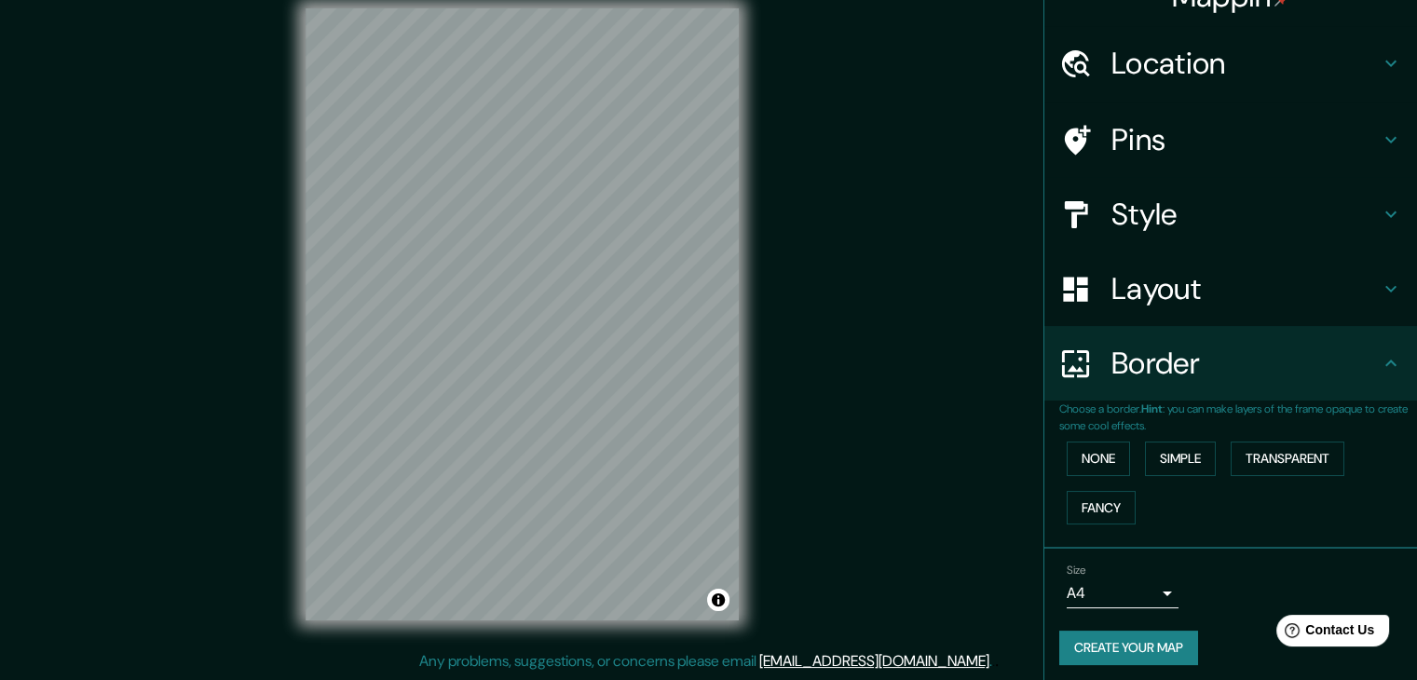
scroll to position [39, 0]
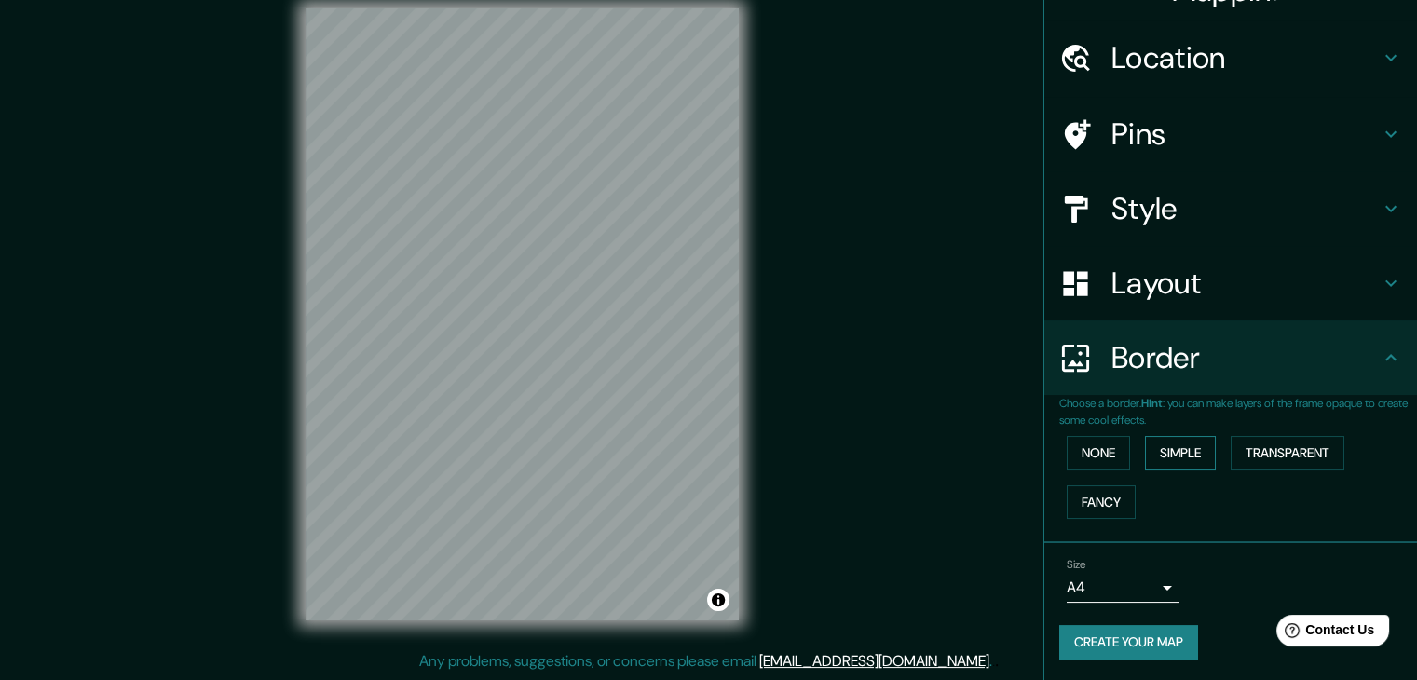
click at [1195, 448] on button "Simple" at bounding box center [1180, 453] width 71 height 34
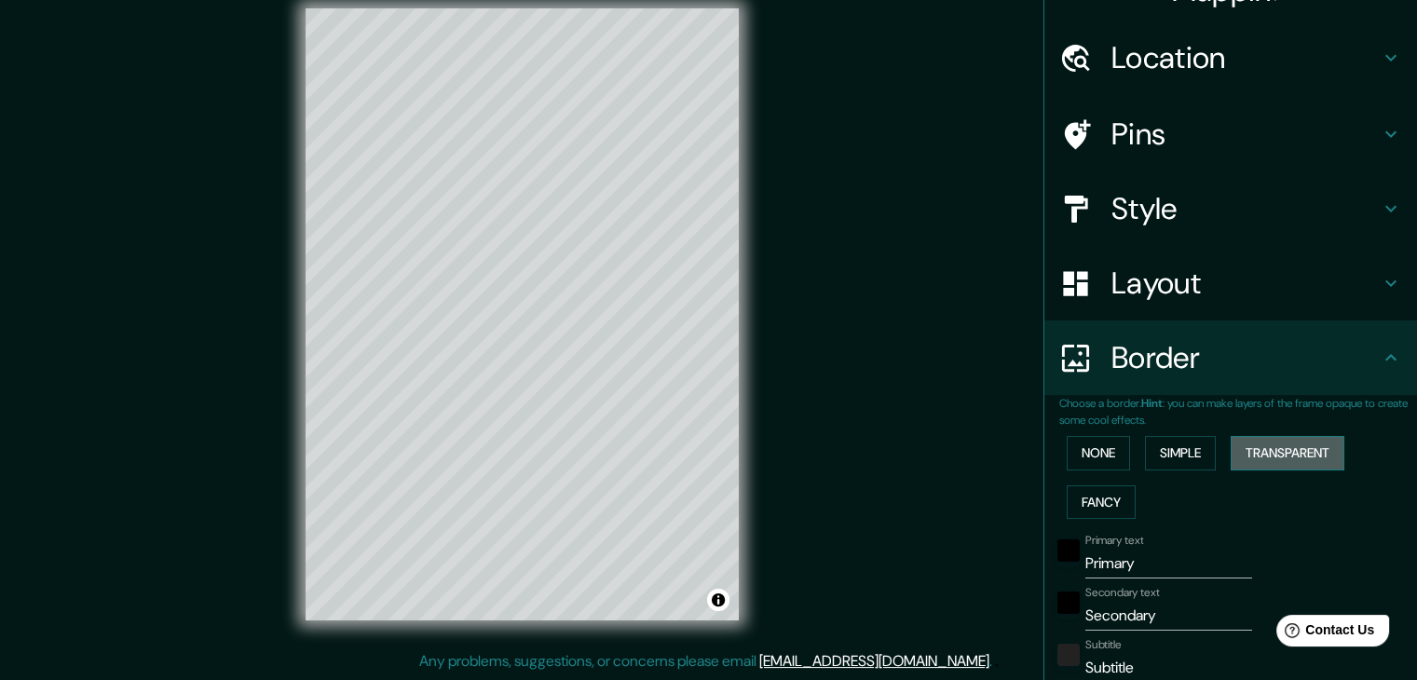
click at [1231, 443] on button "Transparent" at bounding box center [1288, 453] width 114 height 34
drag, startPoint x: 1127, startPoint y: 541, endPoint x: 1137, endPoint y: 551, distance: 13.2
click at [1131, 550] on div "Primary text Primary" at bounding box center [1168, 556] width 167 height 45
drag, startPoint x: 1085, startPoint y: 562, endPoint x: 1050, endPoint y: 562, distance: 35.4
click at [1052, 562] on div "Primary text Primary" at bounding box center [1205, 556] width 306 height 45
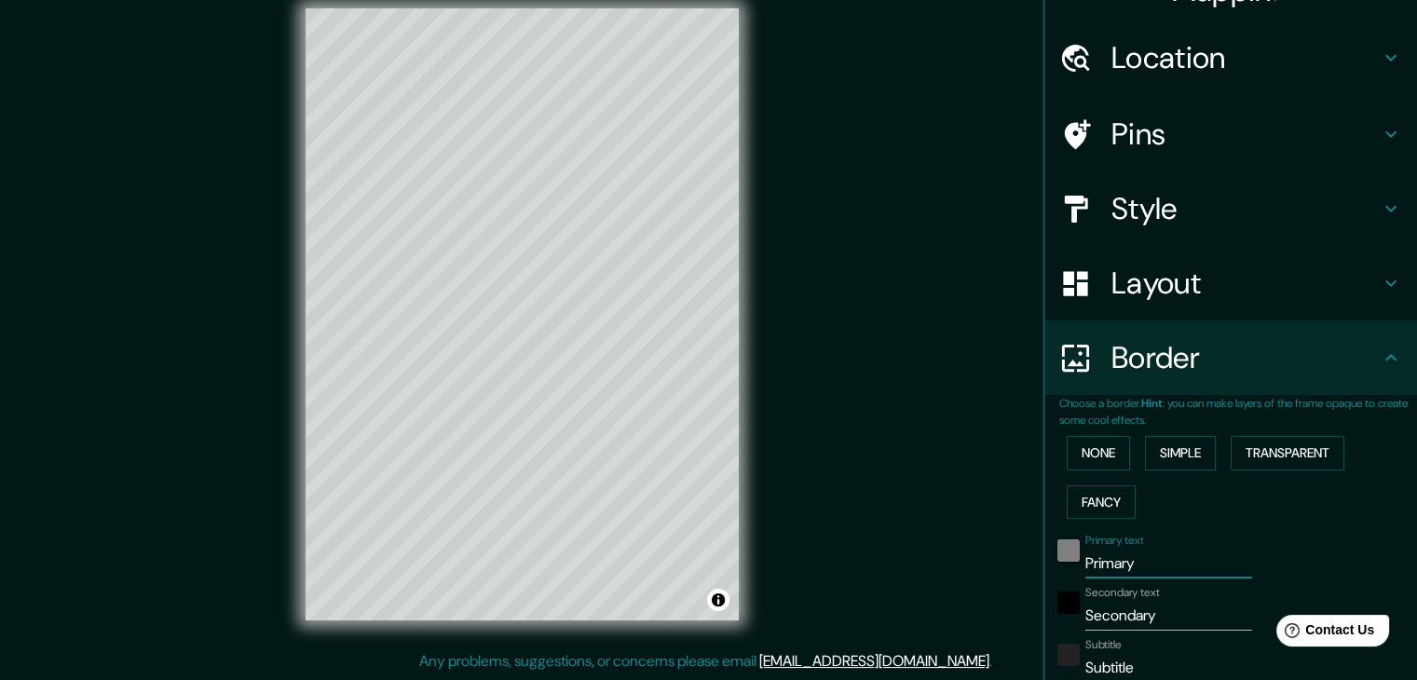
type input "C"
type input "223"
type input "37"
type input "CG"
type input "223"
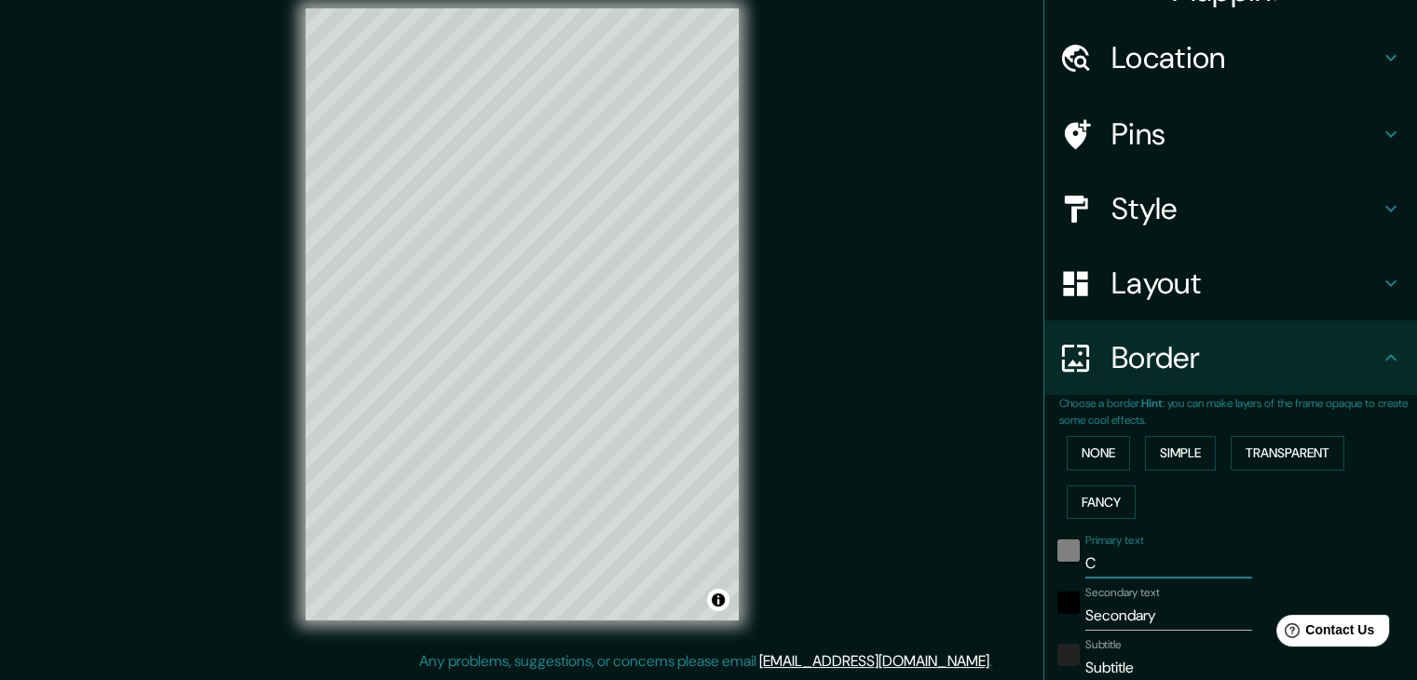
type input "37"
type input "C"
type input "223"
type input "37"
type input "CH"
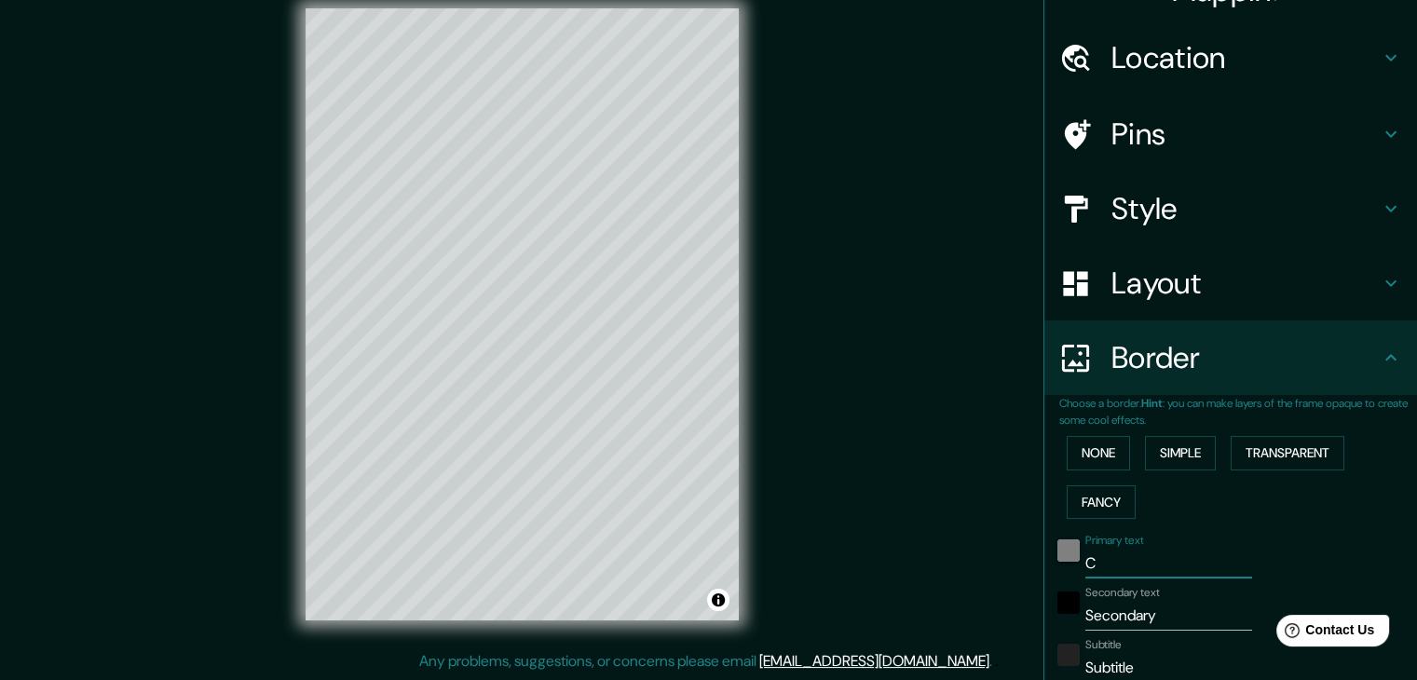
type input "223"
type input "37"
type input "CHI"
type input "223"
type input "37"
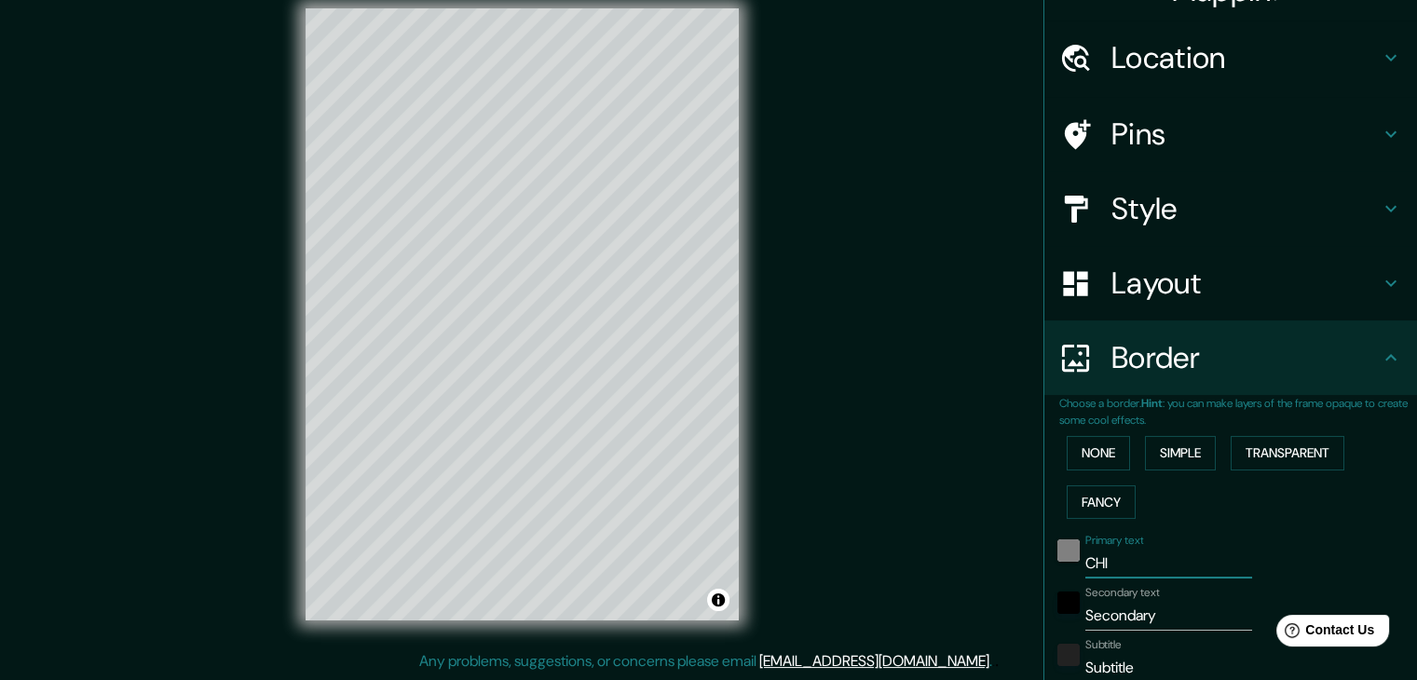
type input "CHIM"
type input "223"
type input "37"
type input "CHIMB"
type input "223"
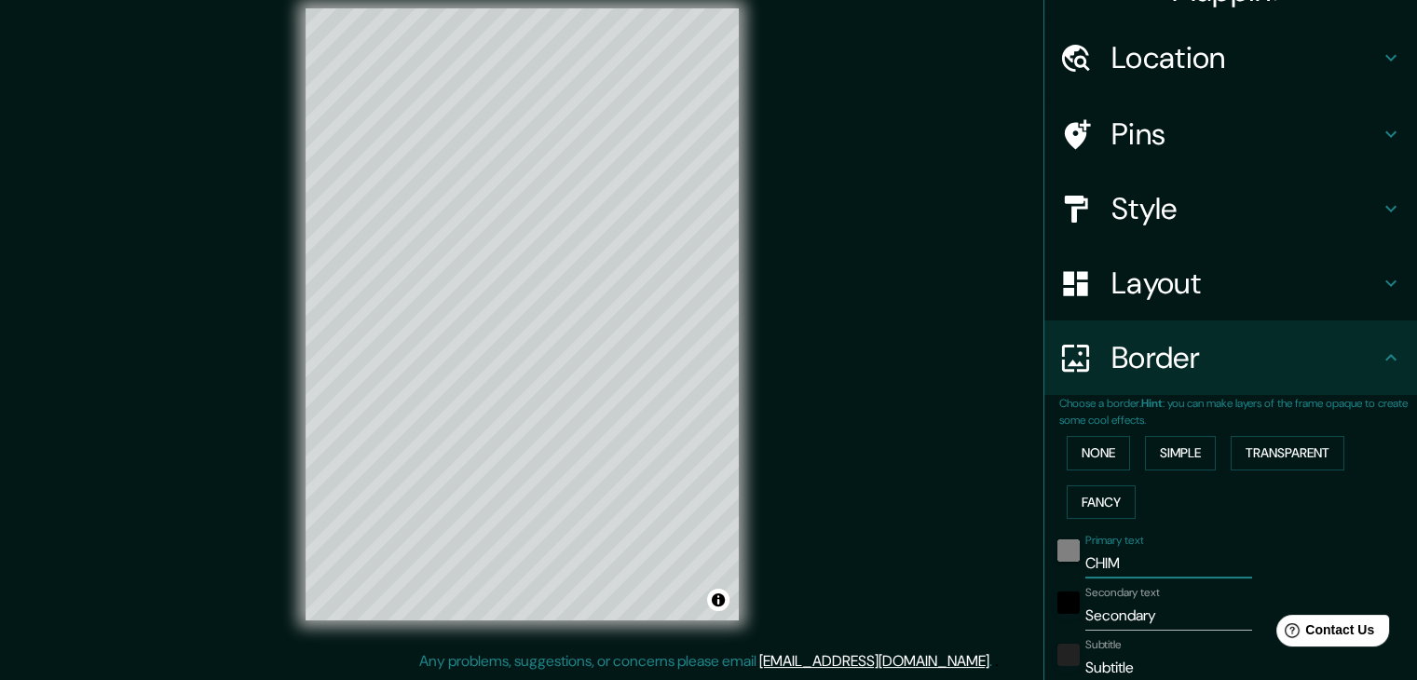
type input "37"
type input "[PERSON_NAME]"
type input "223"
type input "37"
type input "CHIMBOT"
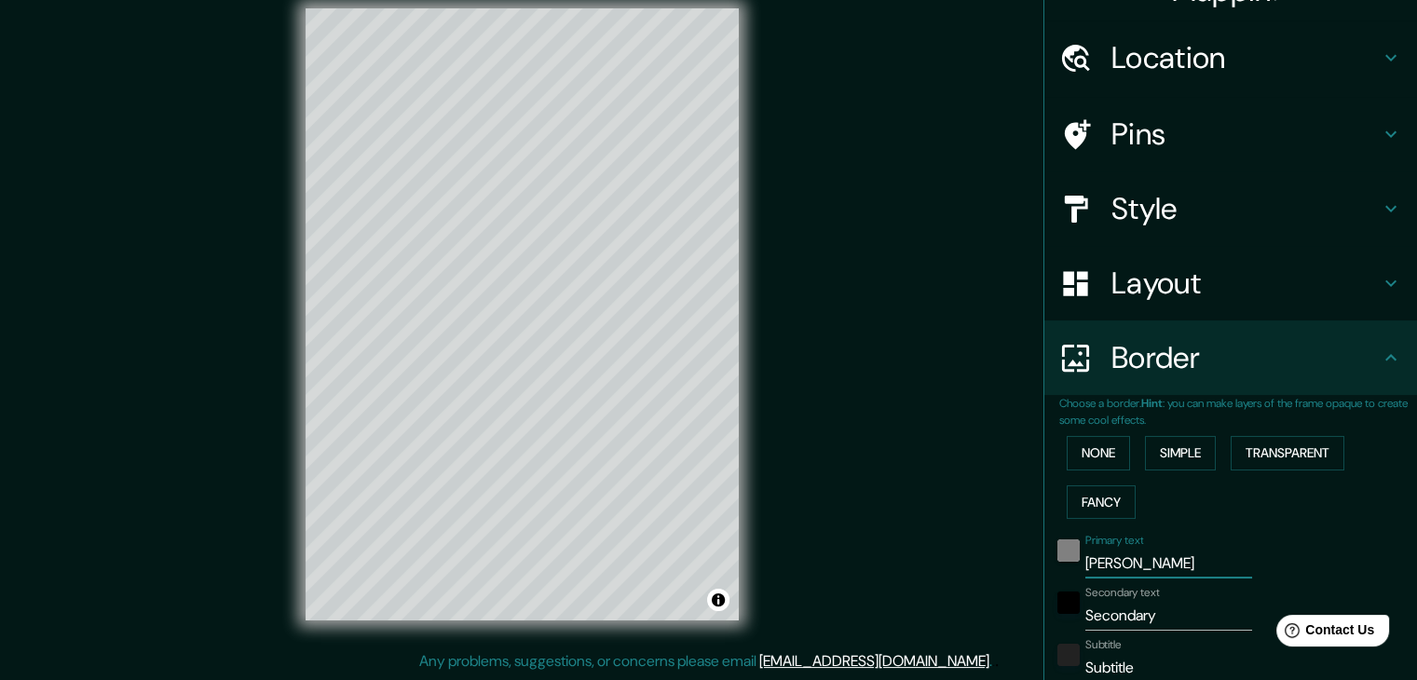
type input "223"
type input "37"
type input "CHIMBOTE"
type input "223"
type input "37"
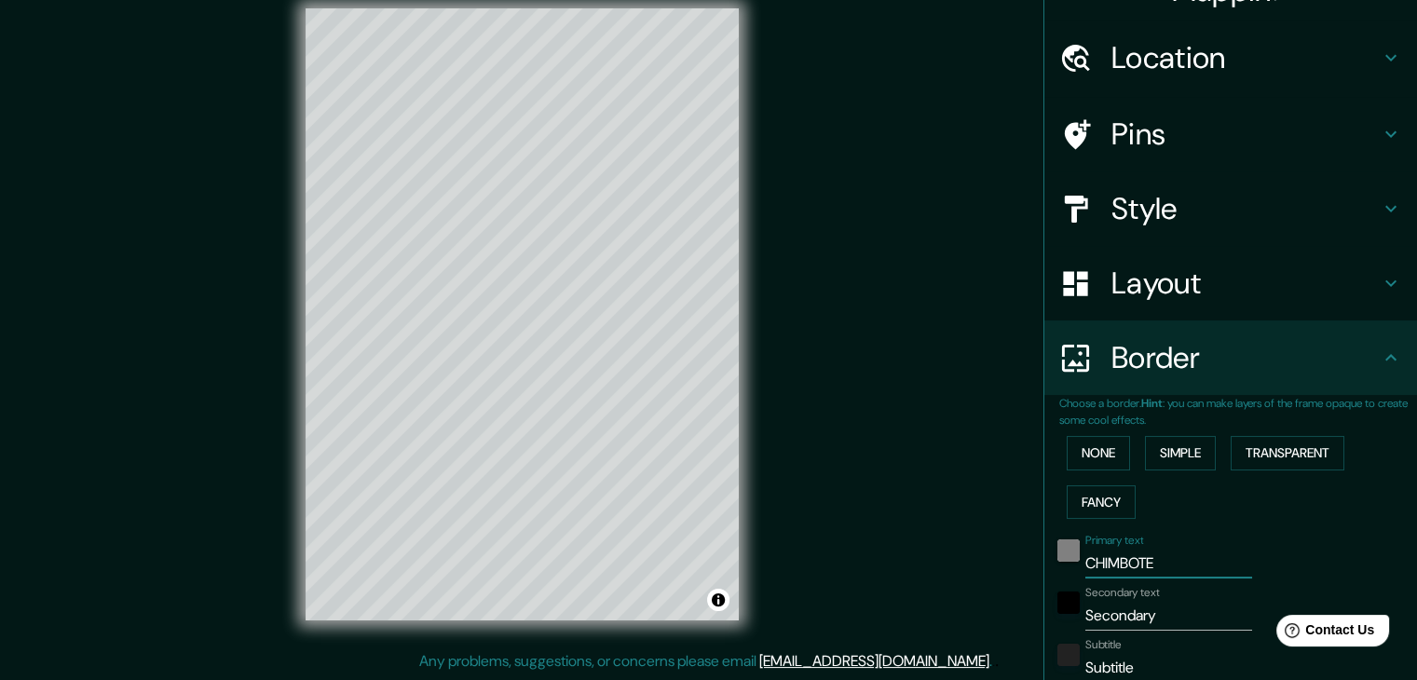
type input "CHIMBOT"
type input "223"
type input "37"
type input "C"
type input "223"
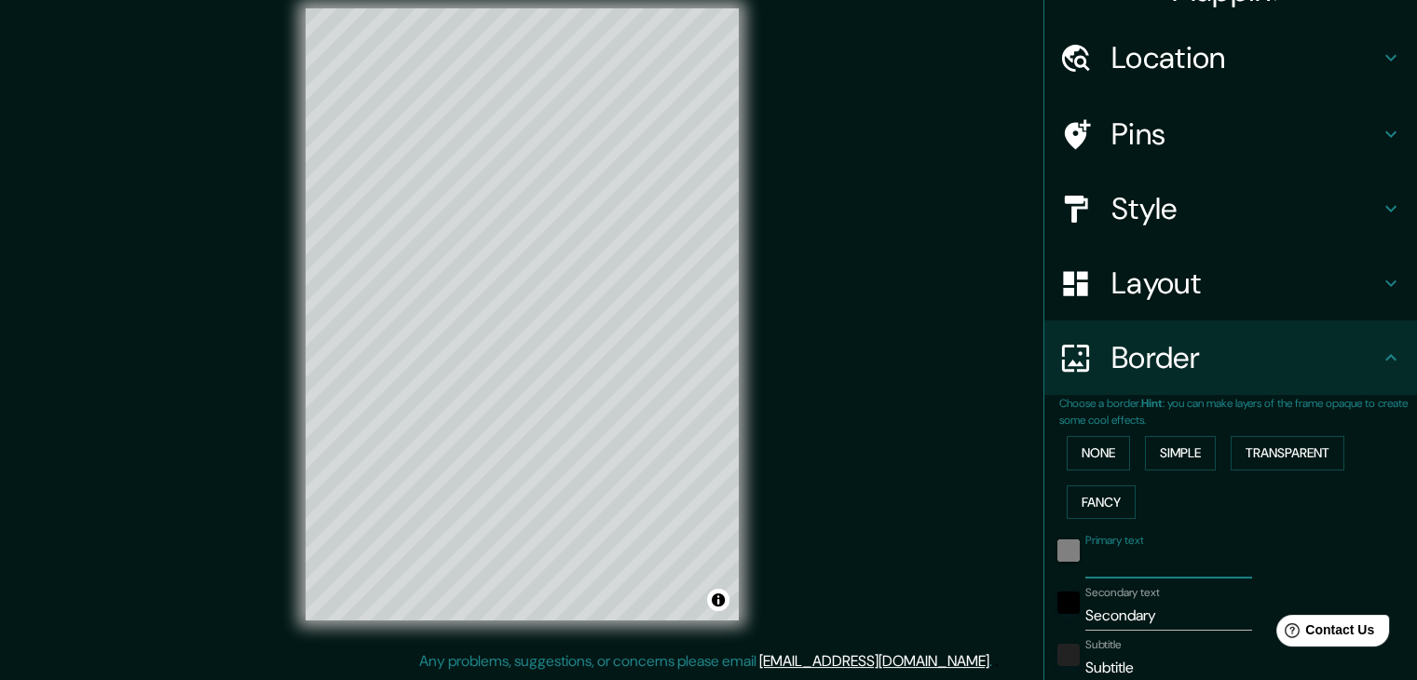
type input "37"
type input "N"
type input "223"
type input "37"
type input "NUE"
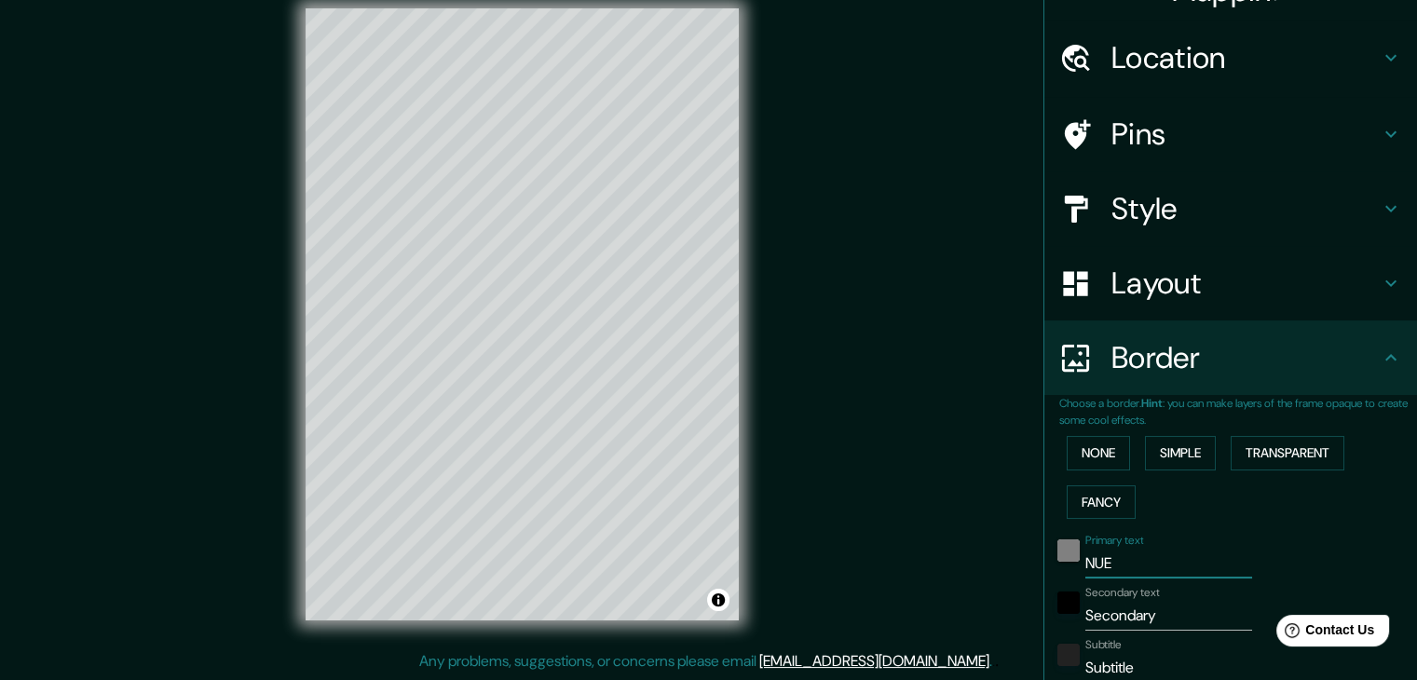
type input "223"
type input "37"
type input "NUEV"
type input "223"
type input "37"
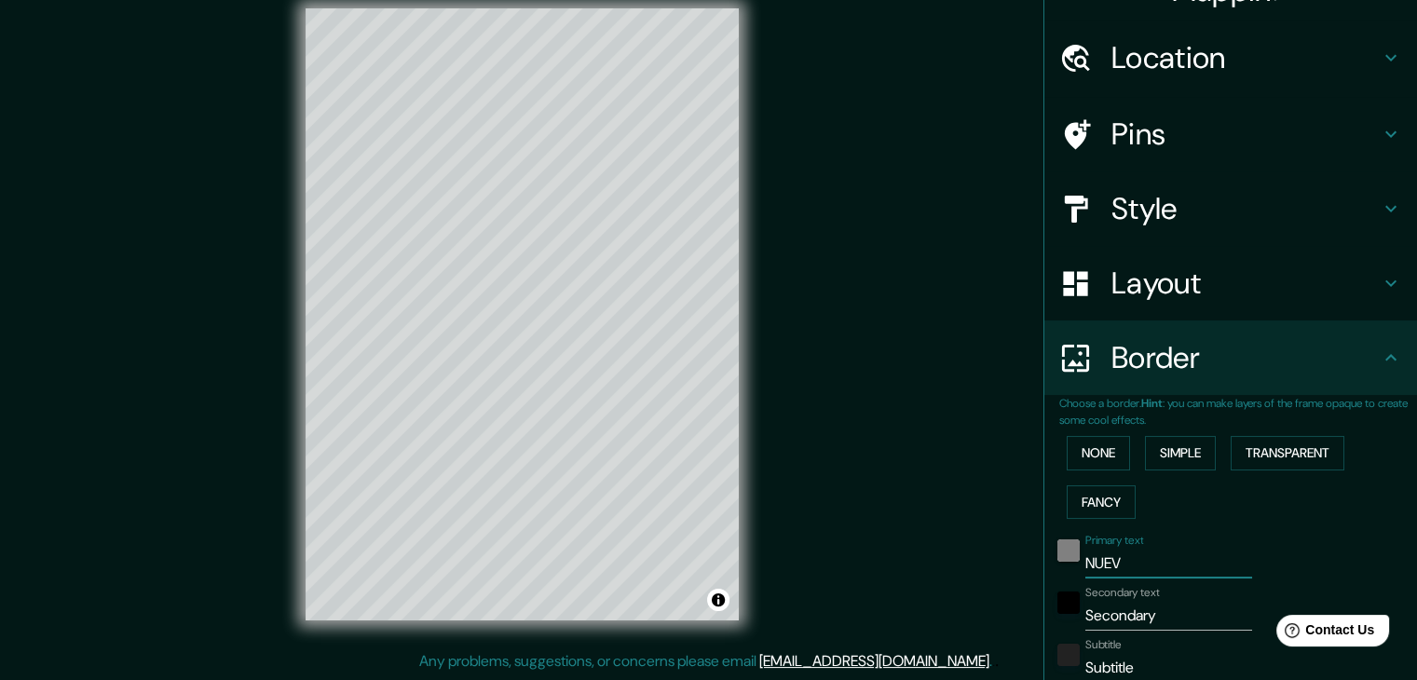
type input "NUEVO"
type input "223"
type input "37"
type input "NUEVO"
drag, startPoint x: 1085, startPoint y: 640, endPoint x: 1125, endPoint y: 627, distance: 43.0
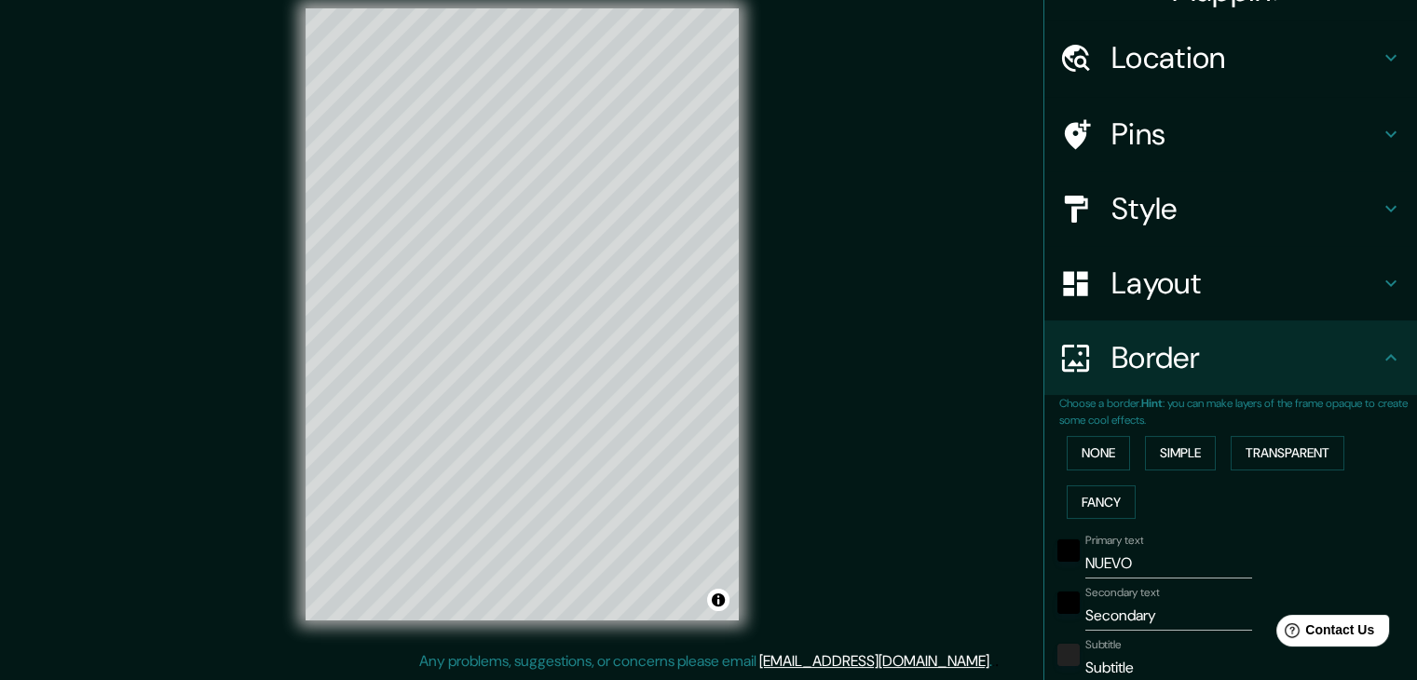
click at [1089, 641] on label "Subtitle" at bounding box center [1103, 645] width 36 height 16
drag, startPoint x: 1143, startPoint y: 613, endPoint x: 1036, endPoint y: 606, distance: 107.4
click at [1044, 613] on div "Choose a border. Hint : you can make layers of the frame opaque to create some …" at bounding box center [1230, 639] width 373 height 488
type input "C"
type input "223"
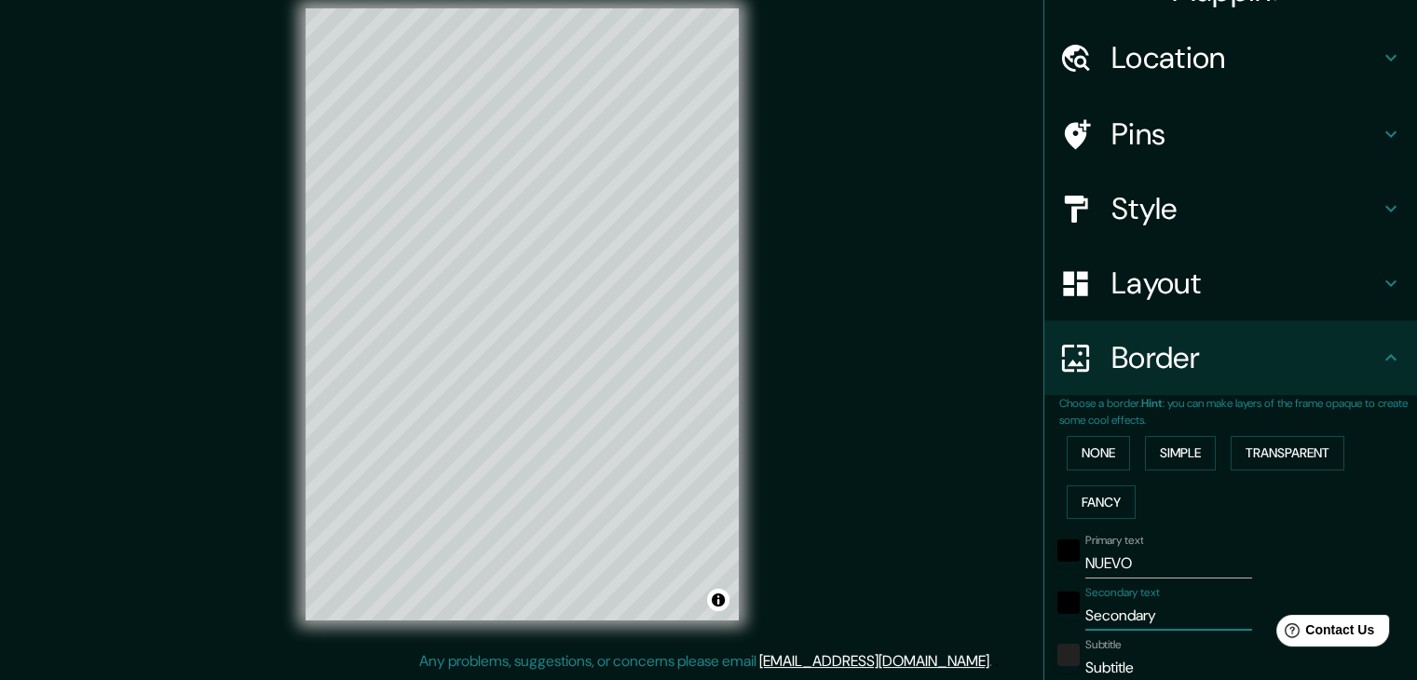
type input "37"
type input "CH"
type input "223"
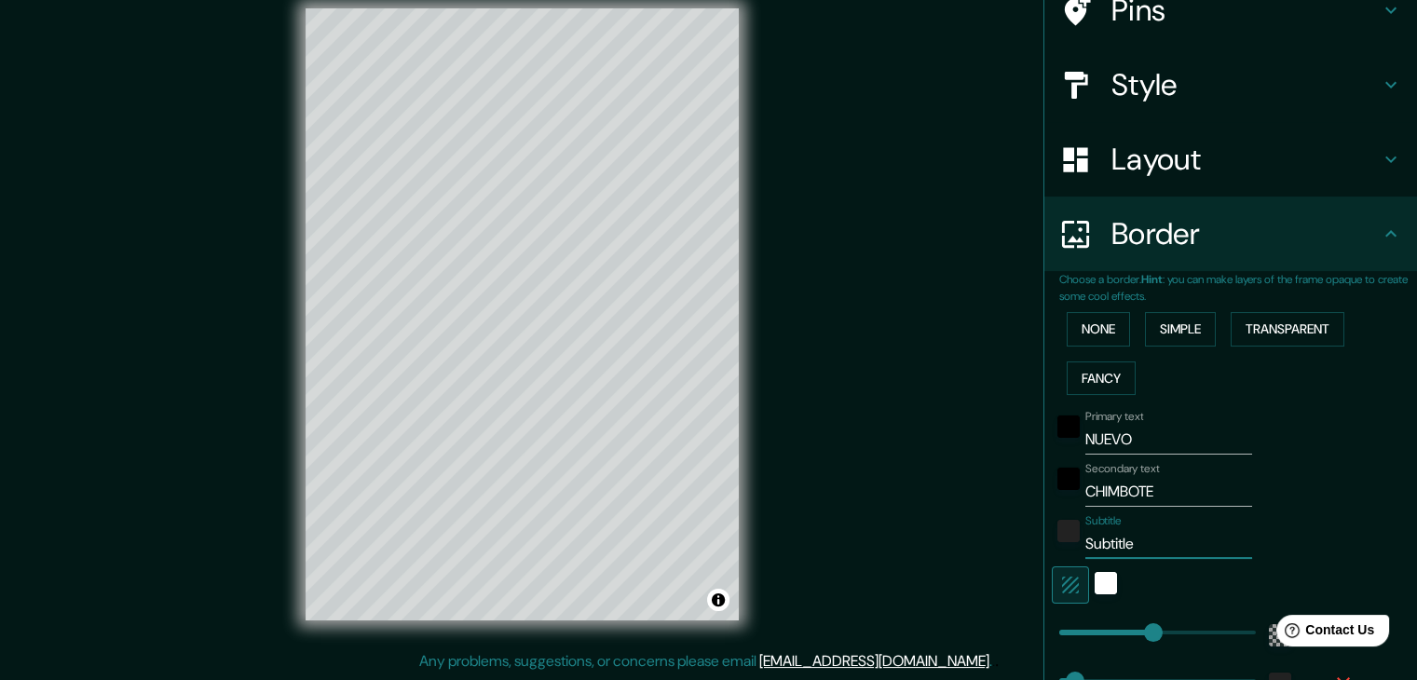
scroll to position [165, 0]
drag, startPoint x: 1155, startPoint y: 666, endPoint x: 1043, endPoint y: 539, distance: 169.6
click at [1052, 539] on div "Subtitle Subtitle" at bounding box center [1205, 534] width 306 height 45
drag, startPoint x: 1134, startPoint y: 631, endPoint x: 1021, endPoint y: 593, distance: 118.7
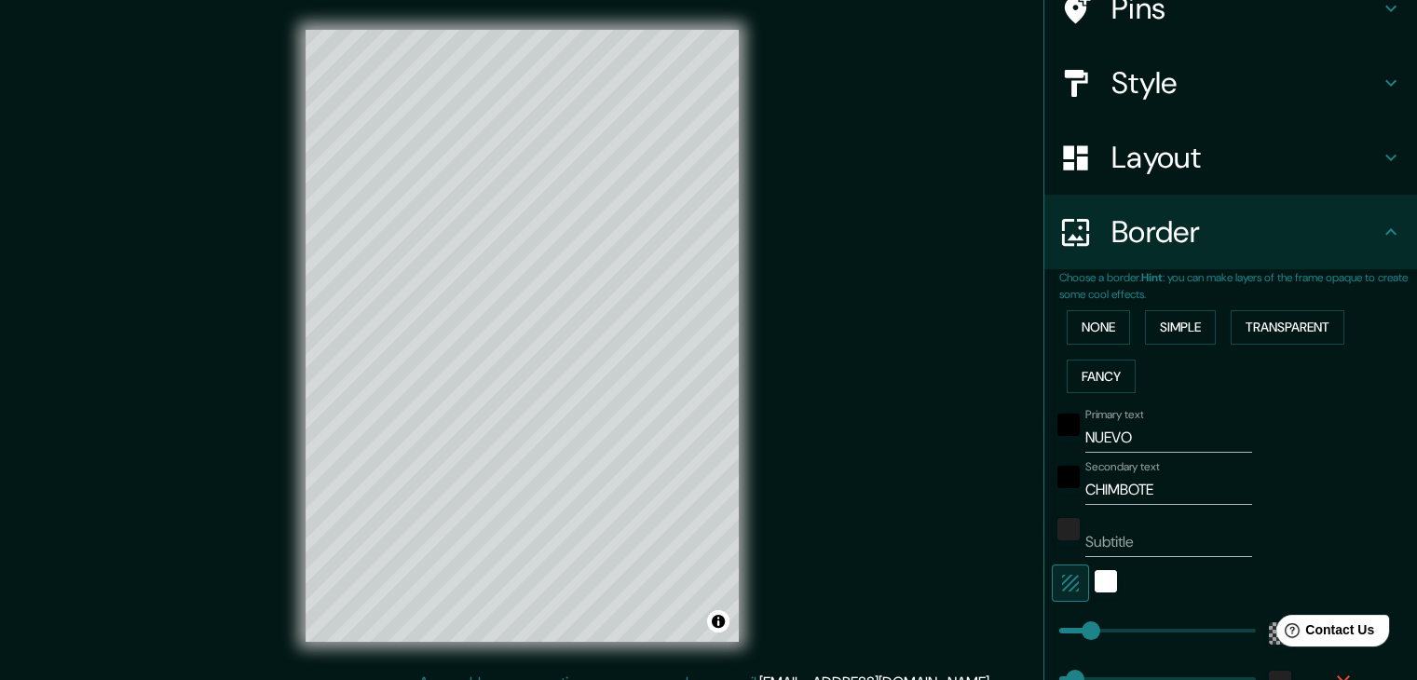
scroll to position [0, 0]
